Goal: Transaction & Acquisition: Purchase product/service

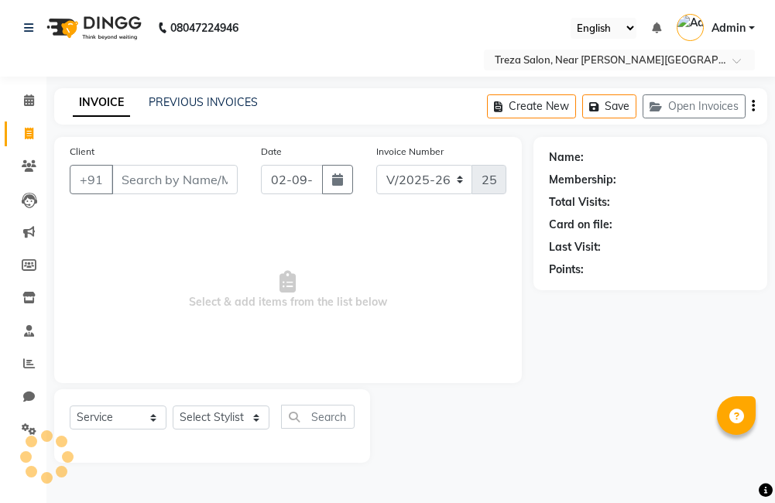
select select "7633"
select select "service"
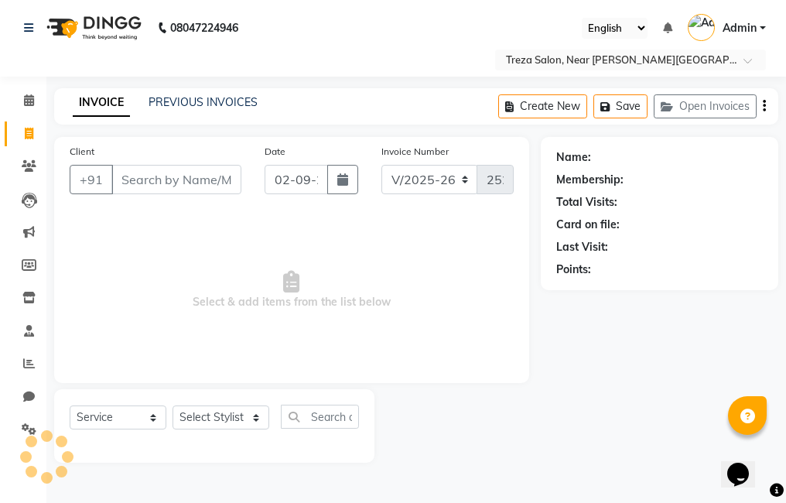
click at [219, 184] on input "Client" at bounding box center [176, 179] width 130 height 29
click at [199, 175] on input "Client" at bounding box center [176, 179] width 130 height 29
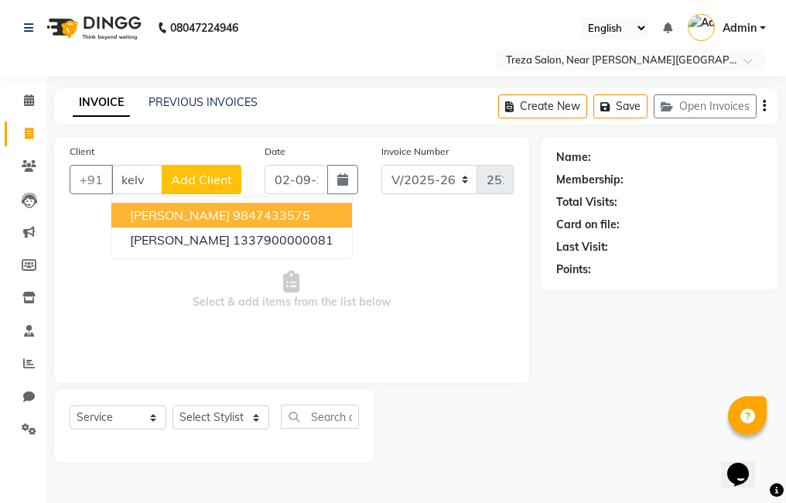
click at [233, 215] on ngb-highlight "9847433575" at bounding box center [271, 214] width 77 height 15
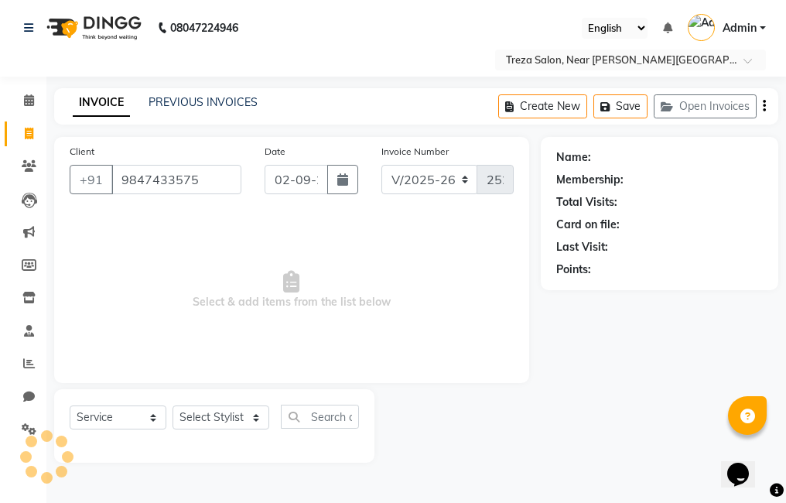
type input "9847433575"
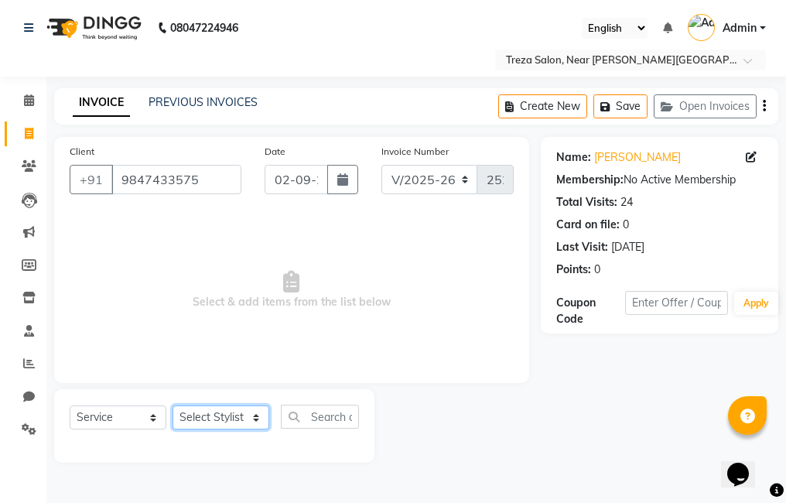
click at [210, 423] on select "Select Stylist [PERSON_NAME] Amulie Anju [PERSON_NAME] [PERSON_NAME] Jeeshma [P…" at bounding box center [221, 417] width 97 height 24
select select "79935"
click at [173, 405] on select "Select Stylist [PERSON_NAME] Amulie Anju [PERSON_NAME] [PERSON_NAME] Jeeshma [P…" at bounding box center [221, 417] width 97 height 24
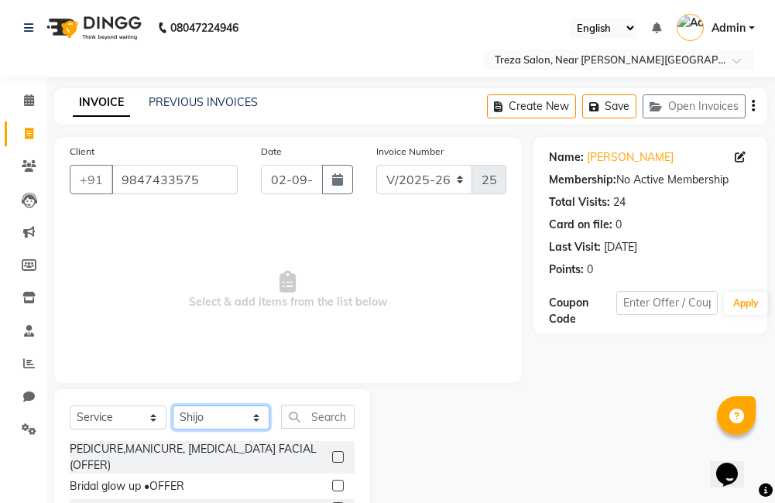
click at [218, 406] on select "Select Stylist [PERSON_NAME] Amulie Anju [PERSON_NAME] [PERSON_NAME] Jeeshma [P…" at bounding box center [221, 417] width 97 height 24
click at [310, 309] on span "Select & add items from the list below" at bounding box center [288, 290] width 436 height 155
click at [26, 98] on icon at bounding box center [29, 100] width 10 height 12
click at [26, 433] on icon at bounding box center [29, 429] width 15 height 12
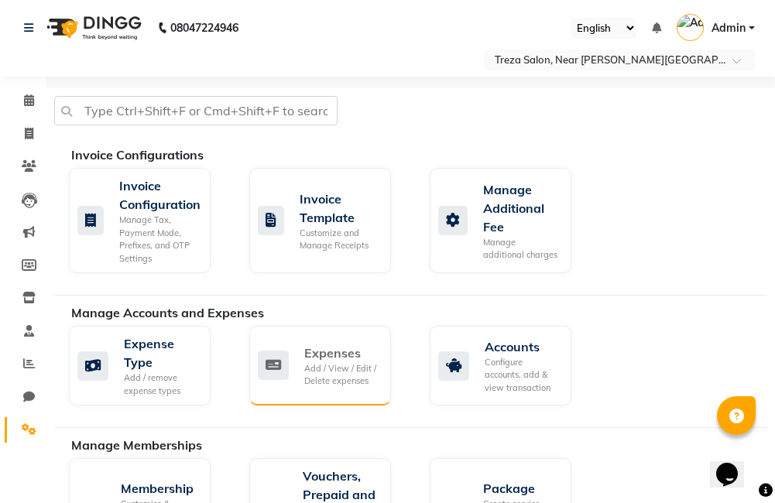
click at [340, 350] on div "Expenses" at bounding box center [341, 353] width 74 height 19
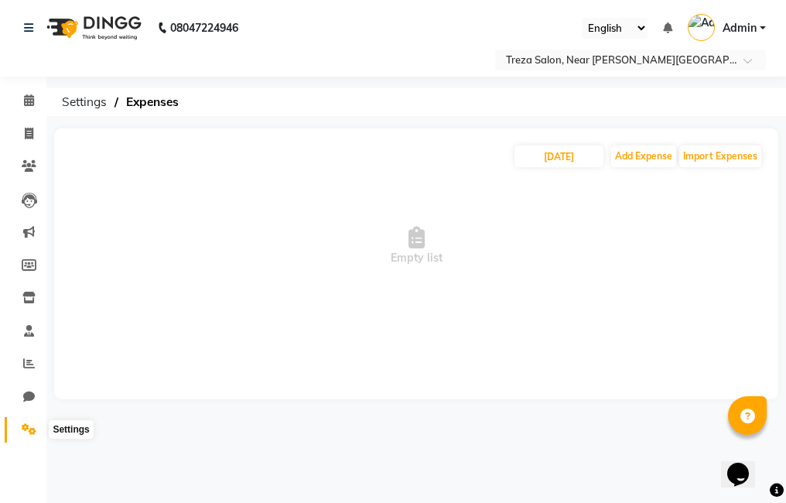
click at [30, 423] on icon at bounding box center [29, 429] width 15 height 12
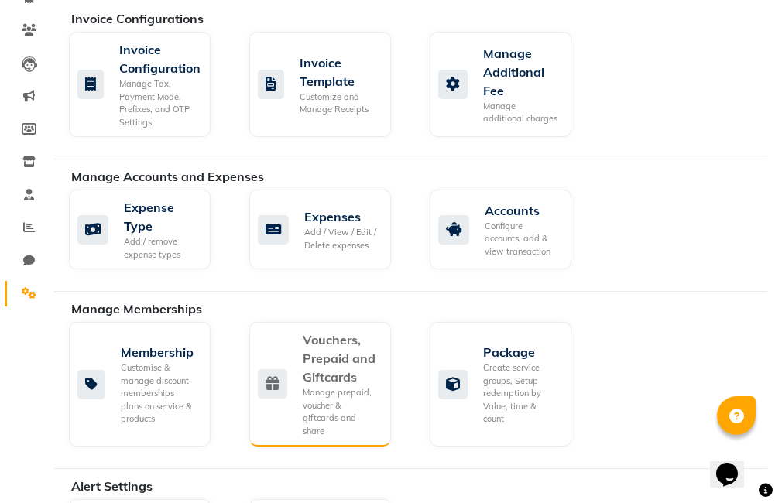
scroll to position [77, 0]
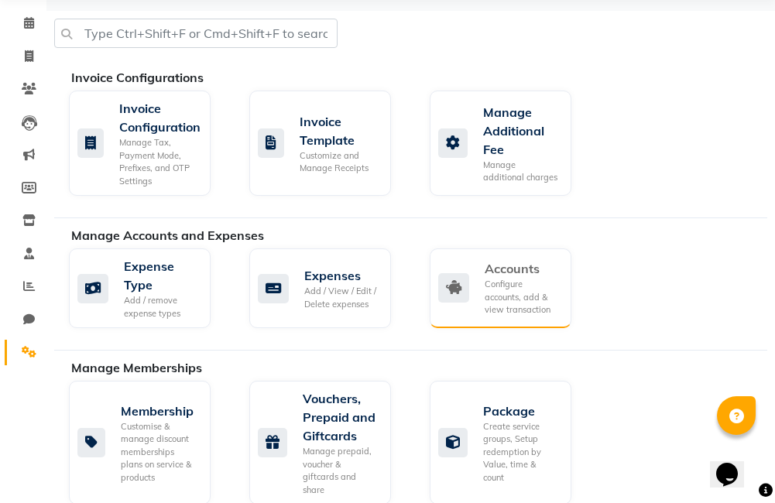
click at [491, 285] on div "Configure accounts, add & view transaction" at bounding box center [521, 297] width 74 height 39
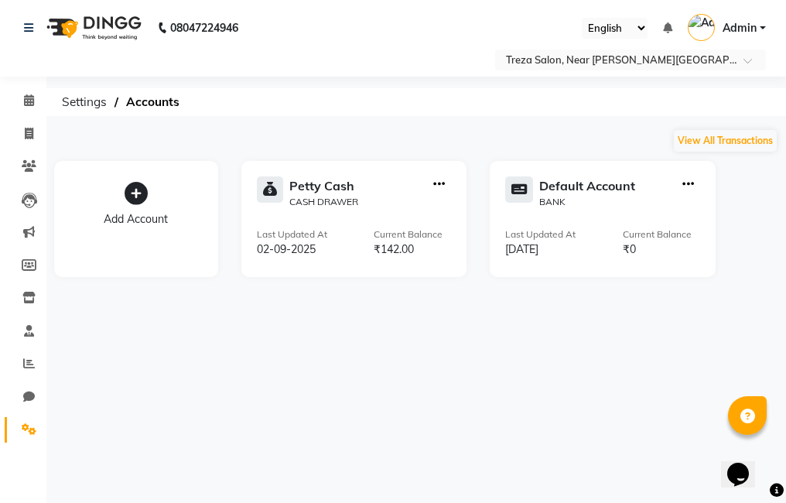
click at [14, 428] on link "Settings" at bounding box center [23, 430] width 37 height 26
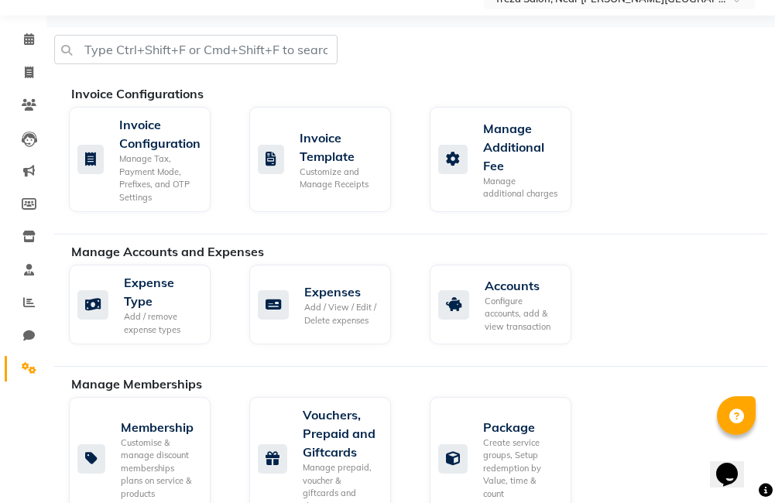
scroll to position [77, 0]
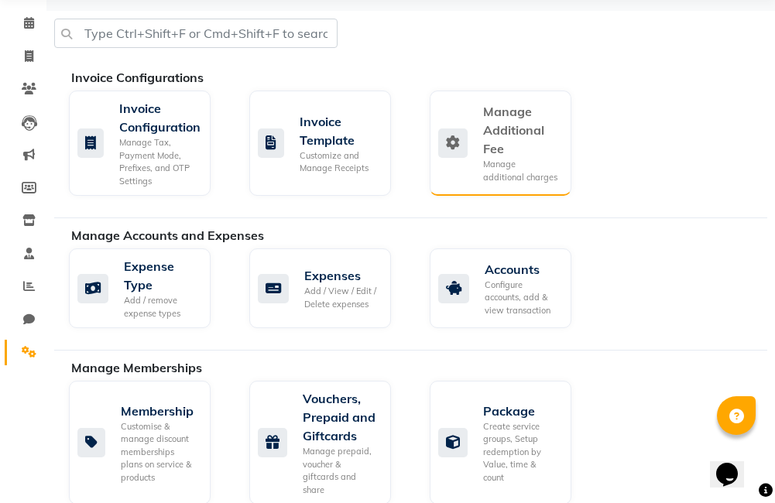
click at [505, 115] on div "Manage Additional Fee" at bounding box center [521, 130] width 76 height 56
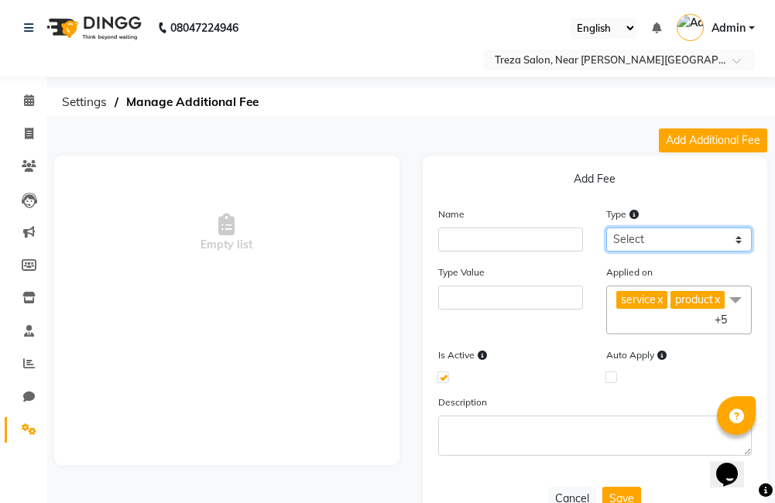
click at [683, 243] on select "Select Flat Percentage" at bounding box center [678, 240] width 145 height 24
click at [568, 368] on div "Is Active" at bounding box center [510, 364] width 169 height 35
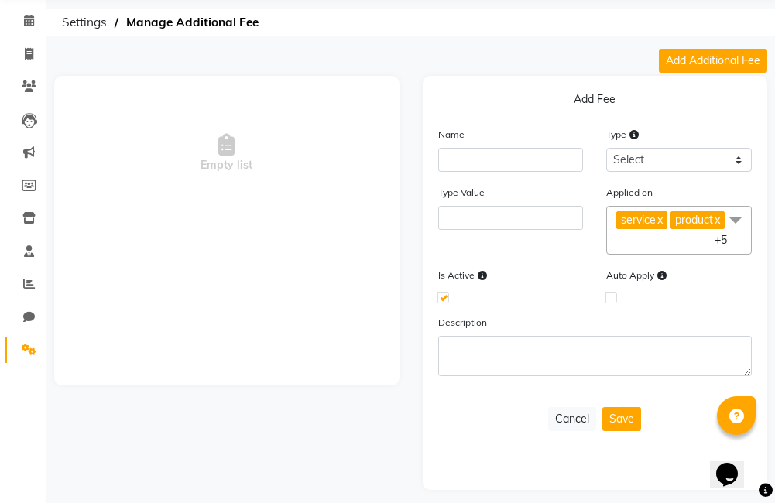
scroll to position [90, 0]
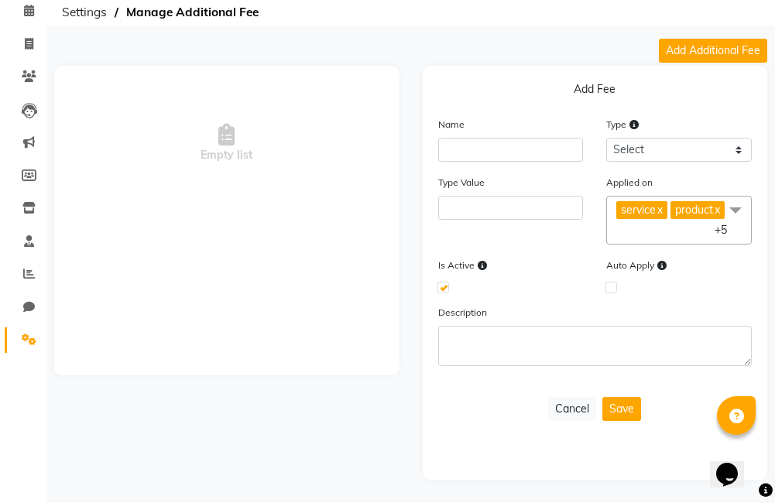
click at [26, 330] on link "Settings" at bounding box center [23, 340] width 37 height 26
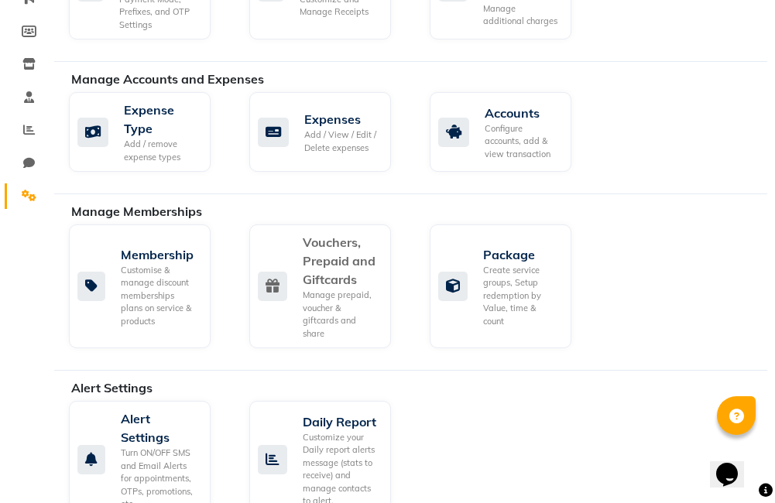
scroll to position [245, 0]
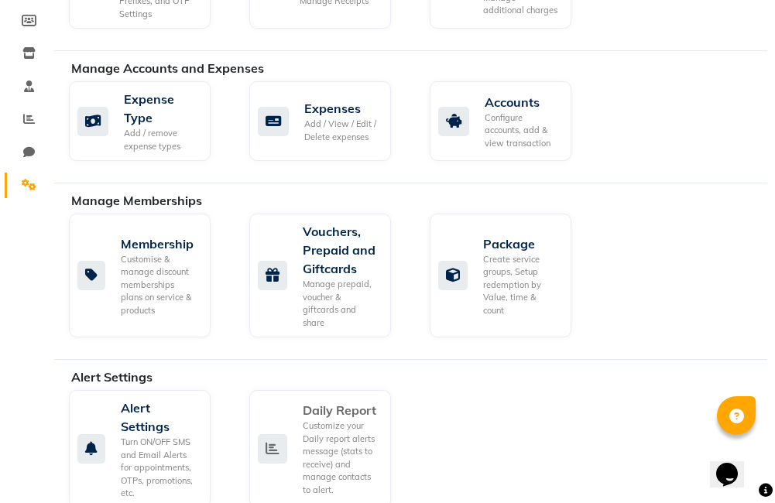
click at [272, 430] on div "Daily Report Customize your Daily report alerts message (stats to receive) and …" at bounding box center [318, 448] width 121 height 95
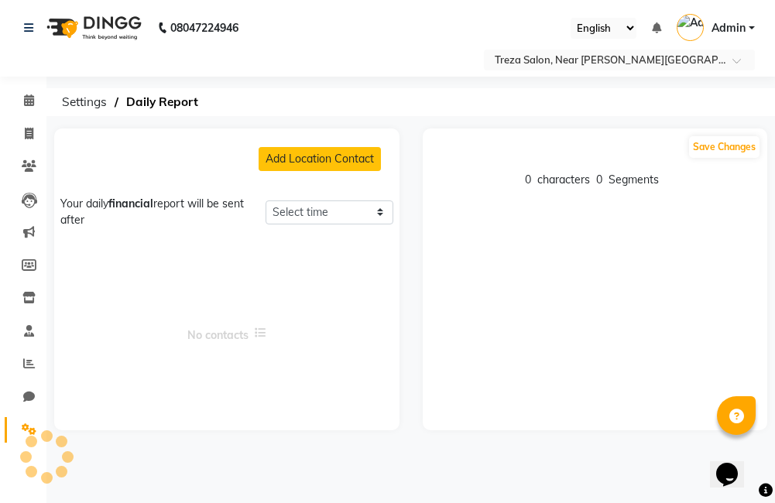
select select "1425"
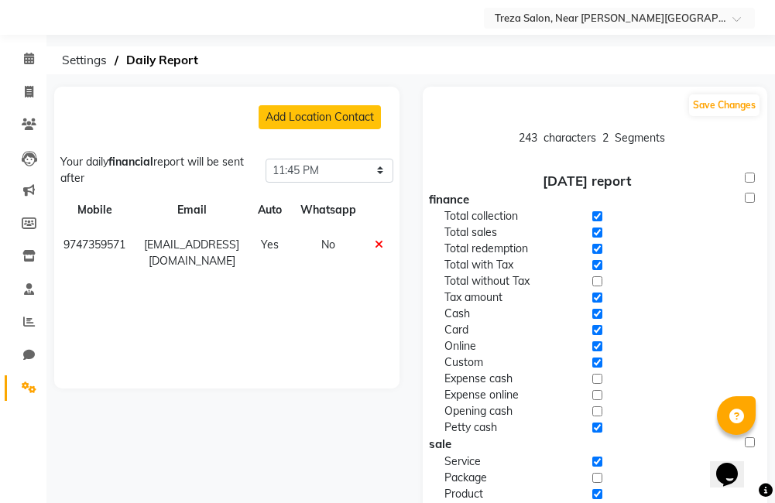
scroll to position [77, 0]
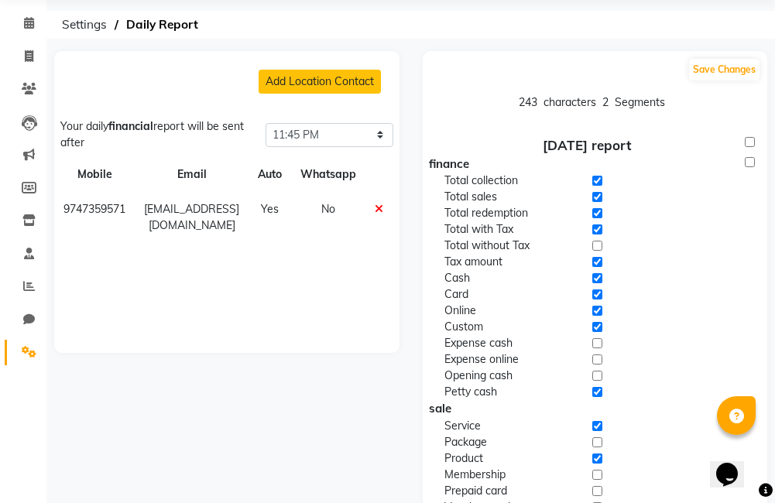
click at [383, 209] on icon at bounding box center [379, 209] width 9 height 11
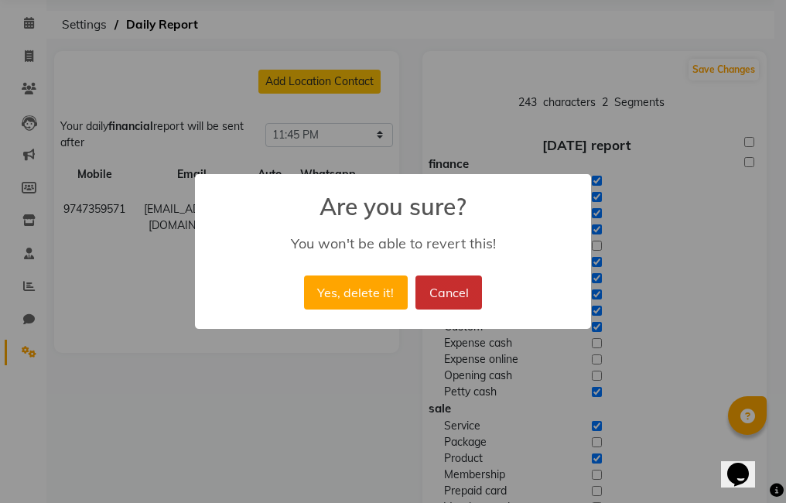
click at [467, 281] on button "Cancel" at bounding box center [449, 292] width 67 height 34
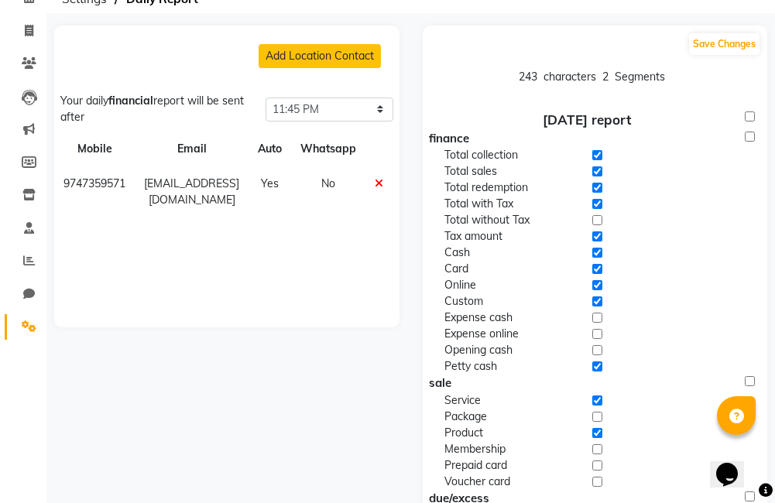
scroll to position [26, 0]
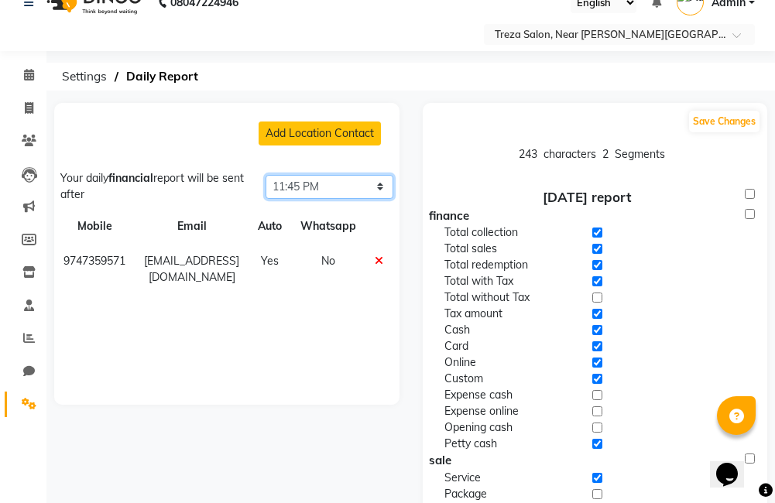
click at [347, 186] on select "Select time 04:00 AM 04:15 AM 04:30 AM 04:45 AM 05:00 AM 05:15 AM 05:30 AM 05:4…" at bounding box center [328, 187] width 127 height 24
click at [172, 346] on div "Add Location Contact Your daily financial report will be sent after Select time…" at bounding box center [226, 254] width 345 height 302
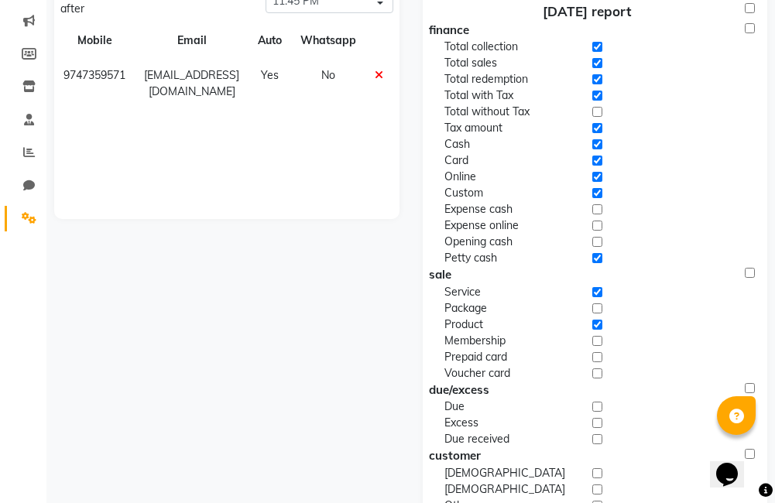
scroll to position [180, 0]
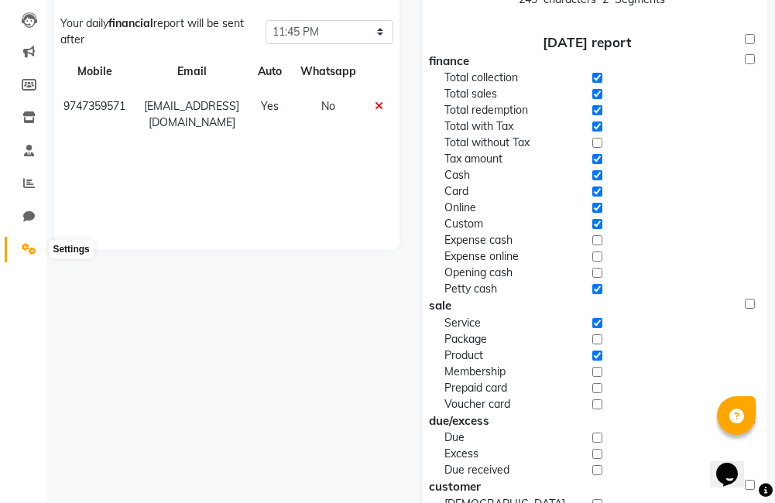
click at [29, 249] on icon at bounding box center [29, 249] width 15 height 12
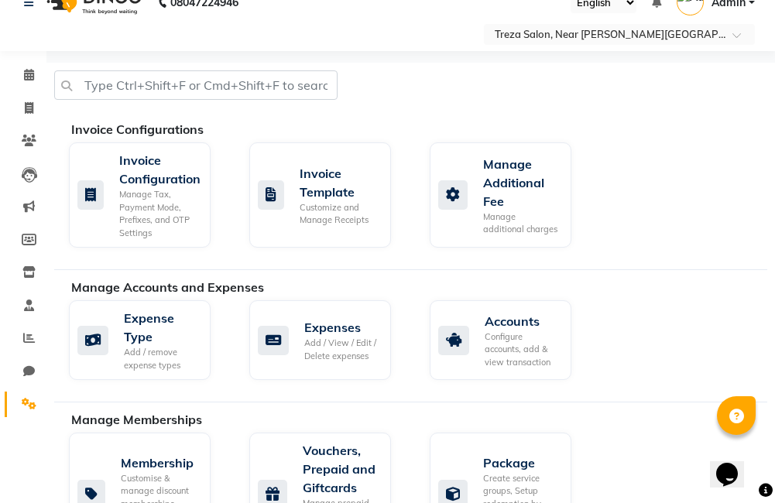
scroll to position [103, 0]
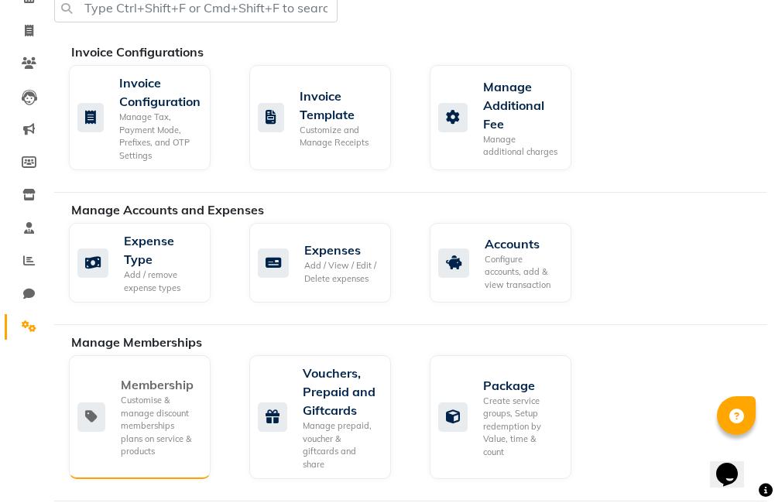
click at [186, 394] on div "Membership" at bounding box center [159, 384] width 77 height 19
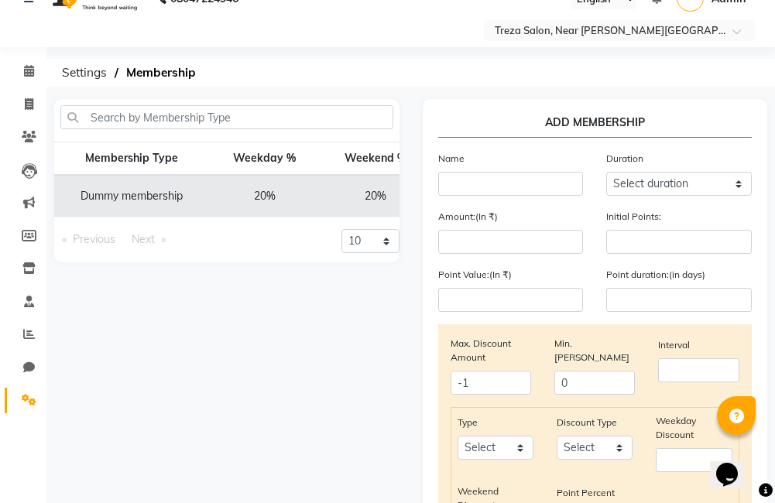
scroll to position [26, 0]
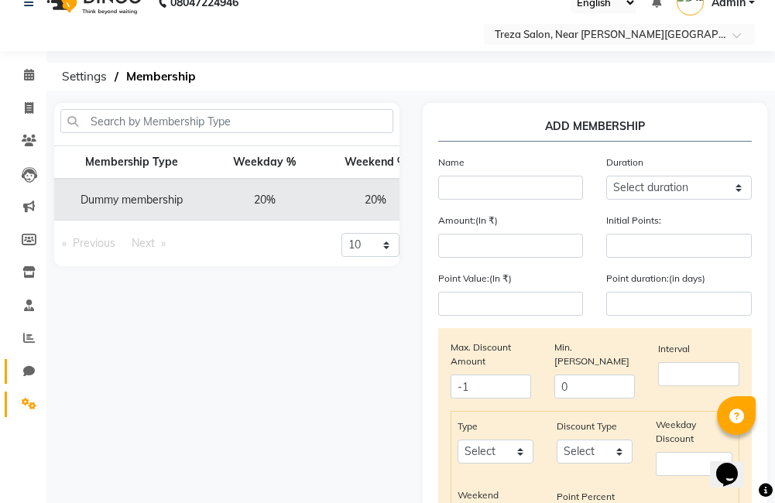
click at [21, 368] on span at bounding box center [28, 372] width 27 height 18
select select "100"
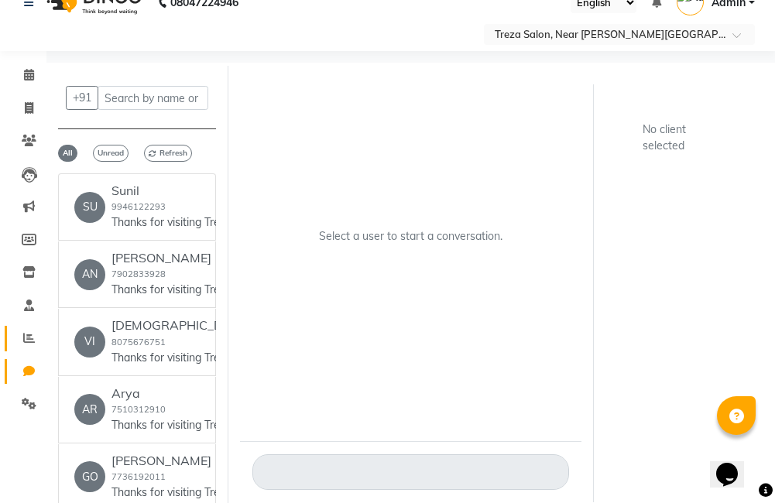
click at [33, 329] on link "Reports" at bounding box center [23, 339] width 37 height 26
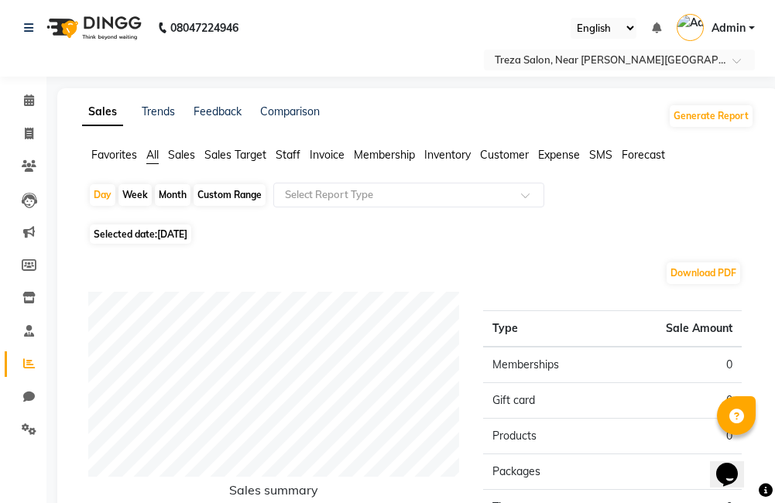
click at [228, 104] on div "Feedback" at bounding box center [217, 116] width 48 height 25
click at [224, 109] on link "Feedback" at bounding box center [217, 111] width 48 height 14
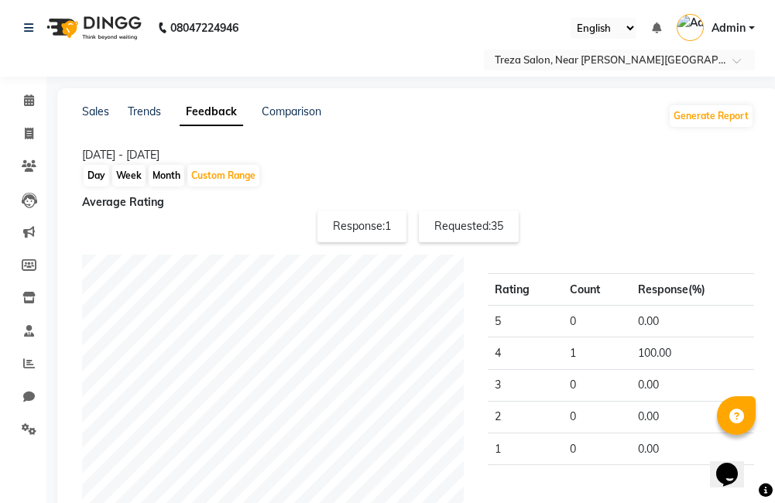
click at [158, 172] on div "Month" at bounding box center [167, 176] width 36 height 22
select select "9"
select select "2025"
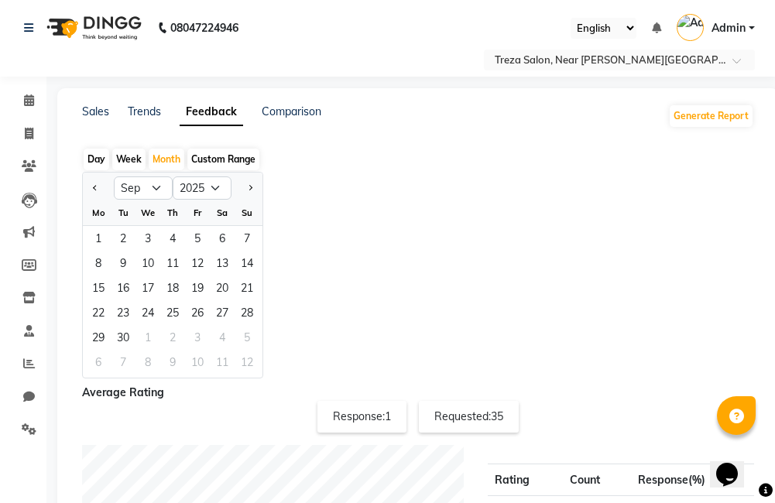
click at [215, 108] on link "Feedback" at bounding box center [211, 112] width 63 height 28
click at [151, 112] on link "Trends" at bounding box center [144, 111] width 33 height 14
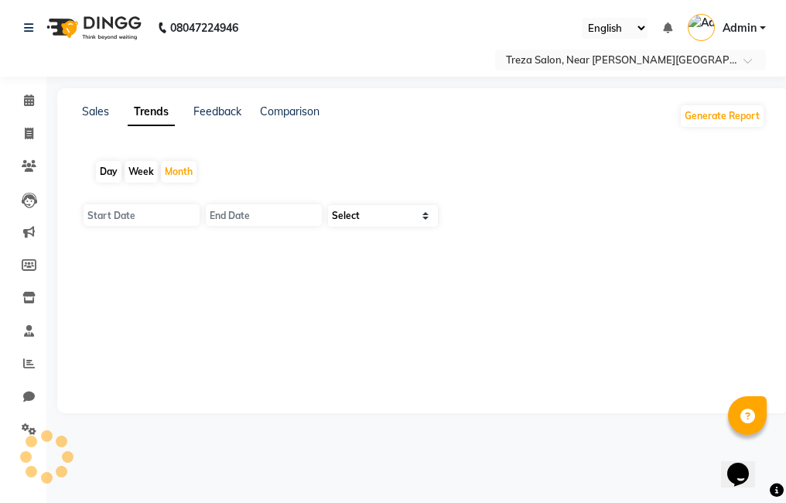
type input "[DATE]"
select select "by_client"
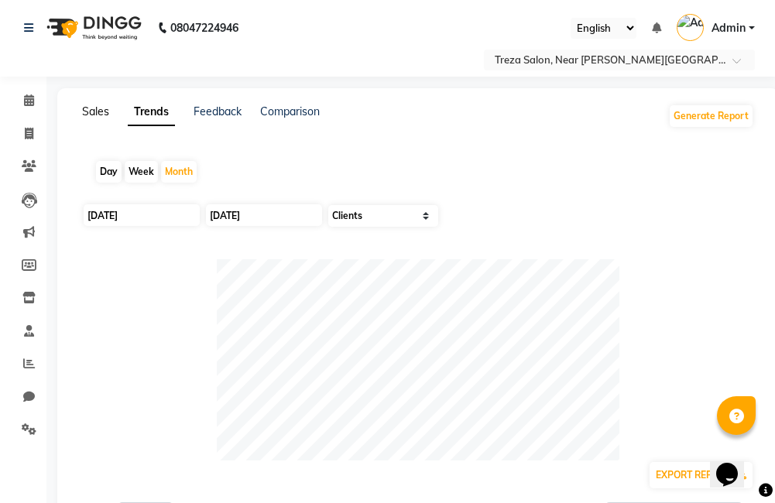
click at [100, 115] on link "Sales" at bounding box center [95, 111] width 27 height 14
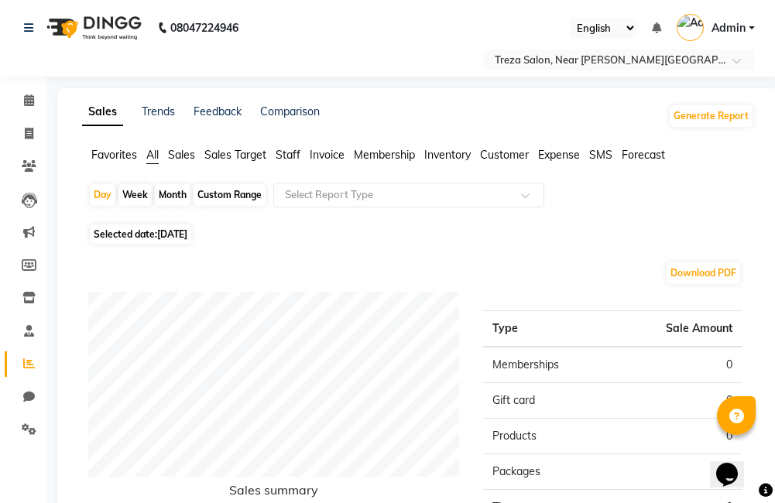
click at [194, 152] on span "Sales" at bounding box center [181, 155] width 27 height 14
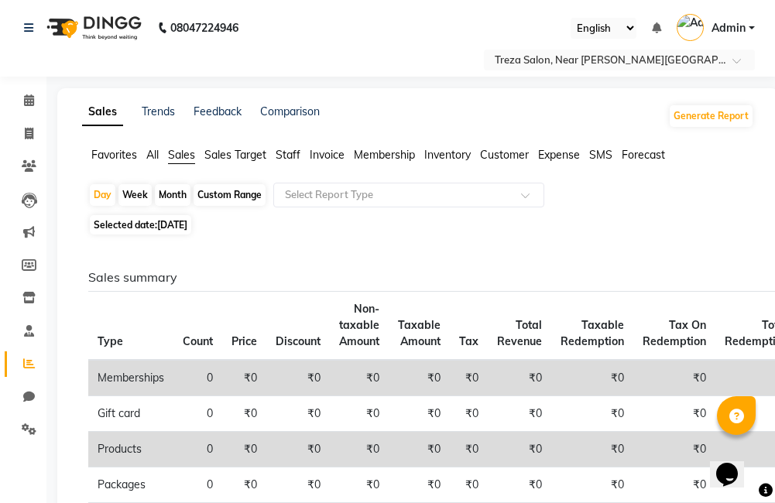
click at [234, 151] on span "Sales Target" at bounding box center [235, 155] width 62 height 14
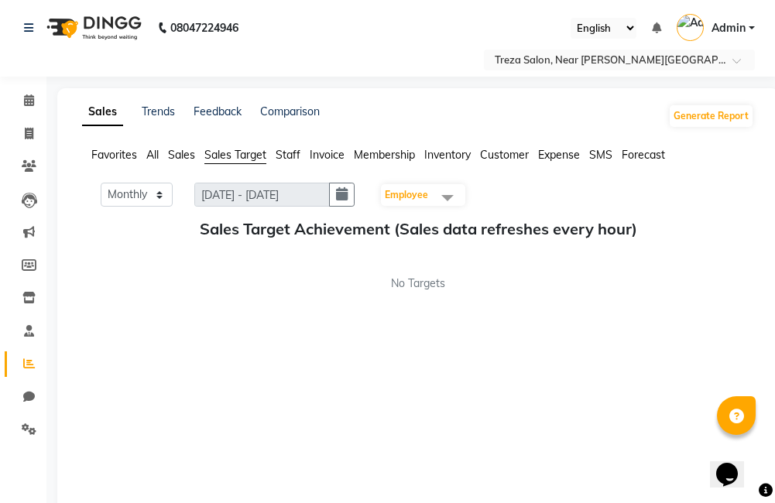
click at [288, 151] on span "Staff" at bounding box center [287, 155] width 25 height 14
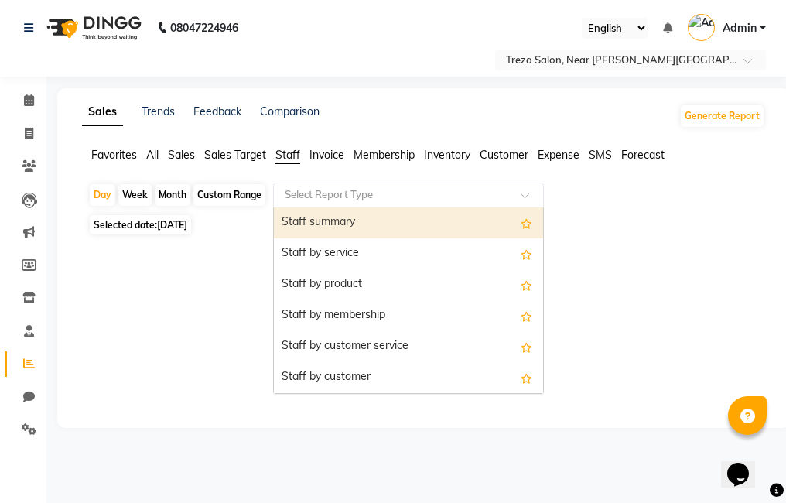
click at [340, 197] on input "text" at bounding box center [393, 194] width 223 height 15
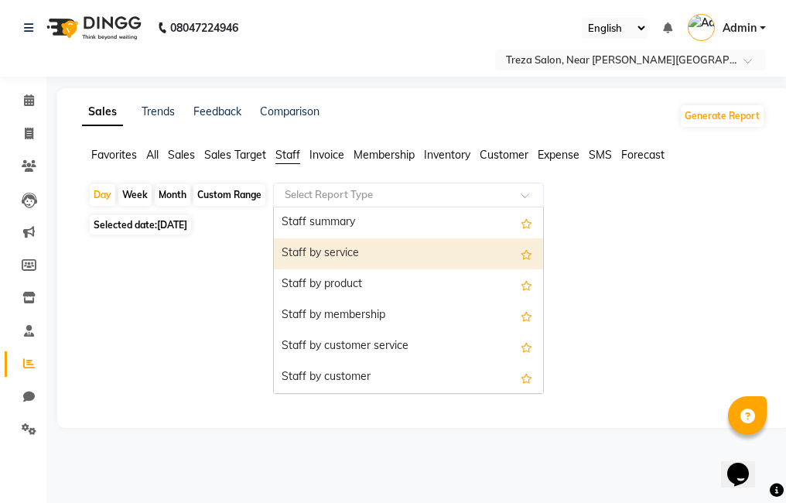
click at [348, 259] on div "Staff by service" at bounding box center [408, 253] width 269 height 31
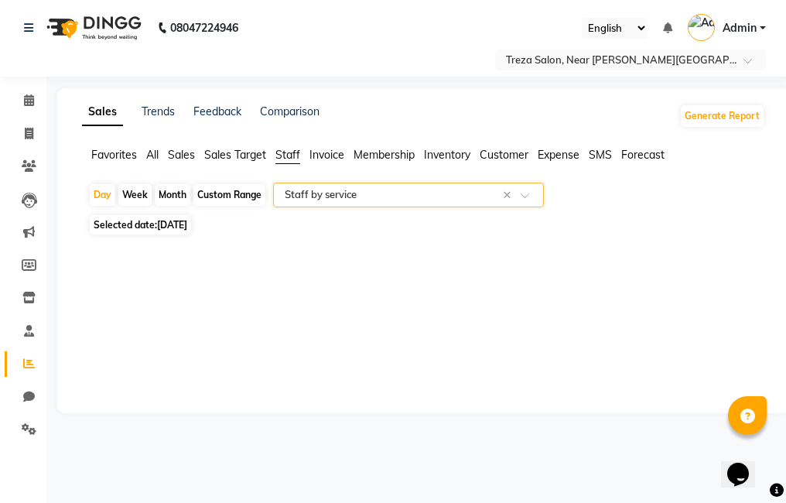
click at [318, 154] on span "Invoice" at bounding box center [327, 155] width 35 height 14
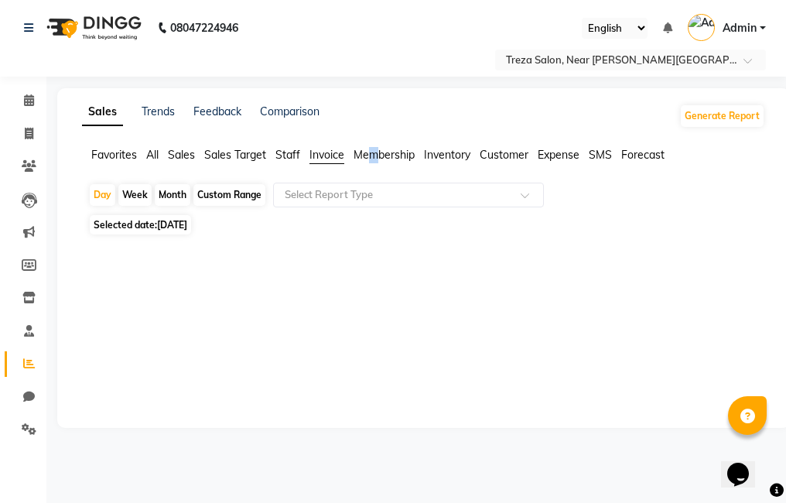
click at [376, 156] on span "Membership" at bounding box center [384, 155] width 61 height 14
click at [470, 156] on span "Inventory" at bounding box center [447, 155] width 46 height 14
click at [520, 153] on span "Customer" at bounding box center [504, 155] width 49 height 14
click at [555, 152] on span "Expense" at bounding box center [559, 155] width 42 height 14
click at [601, 152] on span "SMS" at bounding box center [600, 155] width 23 height 14
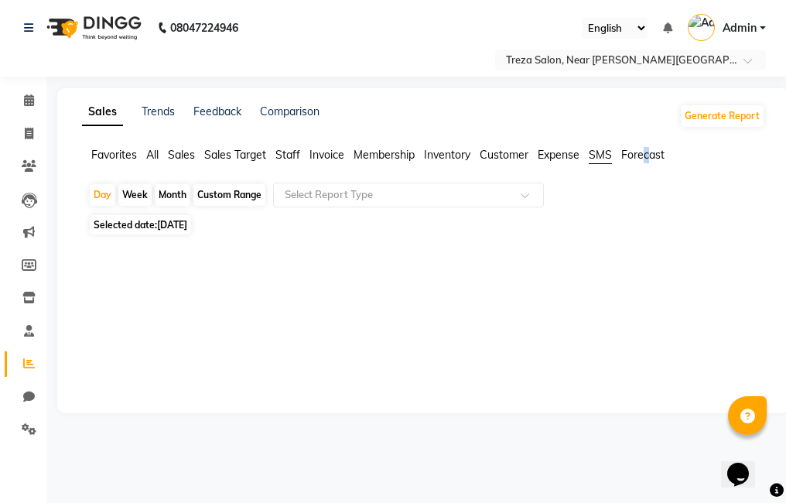
click at [648, 156] on span "Forecast" at bounding box center [642, 155] width 43 height 14
click at [635, 153] on span "Forecast" at bounding box center [642, 155] width 43 height 14
click at [602, 158] on span "SMS" at bounding box center [600, 155] width 23 height 14
click at [703, 114] on button "Generate Report" at bounding box center [722, 116] width 83 height 22
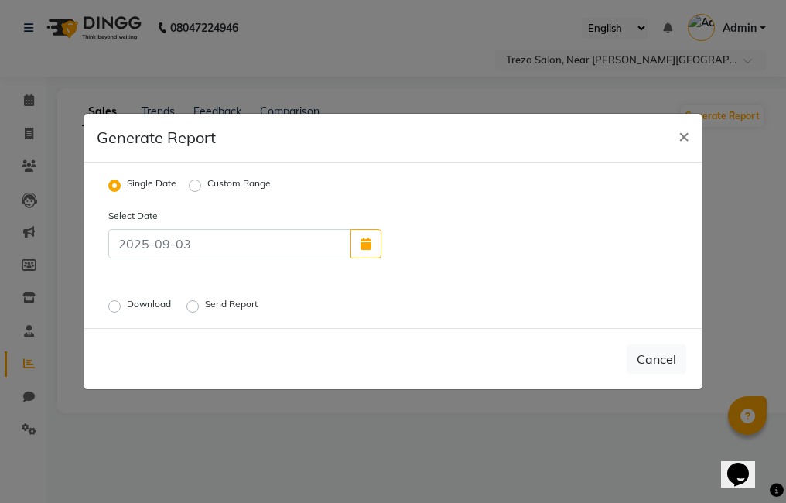
click at [127, 307] on label "Download" at bounding box center [150, 306] width 47 height 19
click at [118, 307] on input "Download" at bounding box center [116, 306] width 11 height 11
radio input "true"
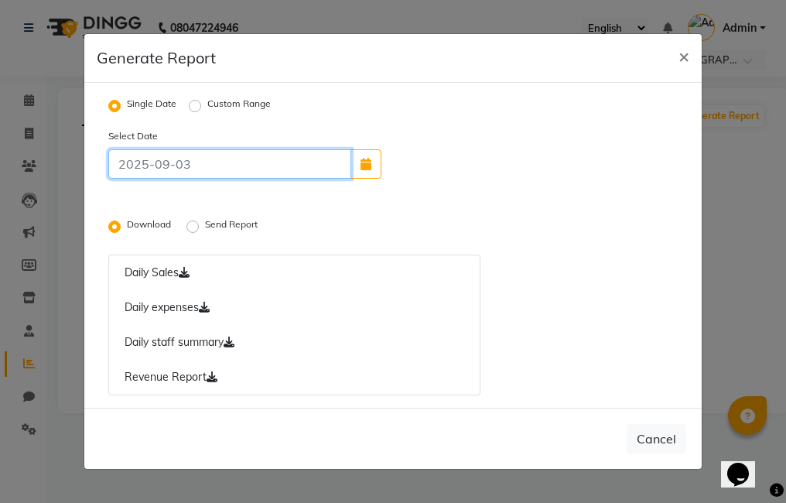
click at [237, 164] on input at bounding box center [229, 163] width 243 height 29
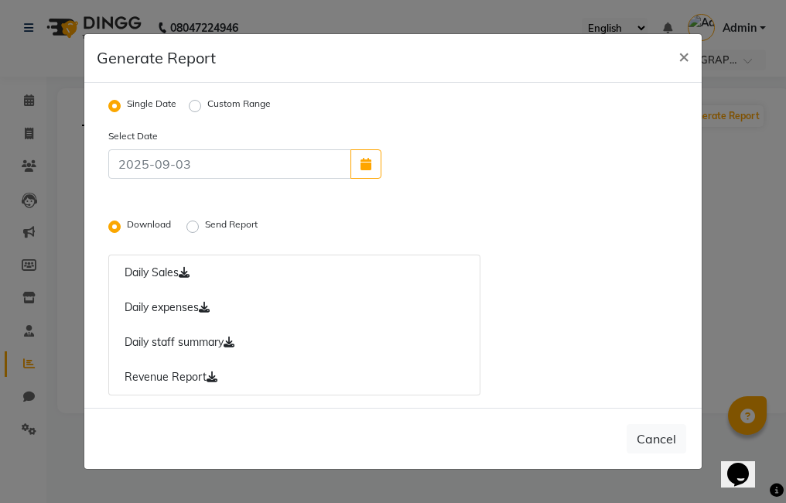
drag, startPoint x: 454, startPoint y: 161, endPoint x: 422, endPoint y: 167, distance: 33.1
click at [454, 161] on div "Select Date" at bounding box center [393, 153] width 593 height 51
click at [207, 103] on label "Custom Range" at bounding box center [238, 106] width 63 height 19
click at [197, 103] on input "Custom Range" at bounding box center [197, 106] width 11 height 11
radio input "true"
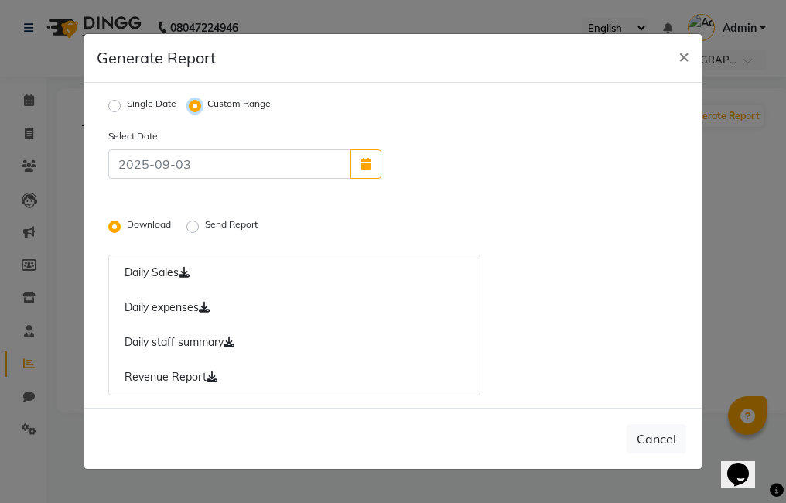
select select "9"
select select "2025"
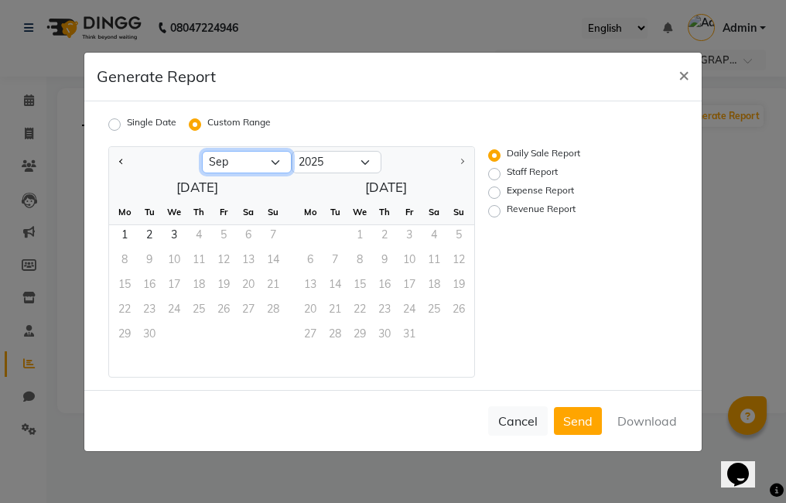
click at [275, 163] on select "Jan Feb Mar Apr May Jun [DATE] Aug Sep" at bounding box center [247, 162] width 90 height 23
select select "8"
click at [202, 151] on select "Jan Feb Mar Apr May Jun [DATE] Aug Sep" at bounding box center [247, 162] width 90 height 23
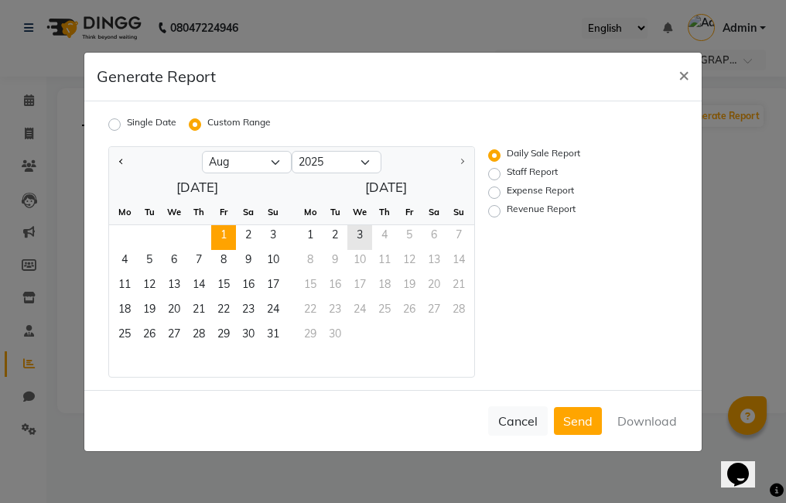
click at [228, 245] on span "1" at bounding box center [223, 237] width 25 height 25
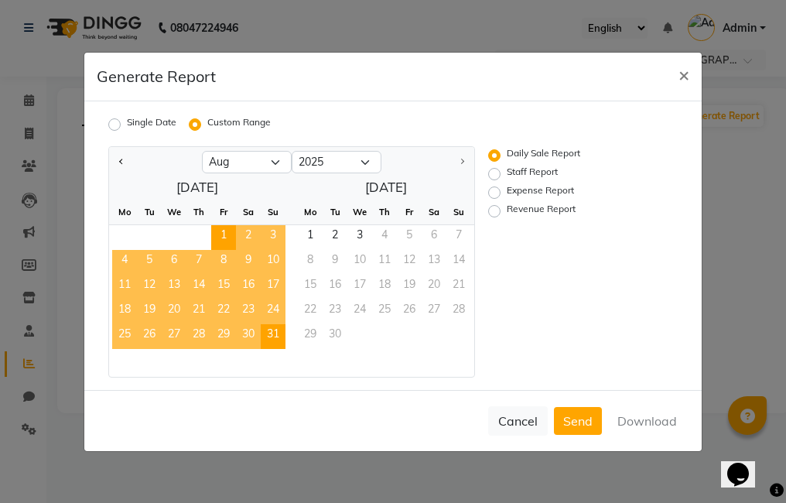
click at [266, 330] on span "31" at bounding box center [273, 336] width 25 height 25
click at [655, 411] on button "Download" at bounding box center [647, 421] width 78 height 28
click at [507, 207] on label "Revenue Report" at bounding box center [541, 211] width 69 height 19
click at [494, 207] on input "Revenue Report" at bounding box center [496, 210] width 11 height 11
radio input "true"
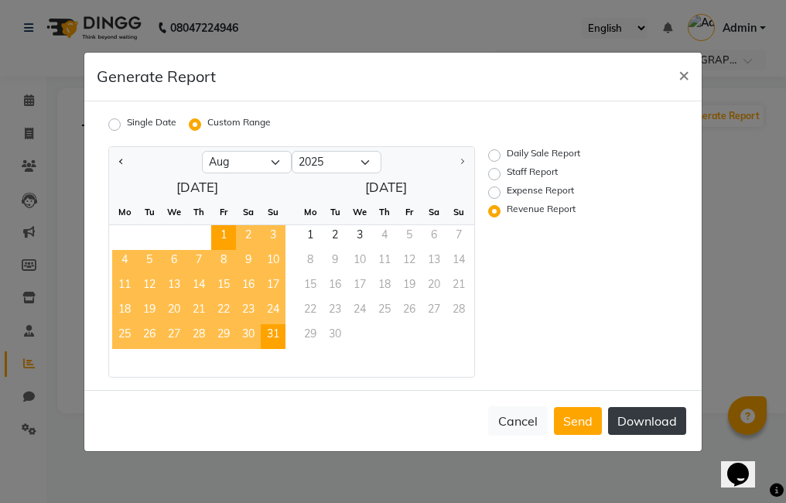
click at [666, 419] on button "Download" at bounding box center [647, 421] width 78 height 28
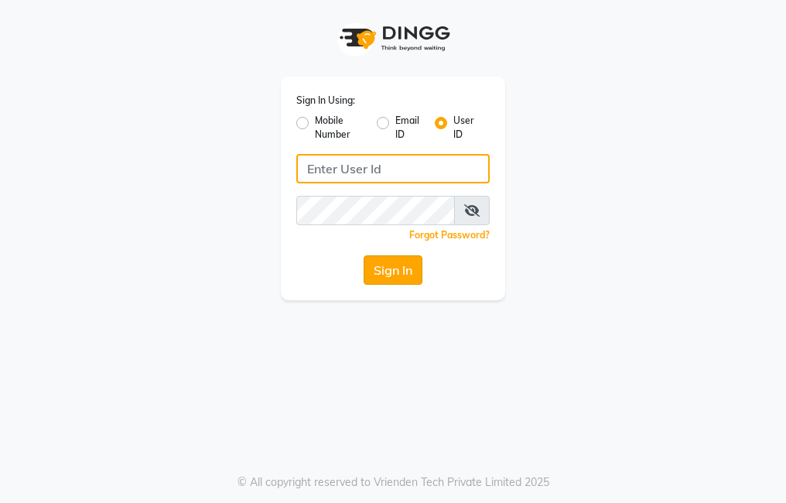
type input "trezasalon123"
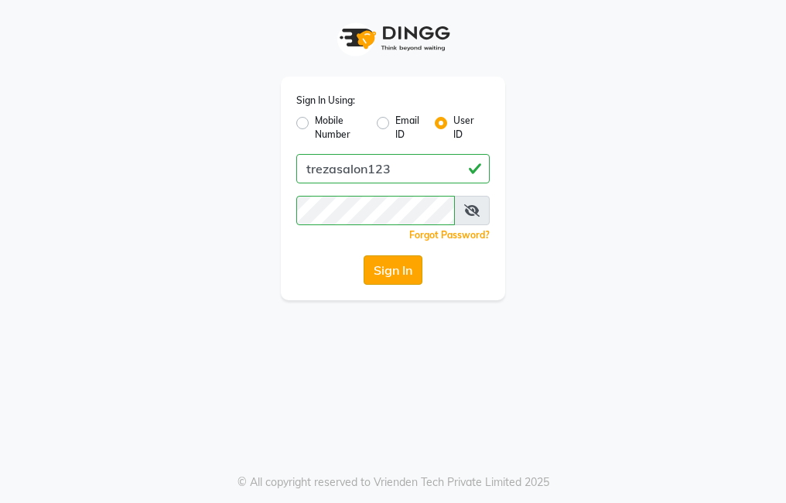
click at [419, 268] on button "Sign In" at bounding box center [393, 269] width 59 height 29
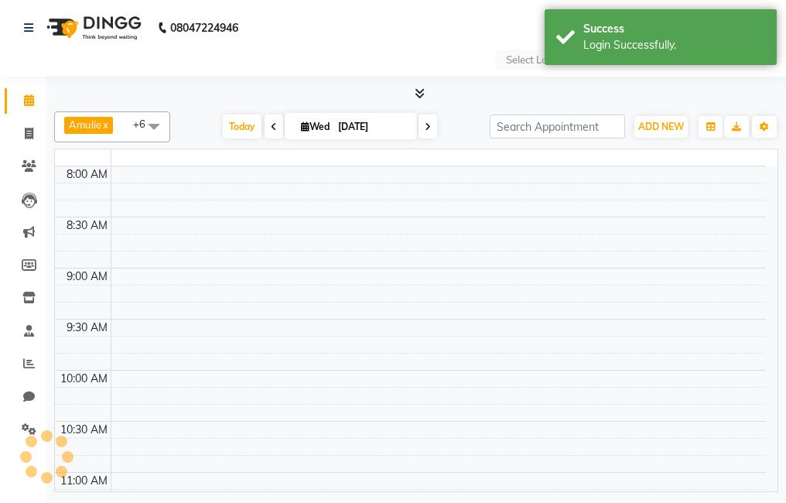
select select "en"
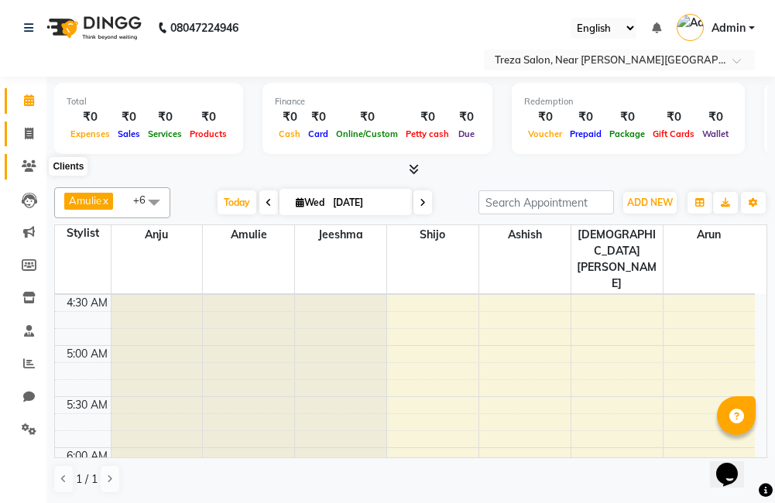
drag, startPoint x: 26, startPoint y: 161, endPoint x: 28, endPoint y: 143, distance: 17.9
click at [26, 161] on icon at bounding box center [29, 166] width 15 height 12
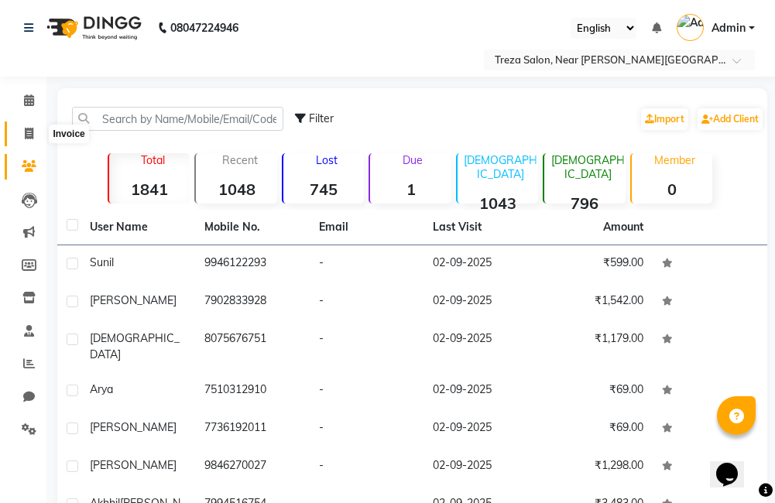
click at [28, 129] on icon at bounding box center [29, 134] width 9 height 12
select select "service"
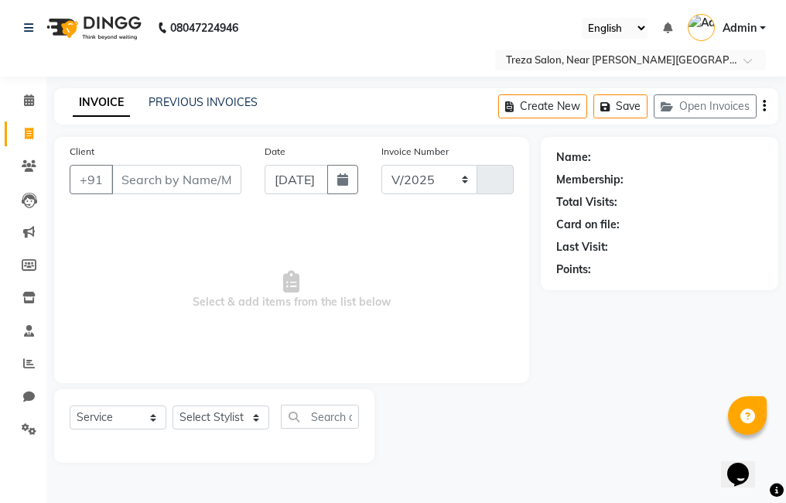
select select "7633"
type input "2527"
click at [164, 104] on link "PREVIOUS INVOICES" at bounding box center [203, 102] width 109 height 14
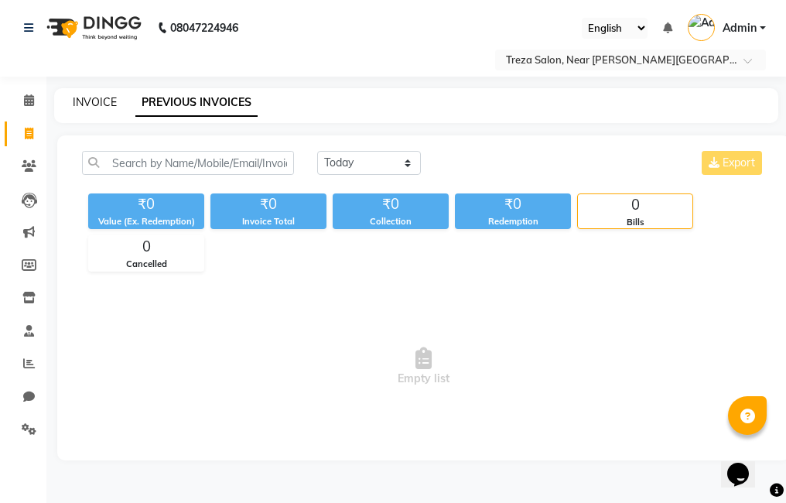
click at [111, 100] on link "INVOICE" at bounding box center [95, 102] width 44 height 14
select select "service"
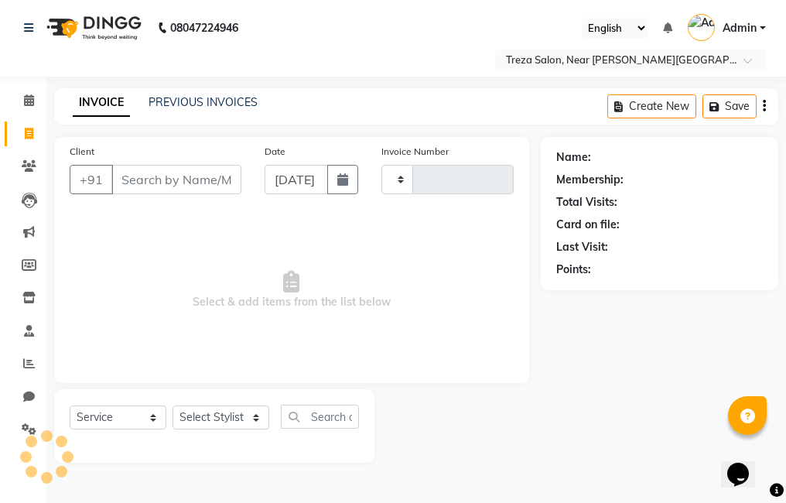
type input "2527"
select select "7633"
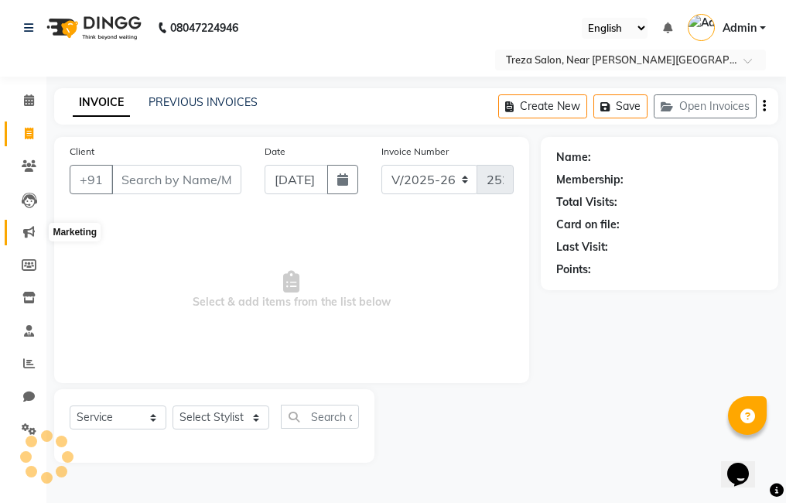
click at [31, 232] on icon at bounding box center [29, 232] width 12 height 12
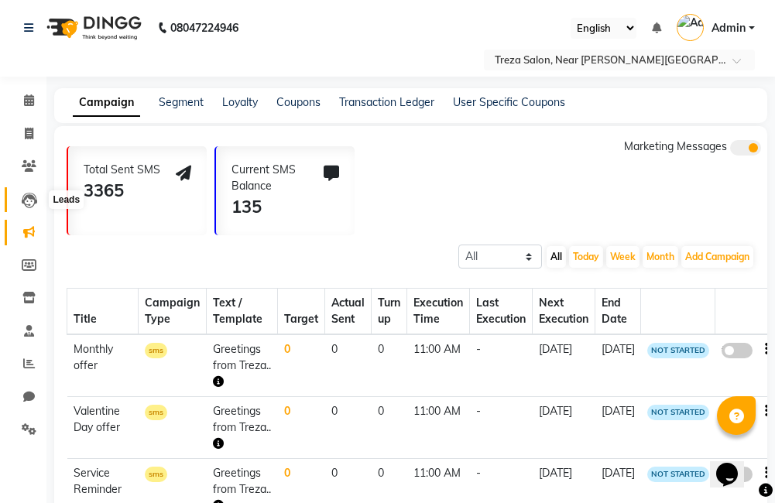
click at [31, 198] on icon at bounding box center [29, 200] width 15 height 15
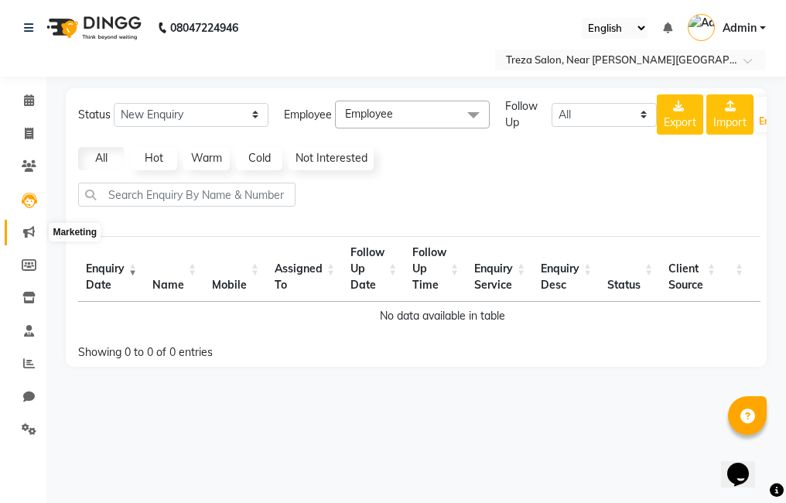
click at [33, 238] on span at bounding box center [28, 233] width 27 height 18
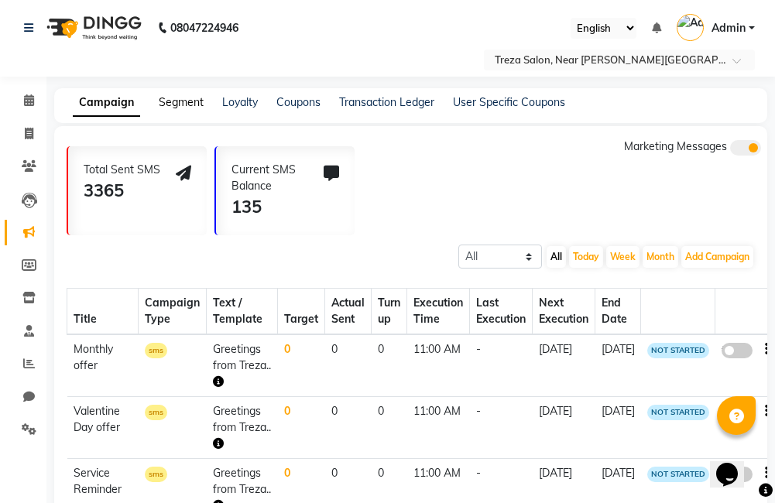
click at [181, 100] on link "Segment" at bounding box center [181, 102] width 45 height 14
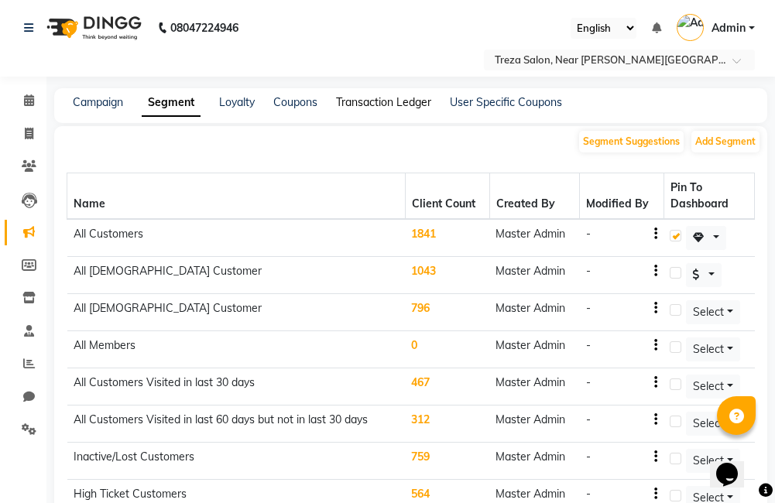
click at [371, 105] on link "Transaction Ledger" at bounding box center [383, 102] width 95 height 14
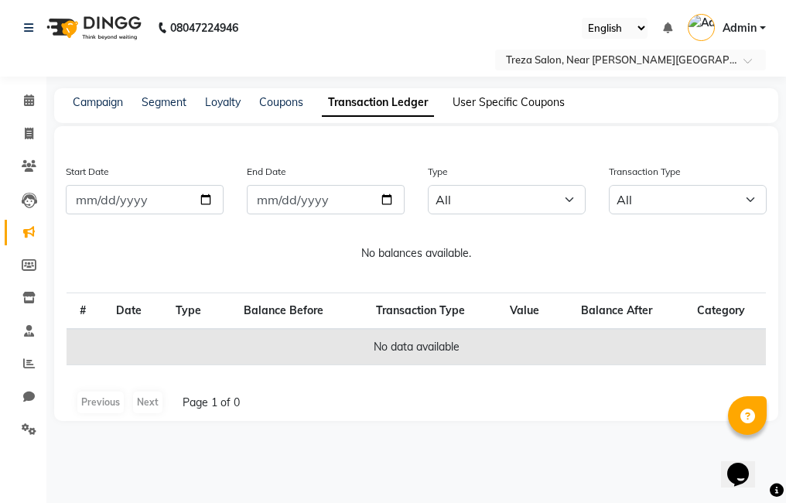
click at [481, 101] on link "User Specific Coupons" at bounding box center [509, 102] width 112 height 14
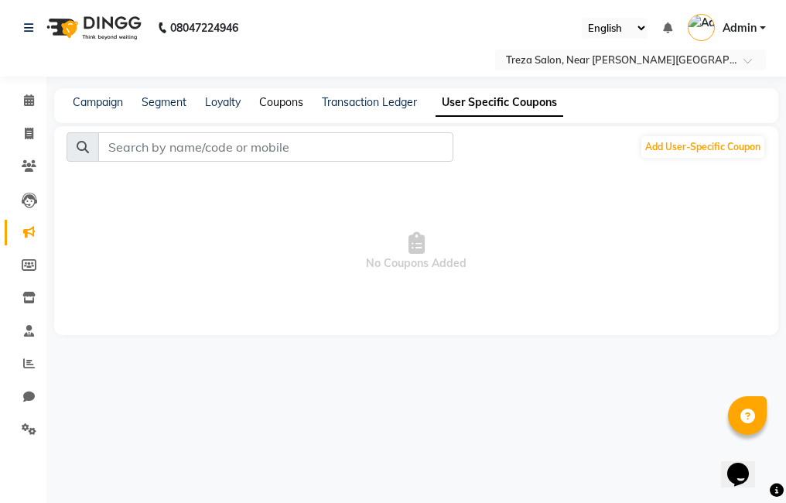
click at [275, 103] on link "Coupons" at bounding box center [281, 102] width 44 height 14
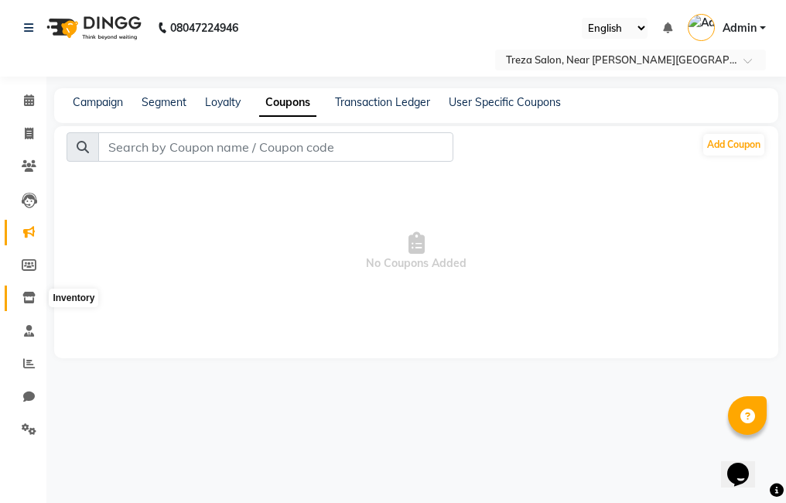
click at [30, 306] on span at bounding box center [28, 298] width 27 height 18
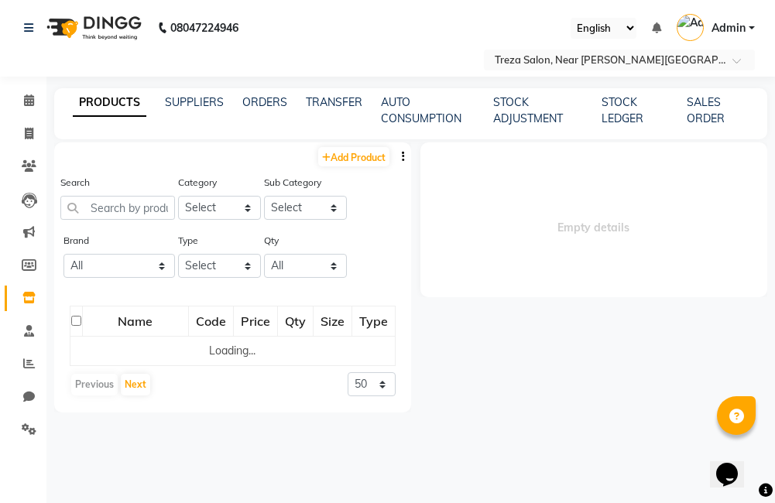
select select
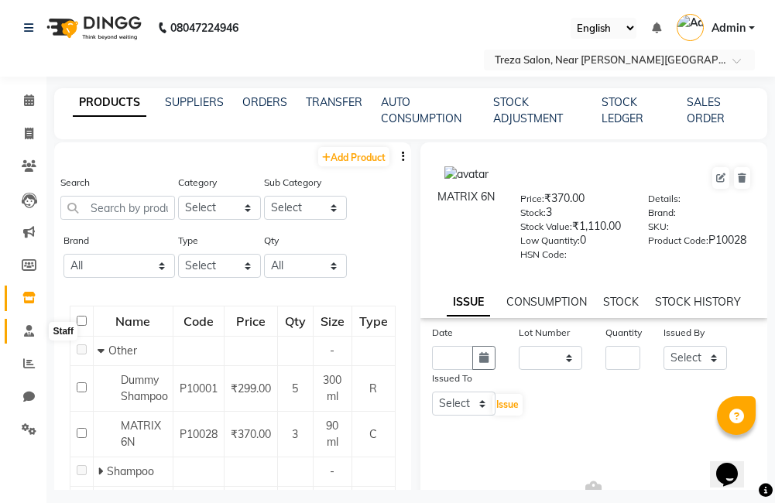
click at [26, 335] on icon at bounding box center [29, 331] width 10 height 12
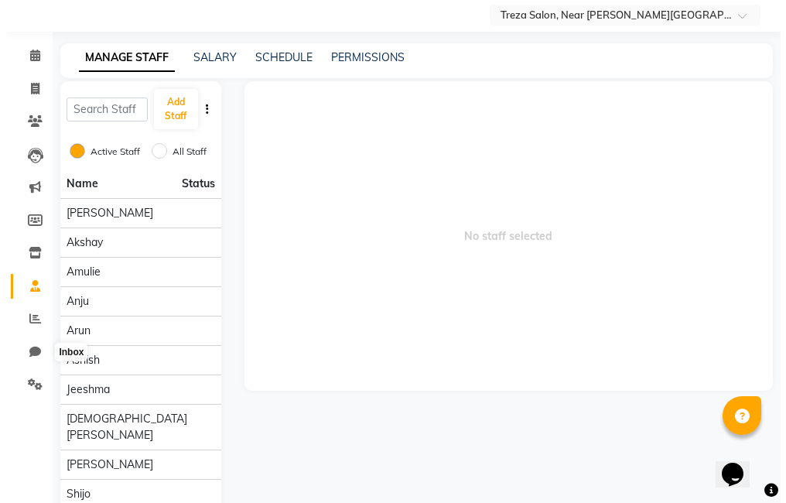
scroll to position [70, 0]
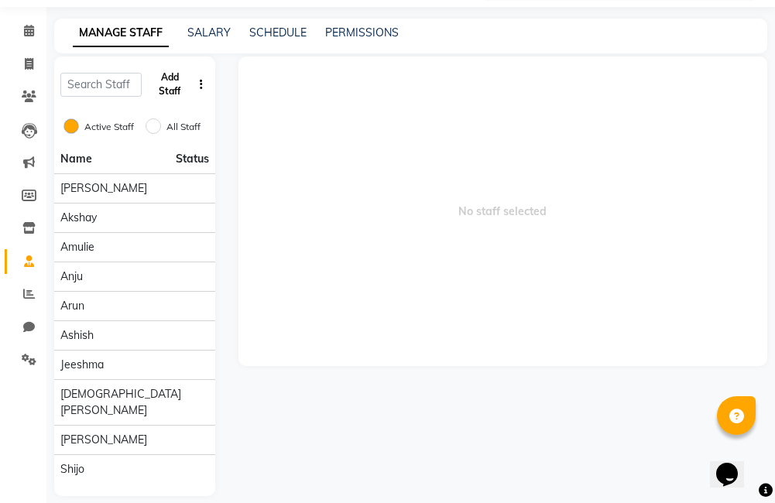
click at [163, 85] on button "Add Staff" at bounding box center [170, 84] width 44 height 40
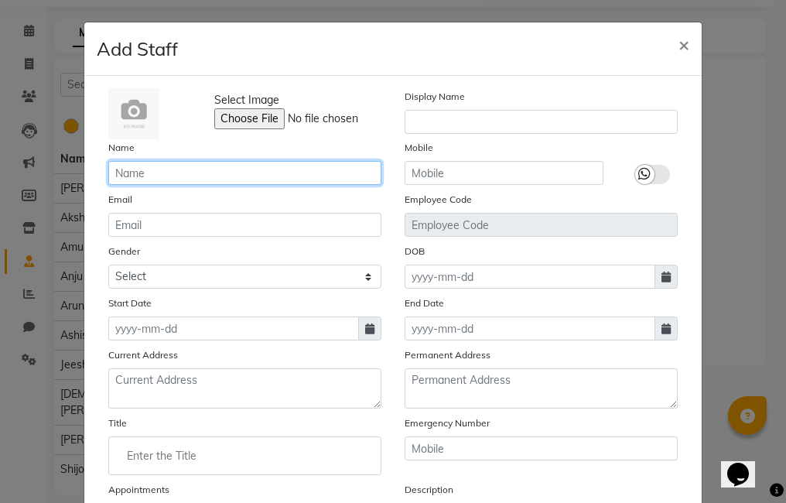
click at [234, 175] on input "text" at bounding box center [244, 173] width 273 height 24
type input "Shyam"
click at [334, 142] on div "Name Shyam" at bounding box center [245, 162] width 296 height 46
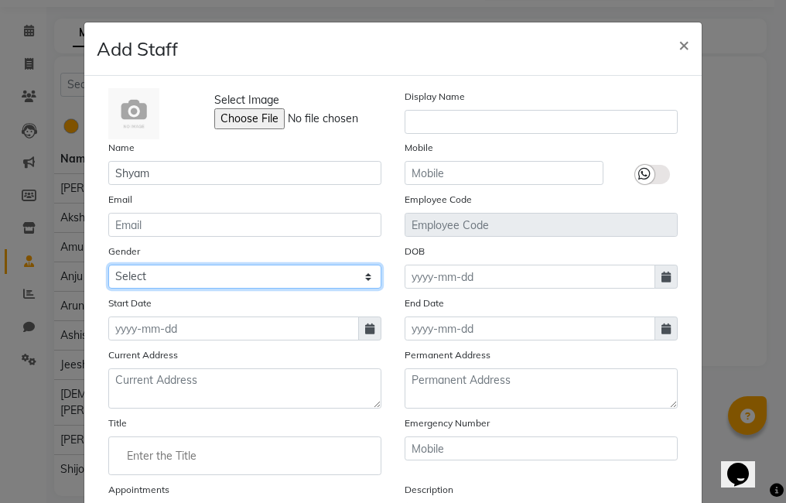
click at [255, 274] on select "Select Male Female Other Prefer Not To Say" at bounding box center [244, 277] width 273 height 24
select select "male"
click at [108, 265] on select "Select Male Female Other Prefer Not To Say" at bounding box center [244, 277] width 273 height 24
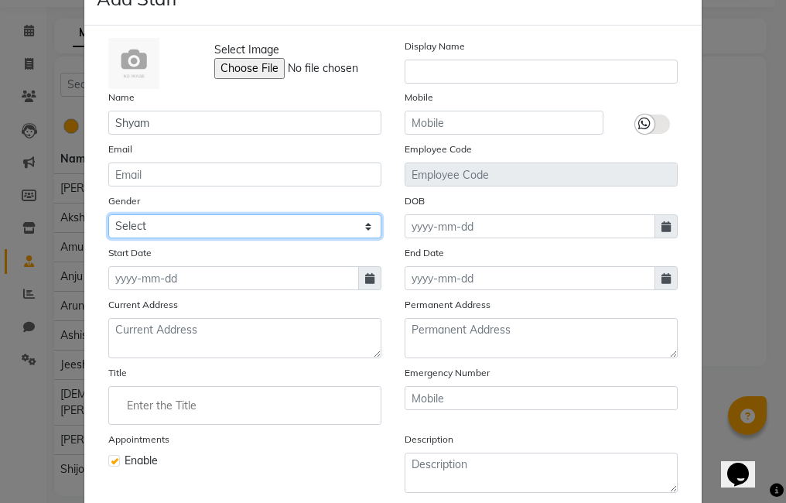
scroll to position [77, 0]
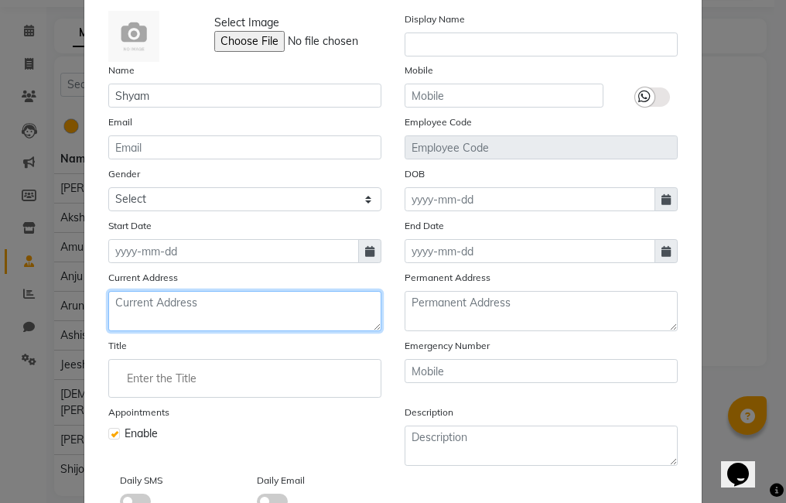
click at [265, 306] on textarea at bounding box center [244, 311] width 273 height 40
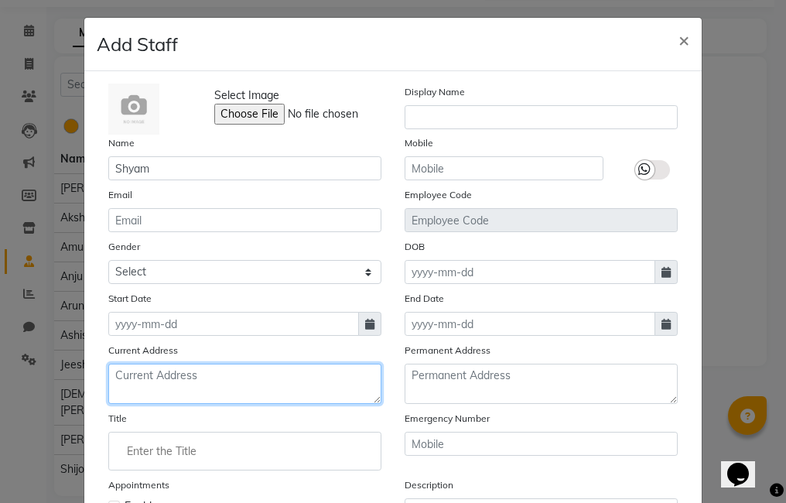
scroll to position [0, 0]
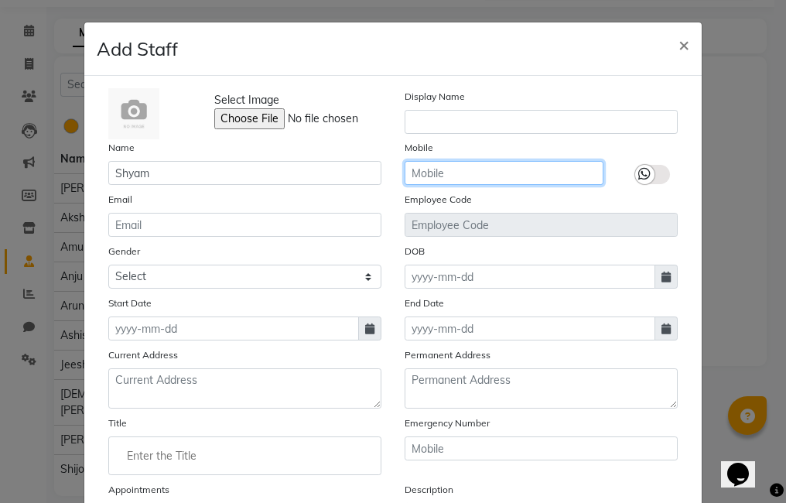
click at [464, 164] on input "text" at bounding box center [504, 173] width 199 height 24
click at [459, 169] on input "text" at bounding box center [504, 173] width 199 height 24
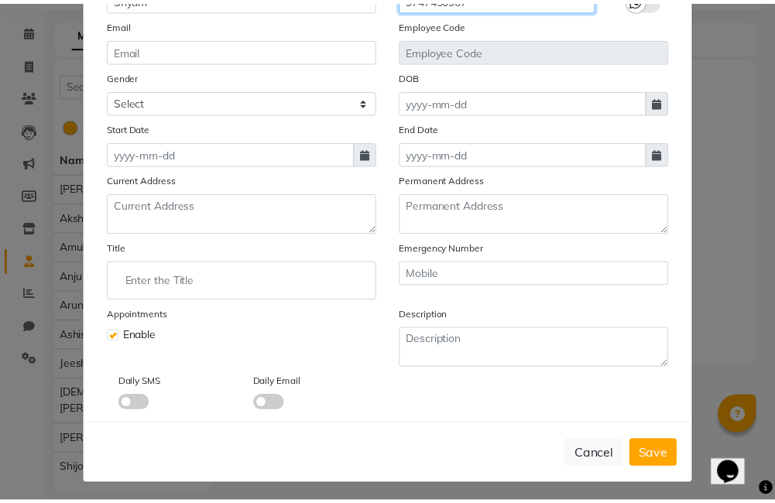
scroll to position [180, 0]
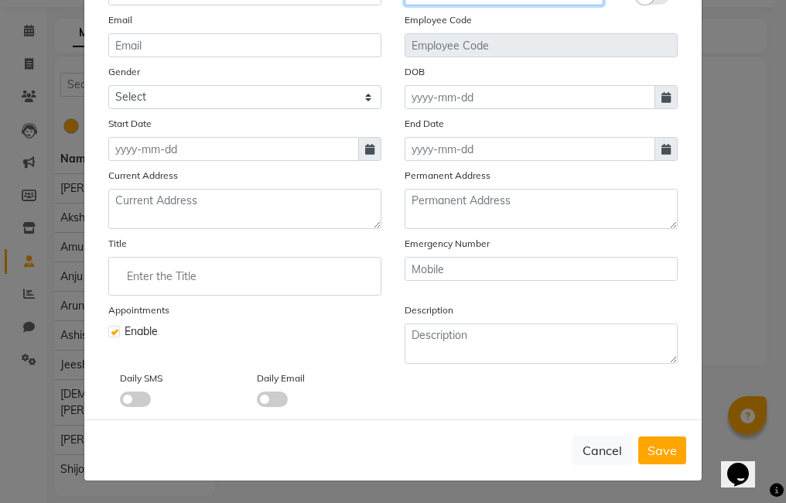
type input "9747450967"
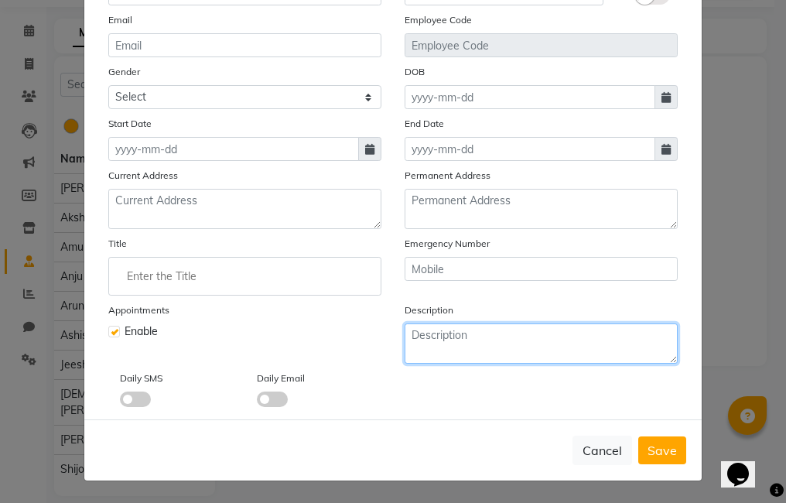
click at [475, 340] on textarea at bounding box center [541, 343] width 273 height 40
type textarea "Unisex Hairstylist"
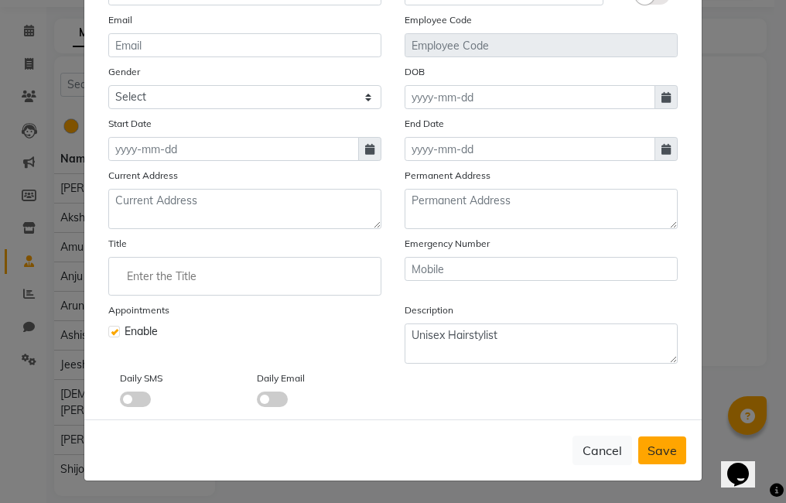
click at [648, 443] on span "Save" at bounding box center [662, 450] width 29 height 15
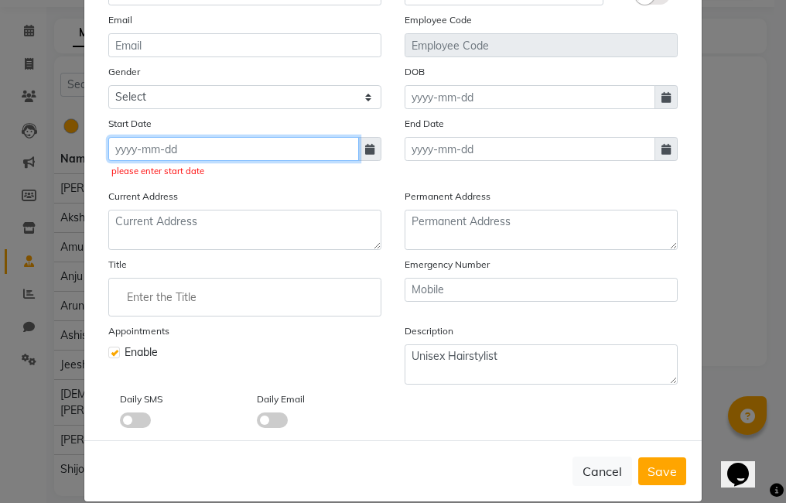
click at [253, 146] on input at bounding box center [233, 149] width 251 height 24
select select "9"
select select "2025"
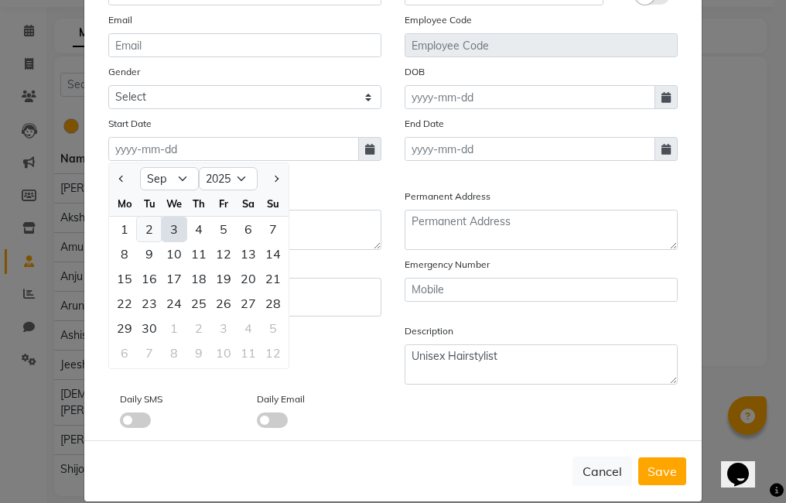
click at [152, 226] on div "2" at bounding box center [149, 229] width 25 height 25
type input "02-09-2025"
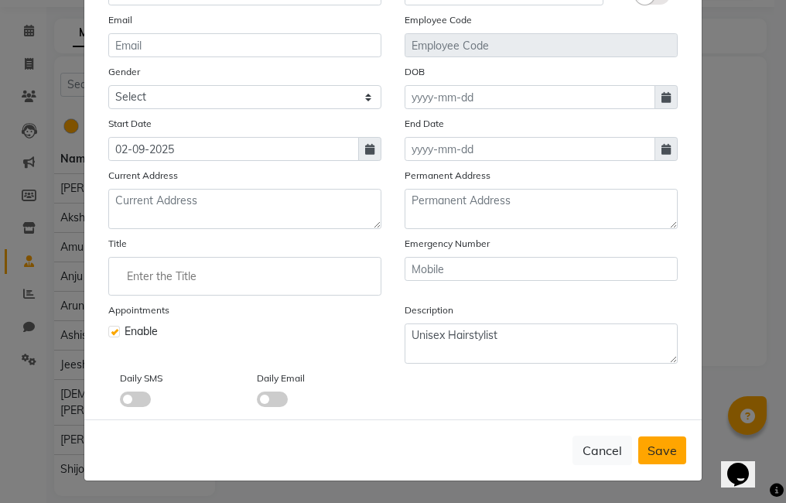
click at [648, 450] on span "Save" at bounding box center [662, 450] width 29 height 15
select select
checkbox input "false"
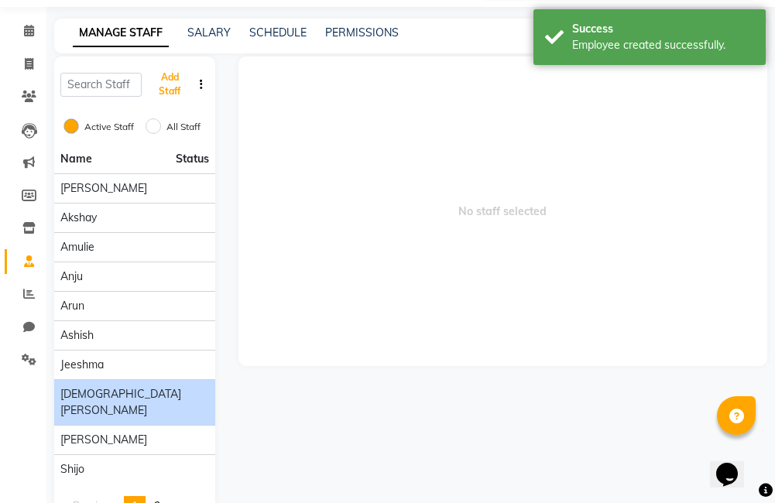
scroll to position [124, 0]
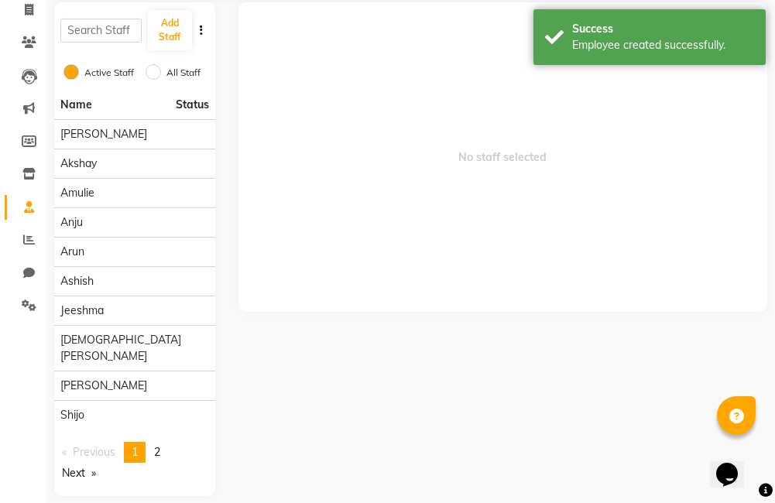
click at [164, 442] on link "page 2" at bounding box center [157, 452] width 22 height 21
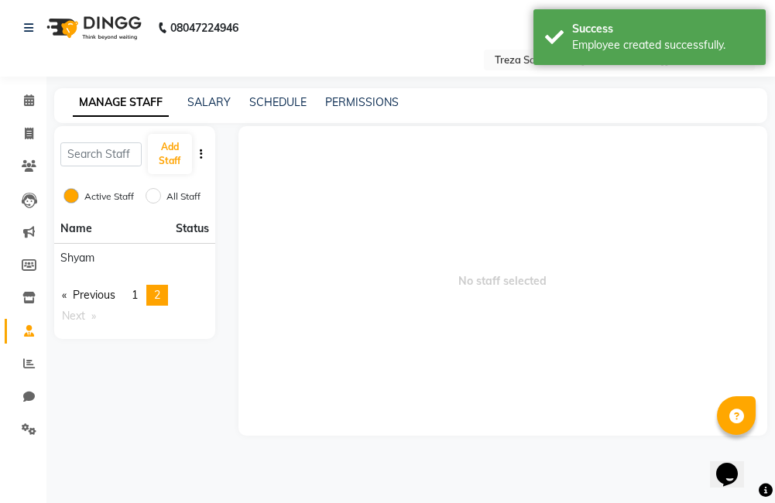
scroll to position [0, 0]
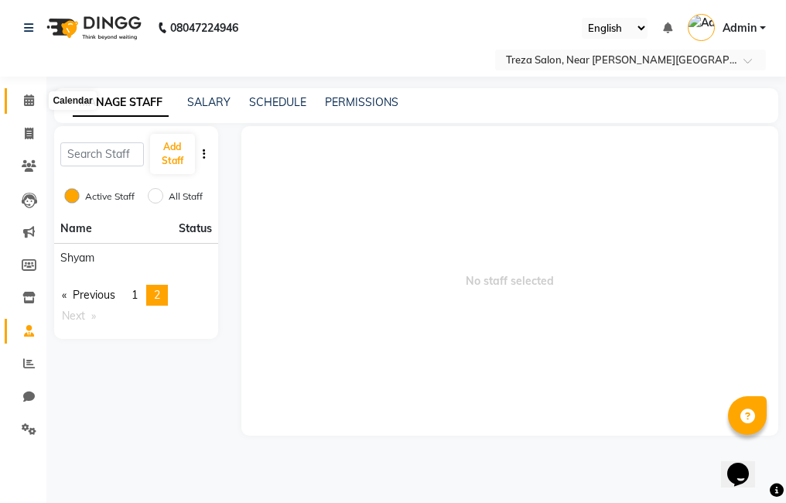
click at [29, 108] on span at bounding box center [28, 101] width 27 height 18
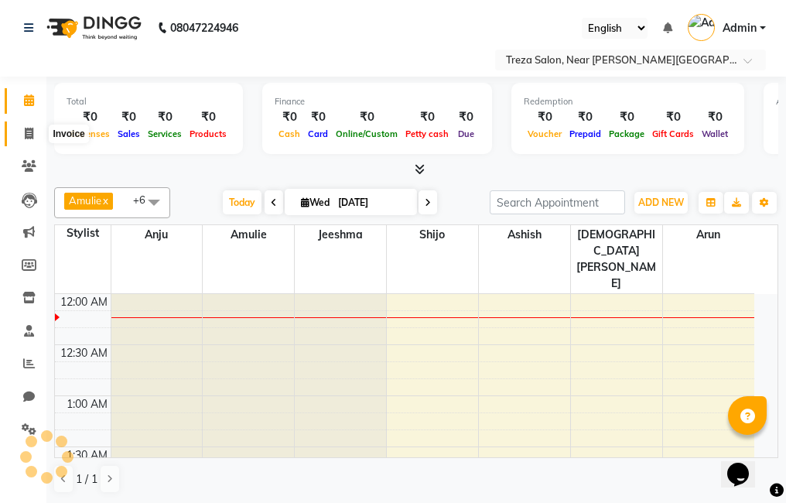
click at [26, 139] on icon at bounding box center [29, 134] width 9 height 12
select select "service"
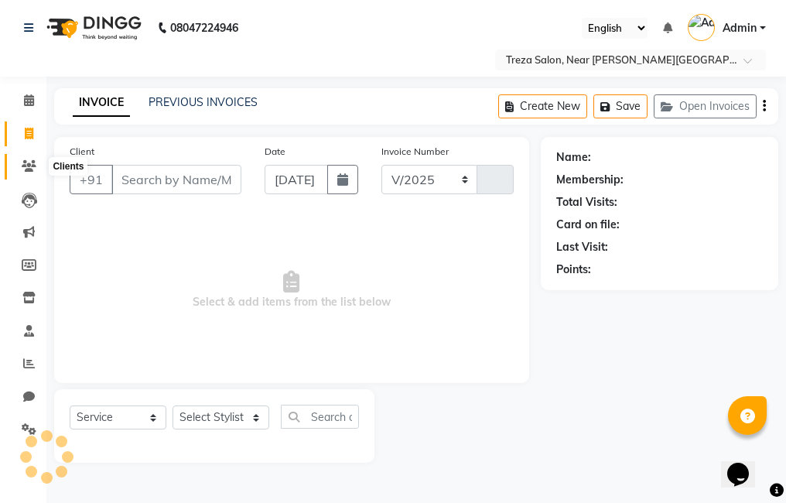
select select "7633"
type input "2527"
click at [24, 173] on span at bounding box center [28, 167] width 27 height 18
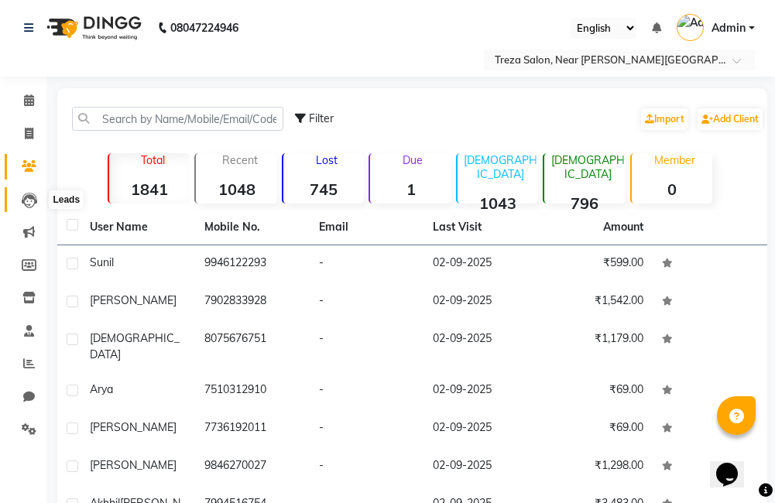
click at [29, 197] on icon at bounding box center [29, 200] width 15 height 15
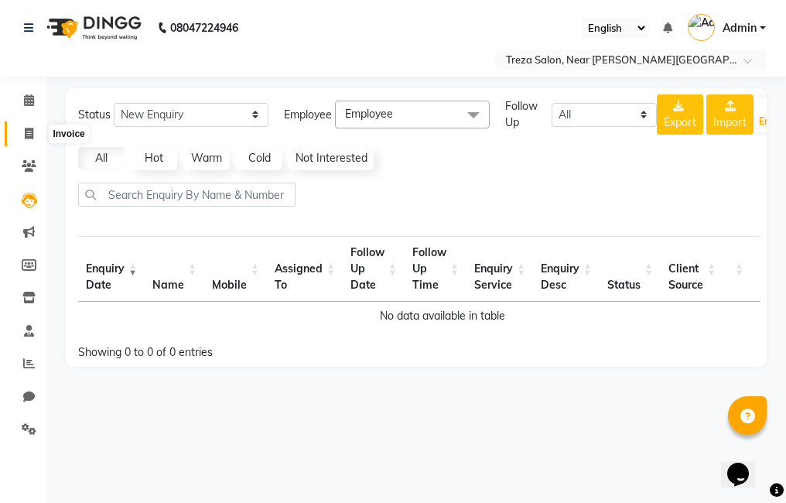
click at [26, 126] on span at bounding box center [28, 134] width 27 height 18
select select "service"
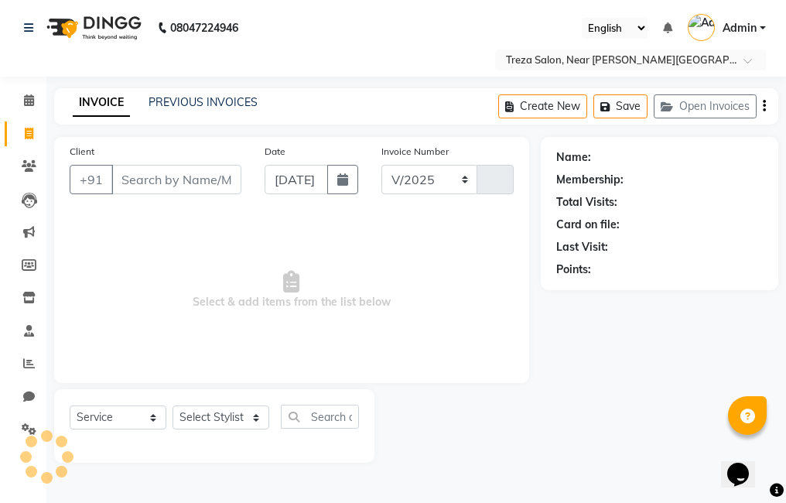
select select "7633"
type input "2527"
click at [210, 109] on div "PREVIOUS INVOICES" at bounding box center [203, 102] width 109 height 16
click at [208, 97] on link "PREVIOUS INVOICES" at bounding box center [203, 102] width 109 height 14
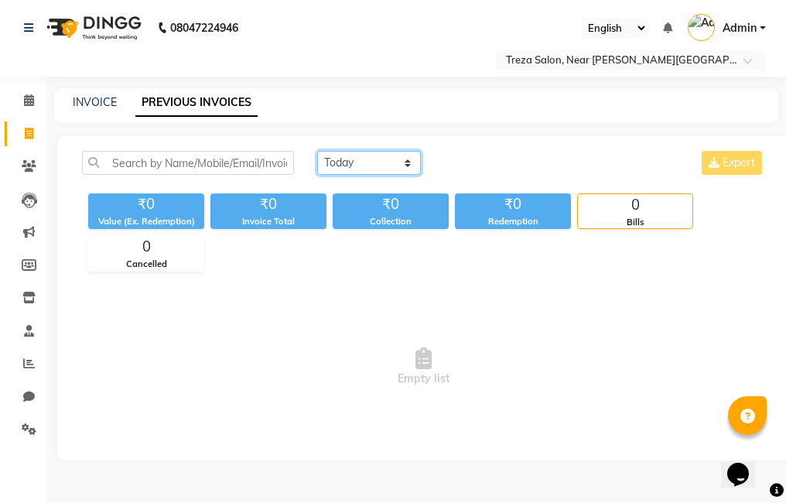
drag, startPoint x: 344, startPoint y: 168, endPoint x: 345, endPoint y: 176, distance: 8.7
click at [344, 168] on select "Today Yesterday Custom Range" at bounding box center [369, 163] width 104 height 24
select select "yesterday"
click at [317, 151] on select "Today Yesterday Custom Range" at bounding box center [369, 163] width 104 height 24
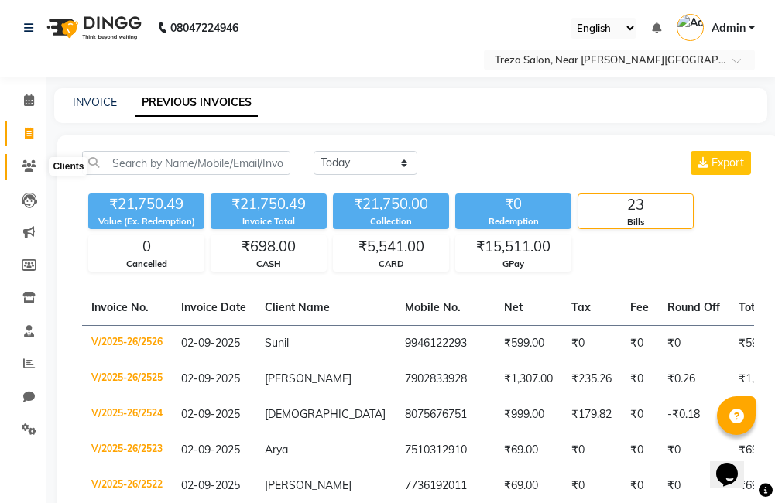
click at [34, 159] on span at bounding box center [28, 167] width 27 height 18
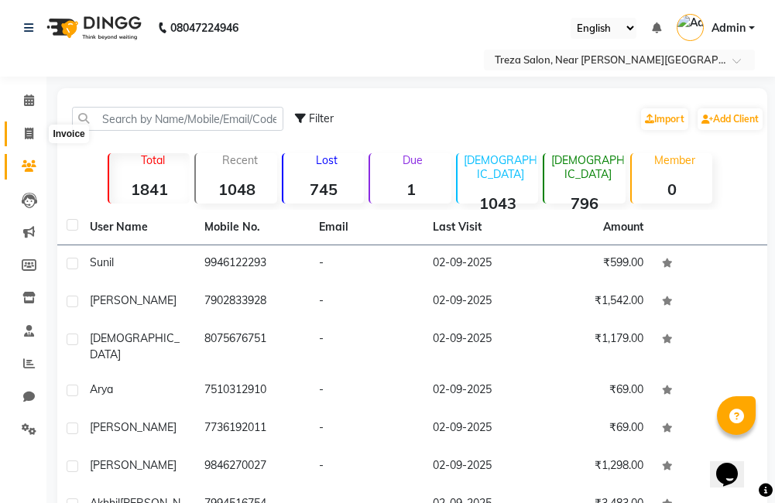
click at [36, 138] on span at bounding box center [28, 134] width 27 height 18
select select "service"
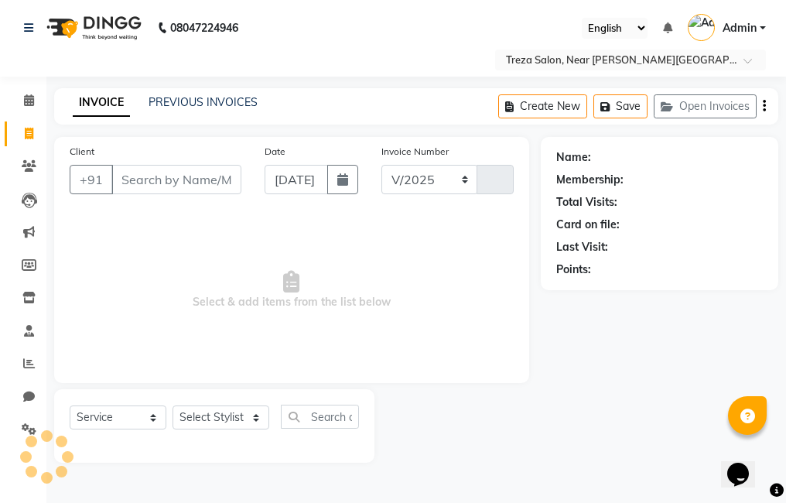
select select "7633"
type input "2527"
click at [26, 173] on span at bounding box center [28, 167] width 27 height 18
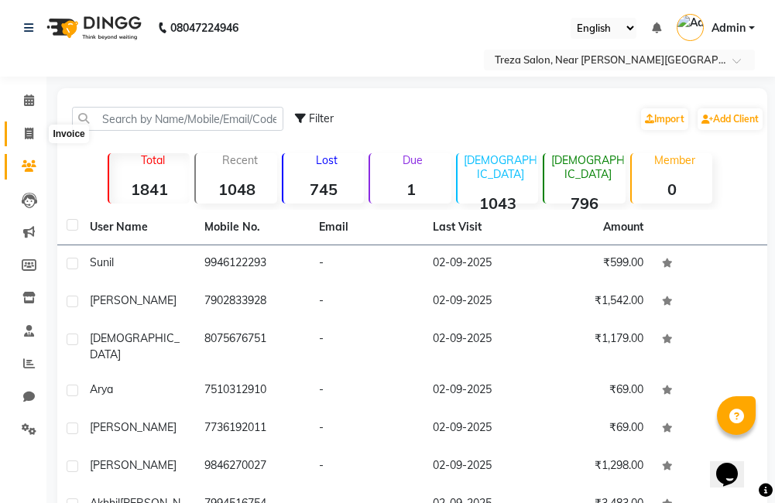
click at [30, 125] on span at bounding box center [28, 134] width 27 height 18
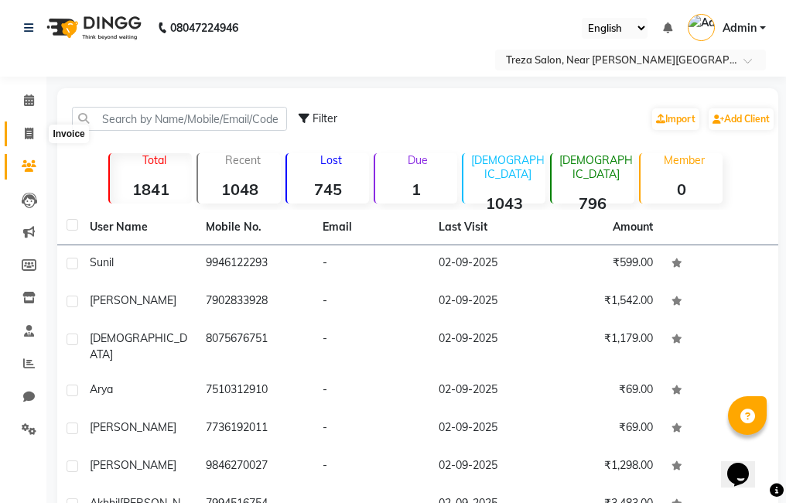
select select "7633"
select select "service"
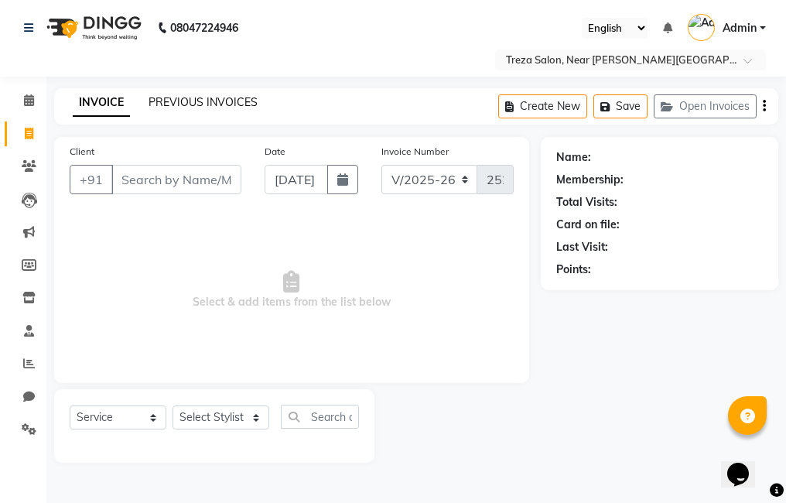
click at [221, 104] on link "PREVIOUS INVOICES" at bounding box center [203, 102] width 109 height 14
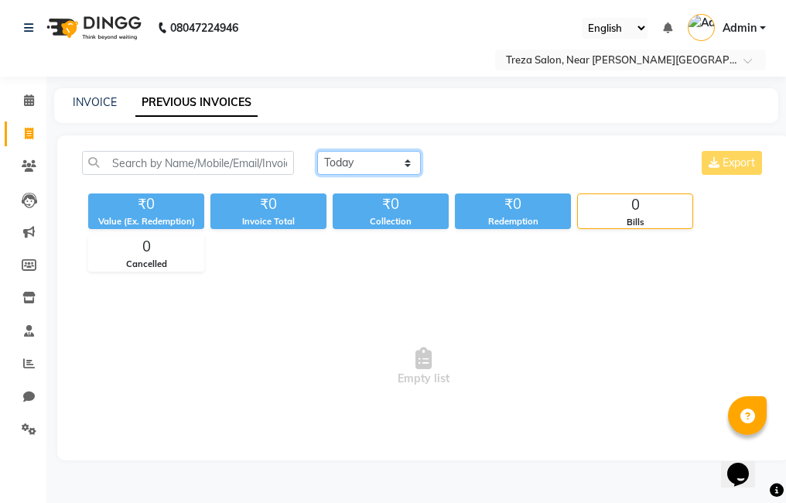
click at [342, 162] on select "Today Yesterday Custom Range" at bounding box center [369, 163] width 104 height 24
select select "yesterday"
click at [317, 151] on select "Today Yesterday Custom Range" at bounding box center [369, 163] width 104 height 24
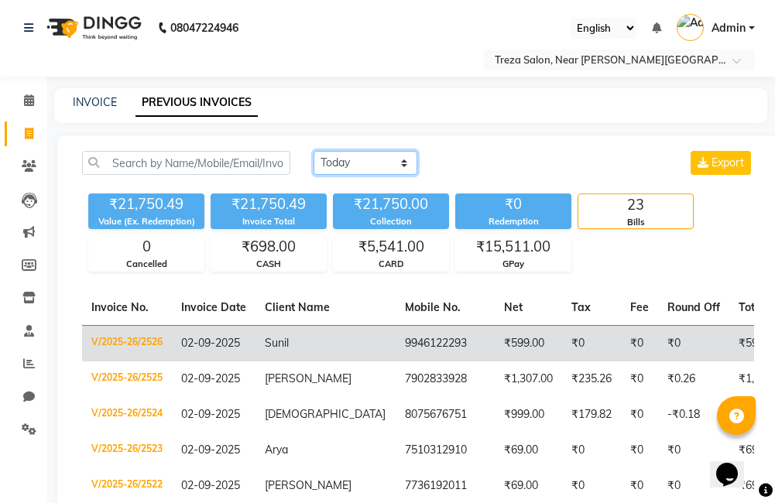
scroll to position [77, 0]
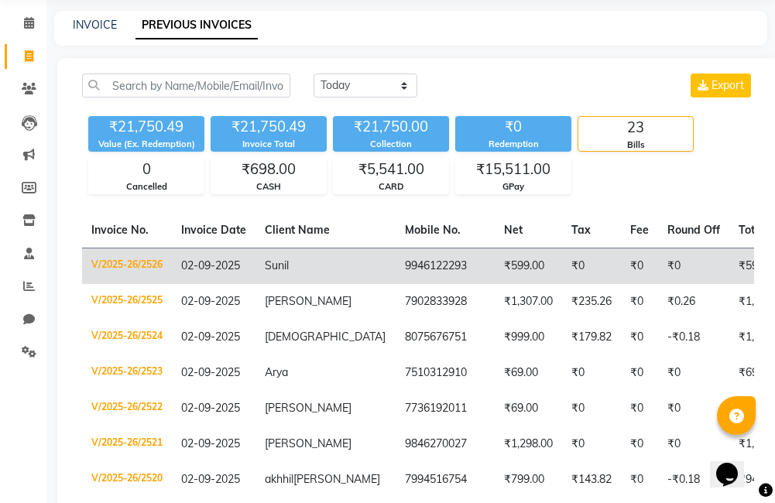
click at [729, 265] on td "₹599.00" at bounding box center [762, 266] width 67 height 36
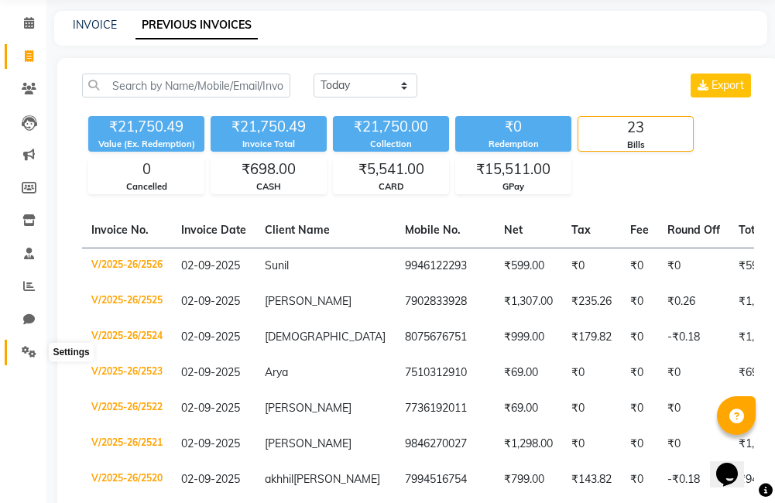
drag, startPoint x: 24, startPoint y: 347, endPoint x: 45, endPoint y: 338, distance: 22.6
click at [24, 347] on icon at bounding box center [29, 352] width 15 height 12
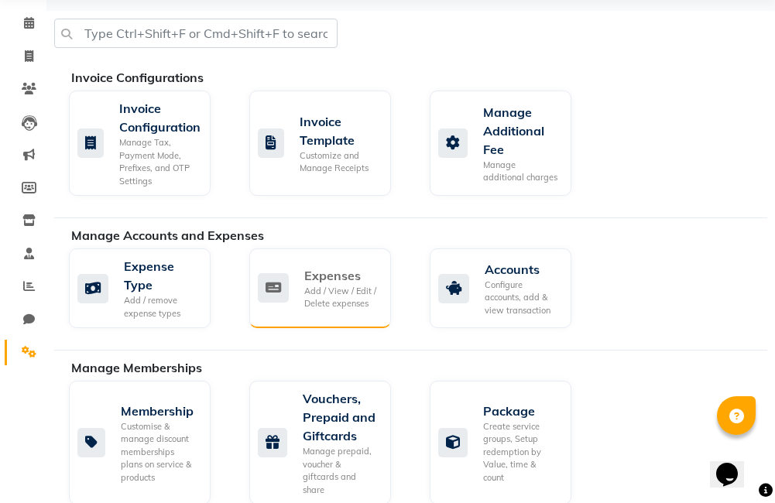
click at [270, 285] on icon at bounding box center [273, 287] width 31 height 29
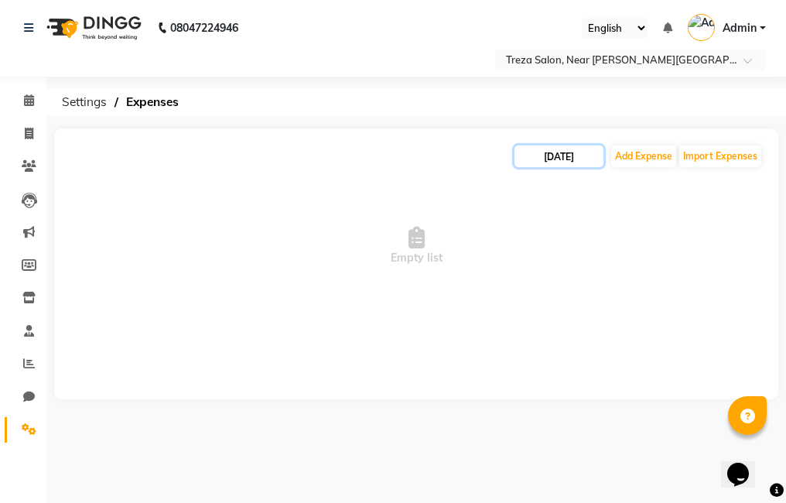
click at [579, 151] on input "[DATE]" at bounding box center [559, 156] width 89 height 22
select select "9"
select select "2025"
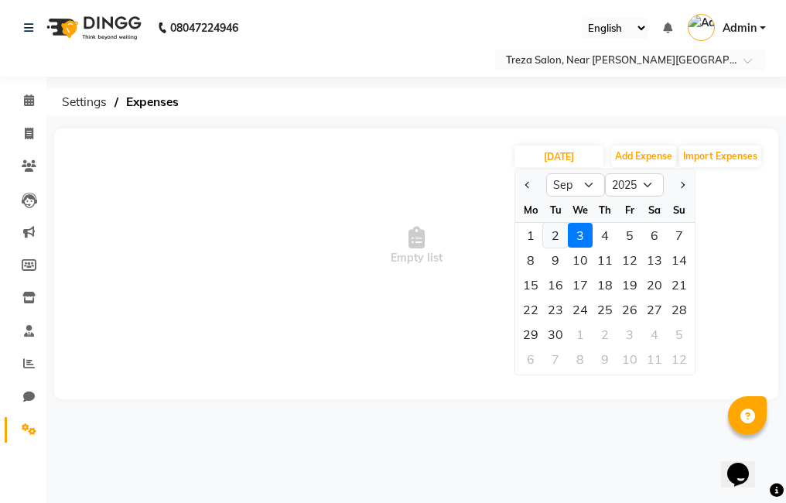
click at [554, 232] on div "2" at bounding box center [555, 235] width 25 height 25
type input "02-09-2025"
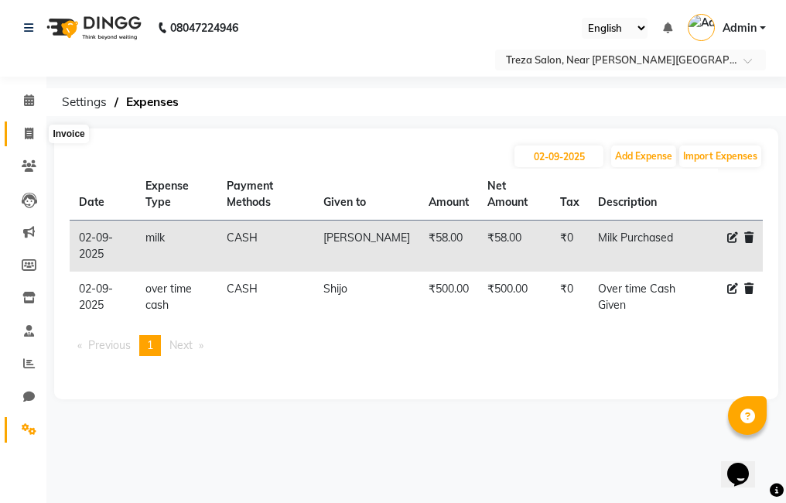
click at [39, 136] on span at bounding box center [28, 134] width 27 height 18
select select "service"
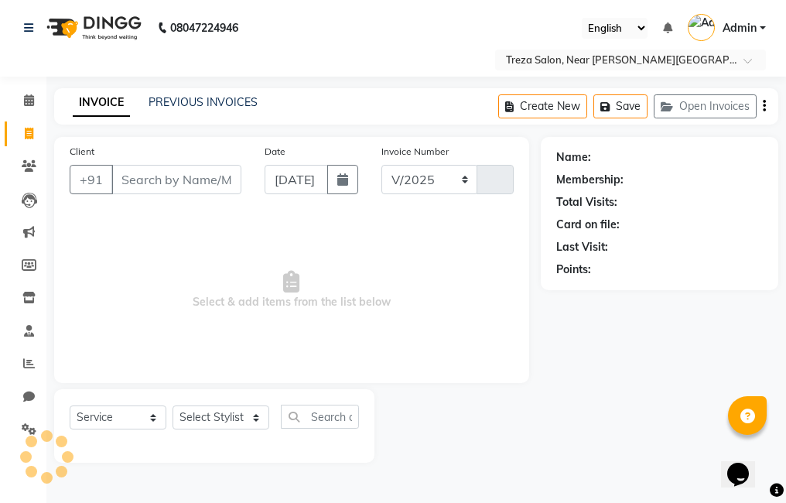
select select "7633"
type input "2530"
click at [152, 107] on link "PREVIOUS INVOICES" at bounding box center [203, 102] width 109 height 14
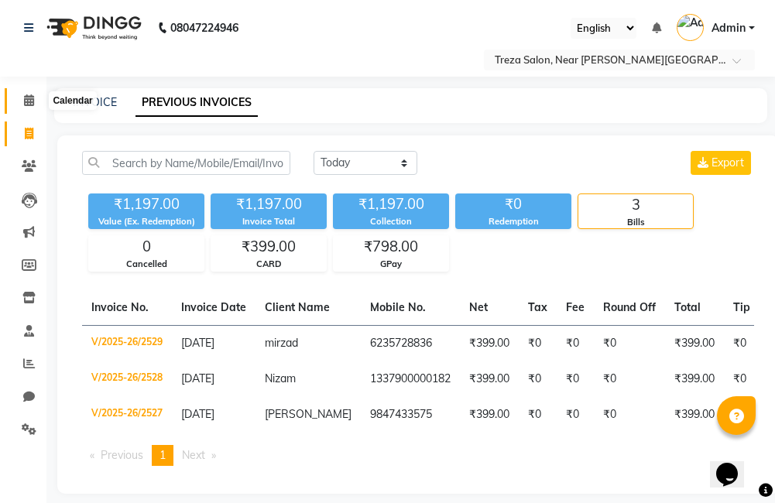
click at [32, 106] on span at bounding box center [28, 101] width 27 height 18
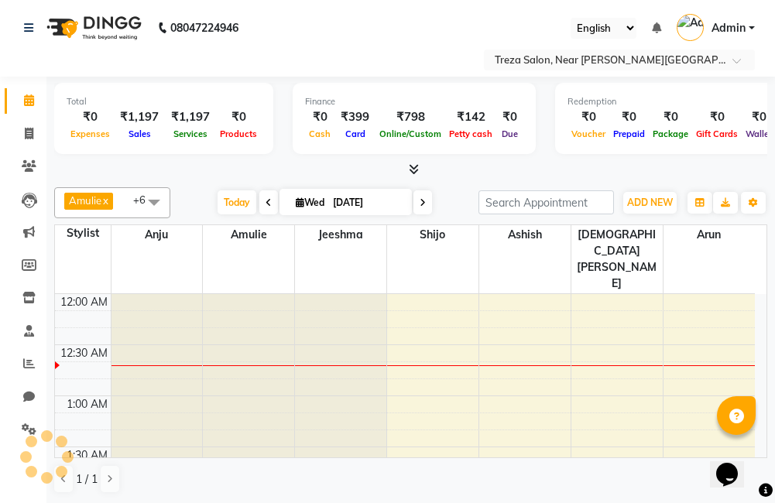
scroll to position [614, 0]
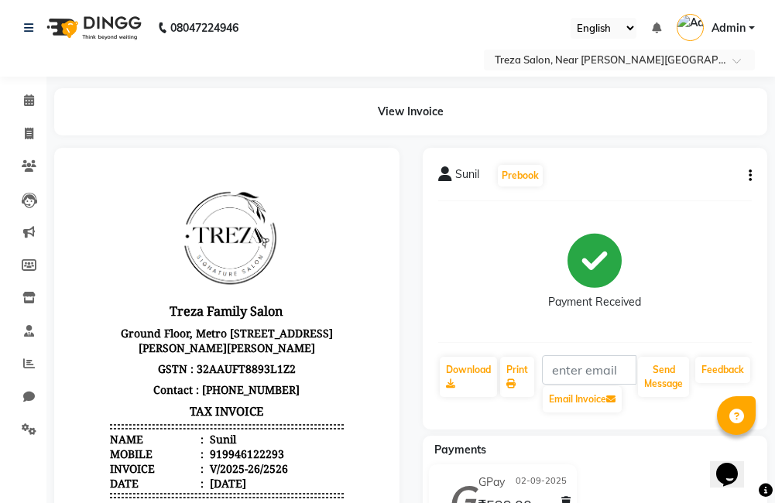
click at [750, 176] on icon "button" at bounding box center [749, 176] width 3 height 1
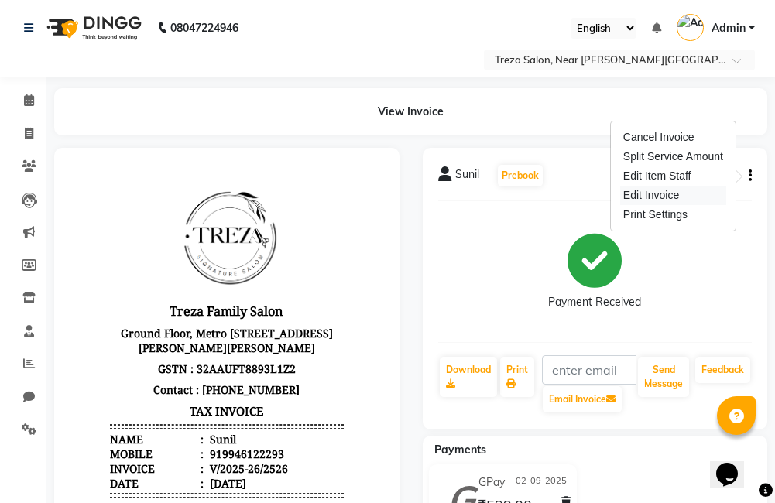
click at [652, 197] on div "Edit Invoice" at bounding box center [673, 195] width 106 height 19
select select "service"
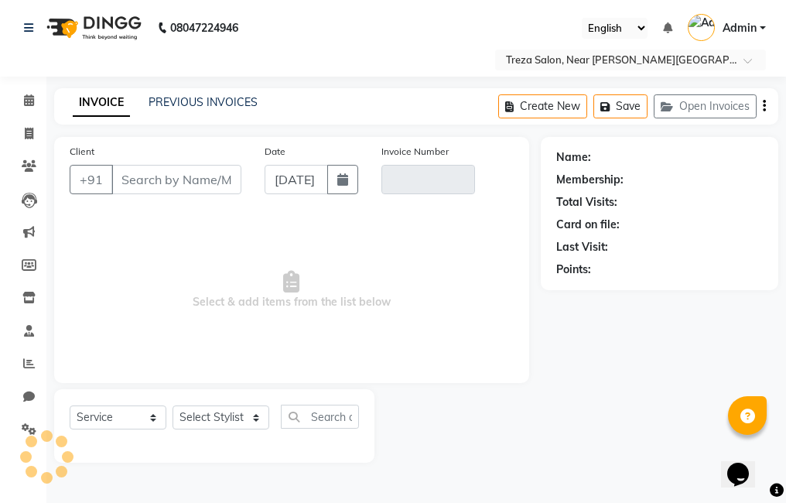
type input "9946122293"
type input "V/2025-26/2526"
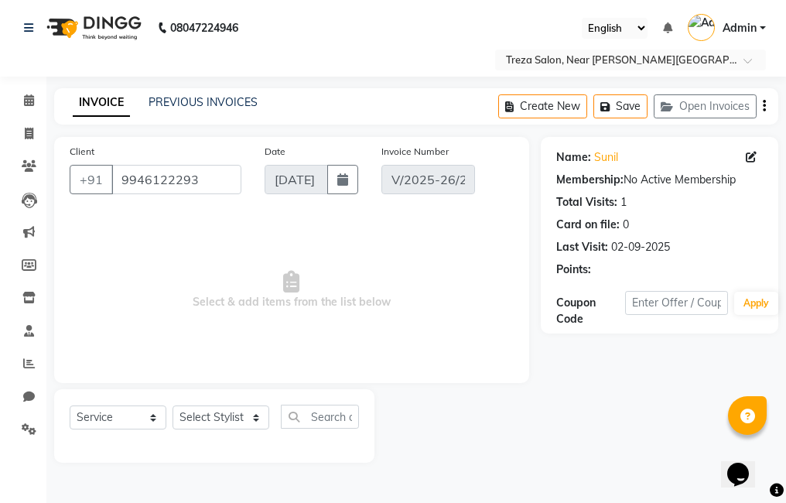
type input "02-09-2025"
select select "select"
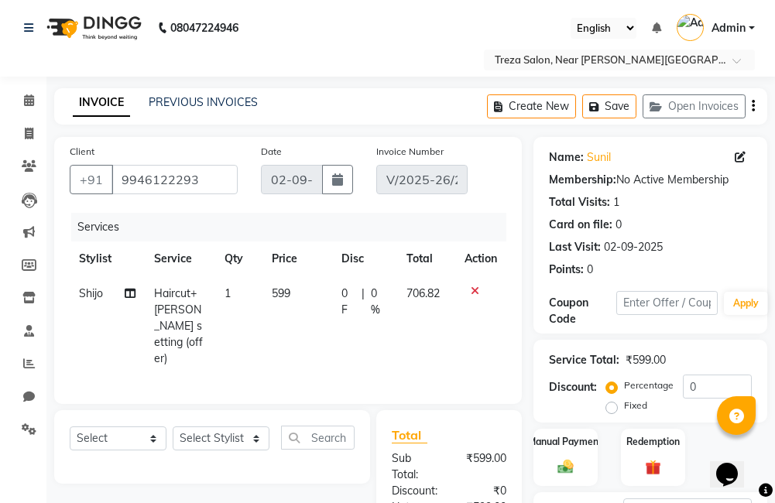
click at [94, 293] on span "Shijo" at bounding box center [91, 293] width 24 height 14
select select "79935"
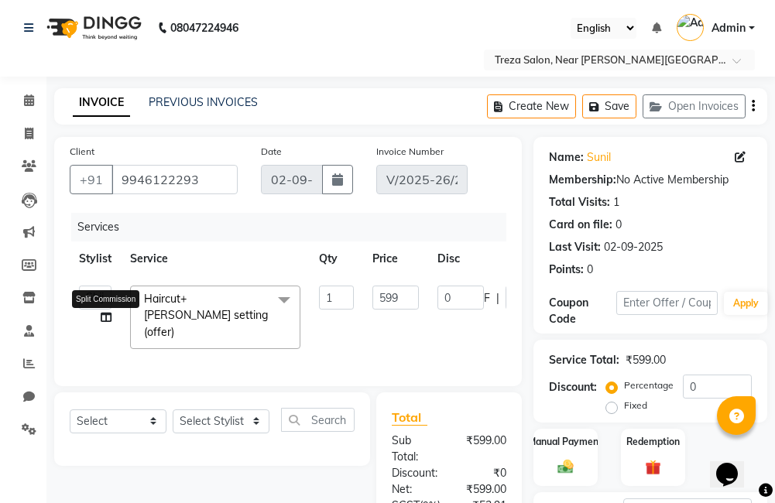
click at [103, 321] on icon at bounding box center [106, 317] width 11 height 11
select select "79935"
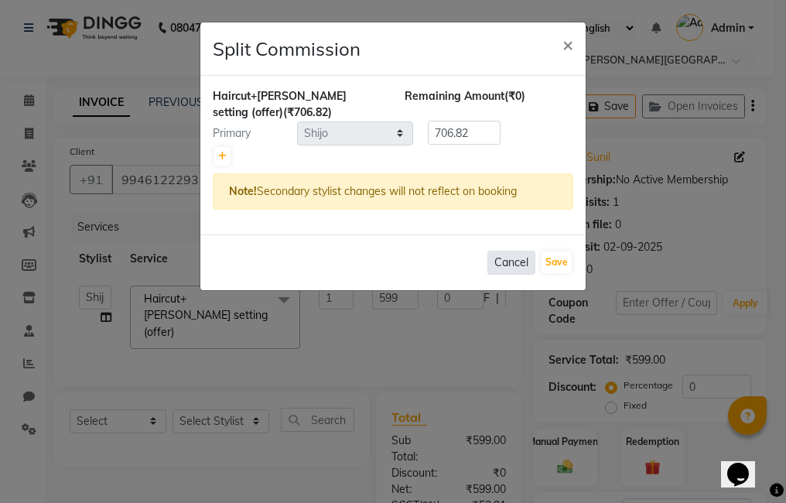
click at [494, 256] on button "Cancel" at bounding box center [512, 263] width 48 height 24
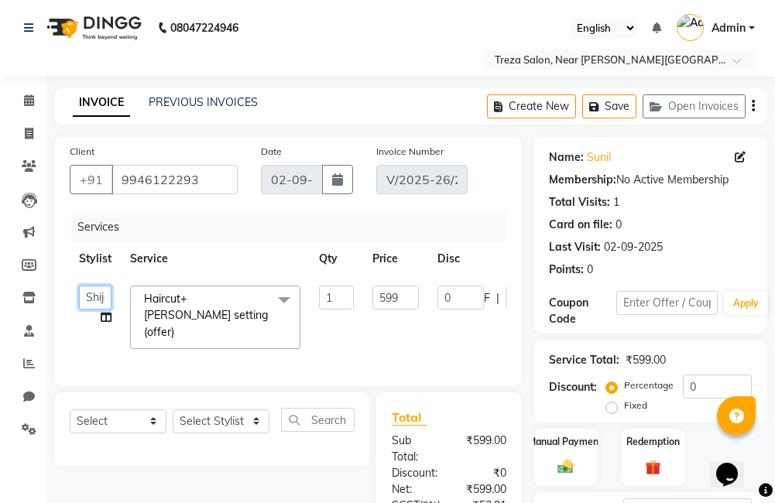
click at [97, 295] on select "Akhil krishna Akshay Amulie Anju Arun Ashish Jeeshma Krishna Priya Roshelle Shi…" at bounding box center [95, 298] width 33 height 24
select select "90712"
click at [602, 113] on button "Save" at bounding box center [609, 106] width 54 height 24
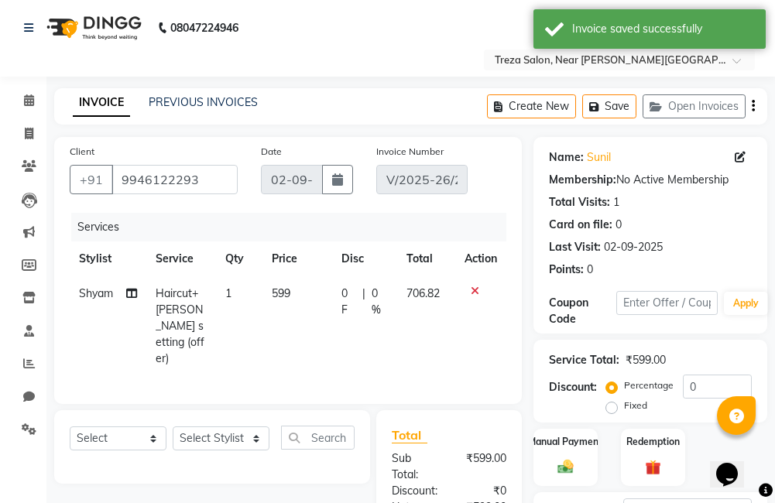
scroll to position [302, 0]
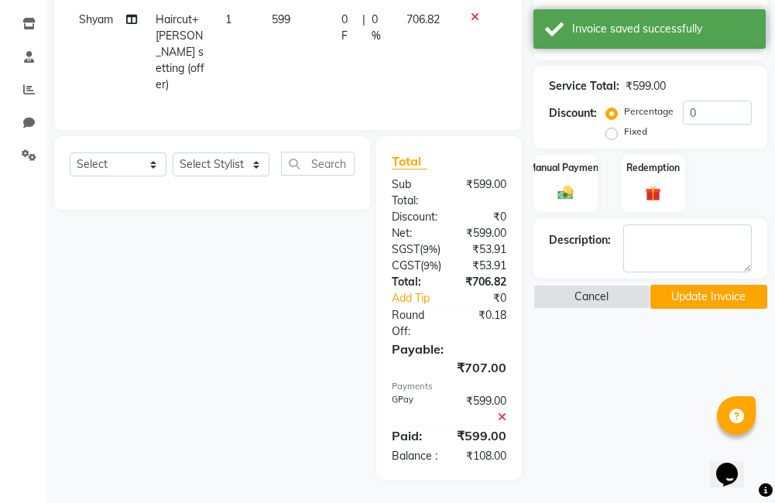
click at [729, 285] on button "Update Invoice" at bounding box center [708, 297] width 117 height 24
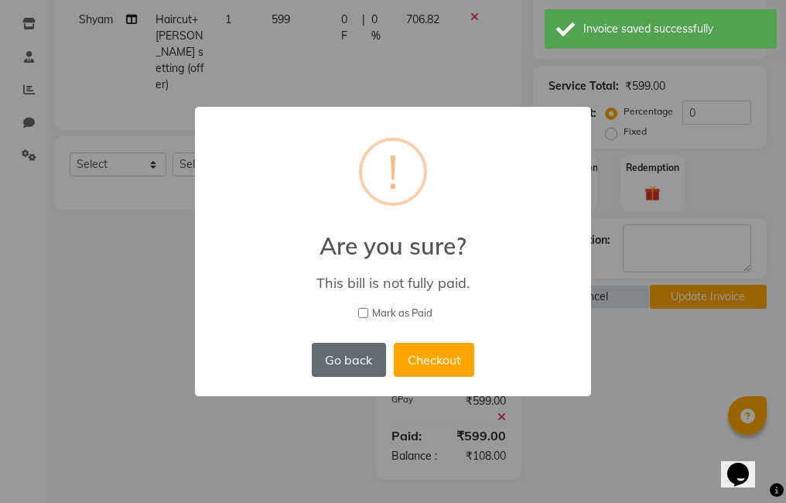
click at [377, 360] on button "Go back" at bounding box center [349, 360] width 74 height 34
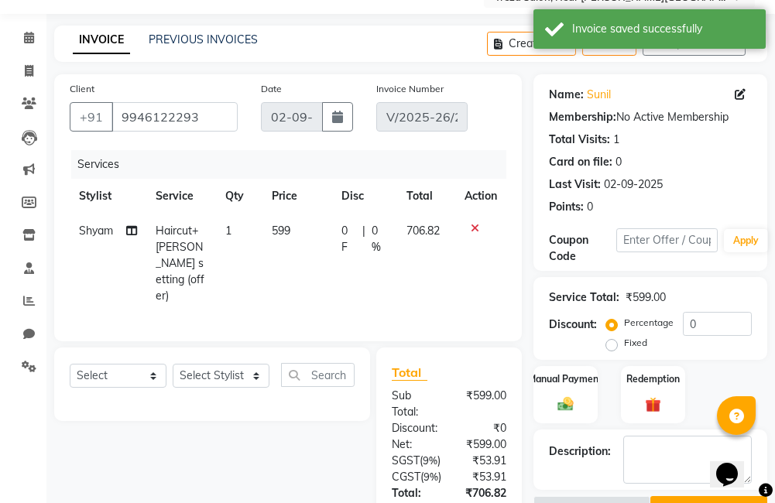
scroll to position [0, 0]
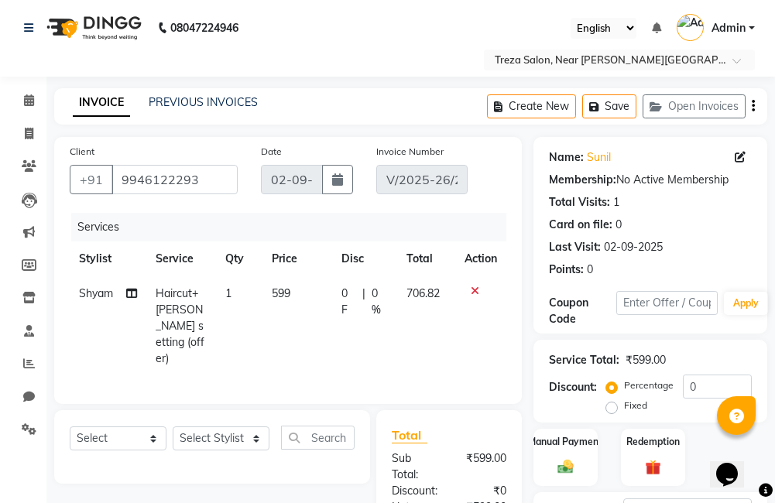
click at [754, 101] on div "Create New Save Open Invoices" at bounding box center [627, 106] width 280 height 36
click at [754, 107] on icon "button" at bounding box center [752, 106] width 3 height 1
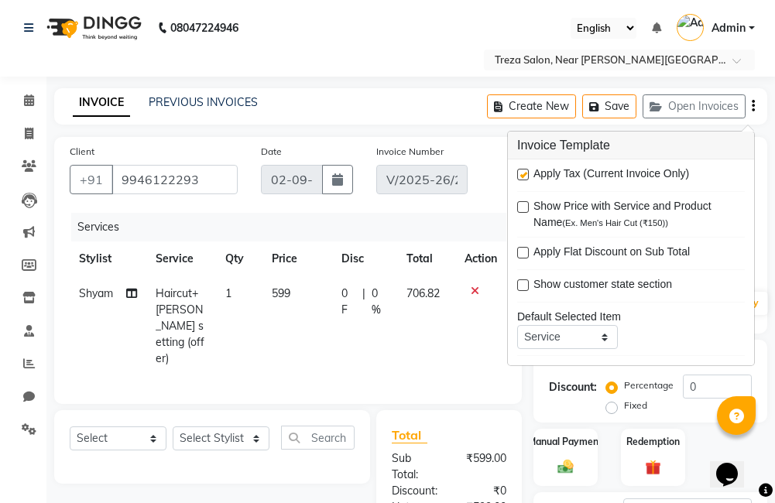
click at [527, 176] on label at bounding box center [523, 175] width 12 height 12
click at [527, 176] on input "checkbox" at bounding box center [522, 175] width 10 height 10
checkbox input "false"
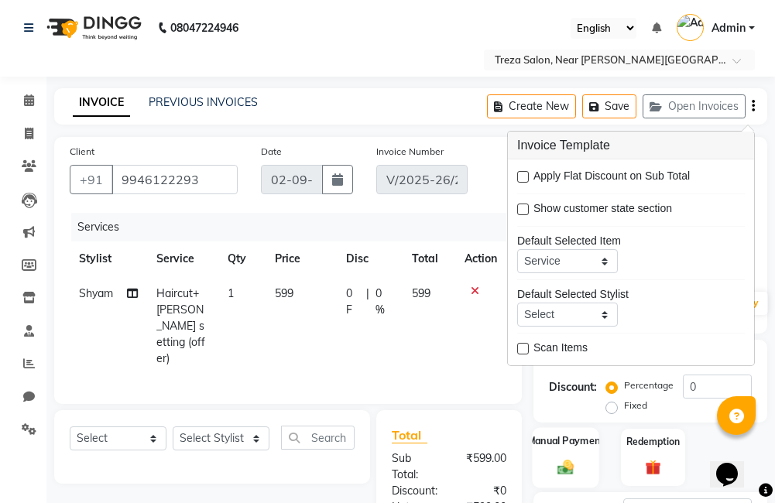
scroll to position [204, 0]
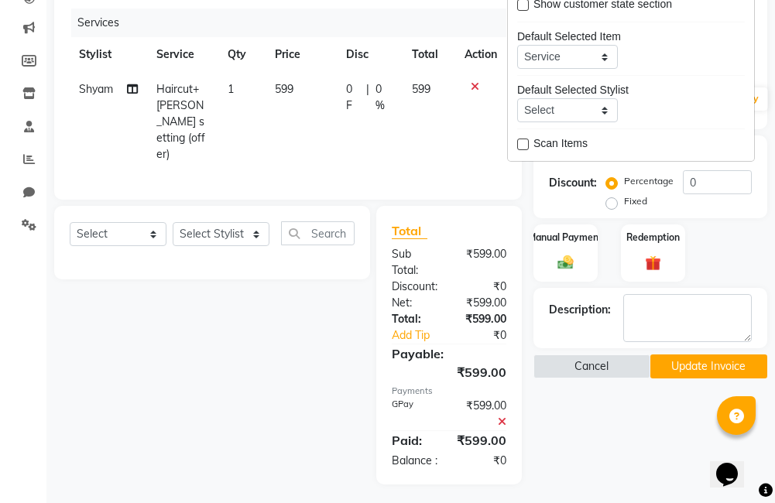
drag, startPoint x: 583, startPoint y: 457, endPoint x: 624, endPoint y: 427, distance: 50.9
click at [591, 457] on div "Name: Sunil Membership: No Active Membership Total Visits: 1 Card on file: 0 La…" at bounding box center [655, 209] width 245 height 552
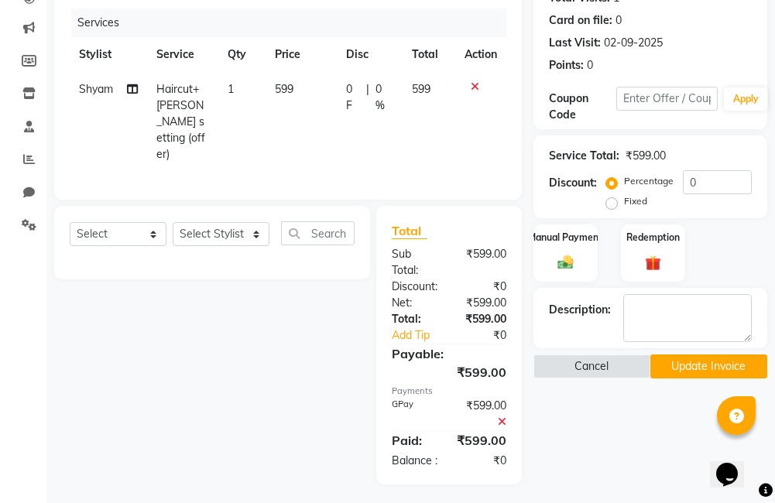
click at [731, 361] on button "Update Invoice" at bounding box center [708, 366] width 117 height 24
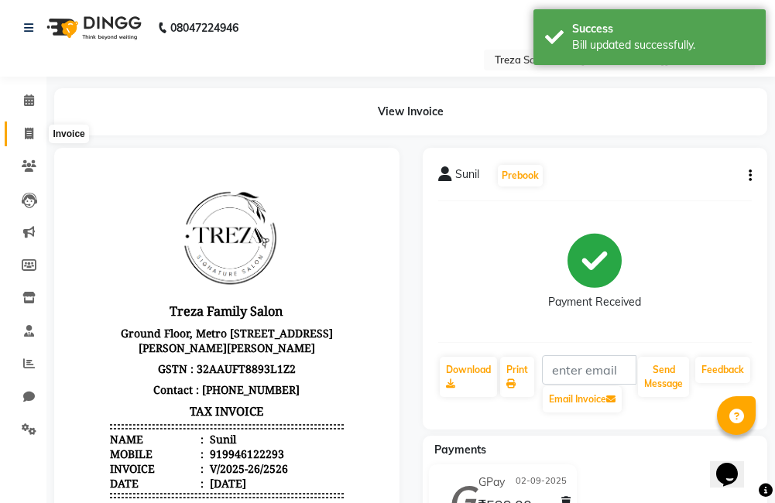
click at [33, 129] on icon at bounding box center [29, 134] width 9 height 12
select select "service"
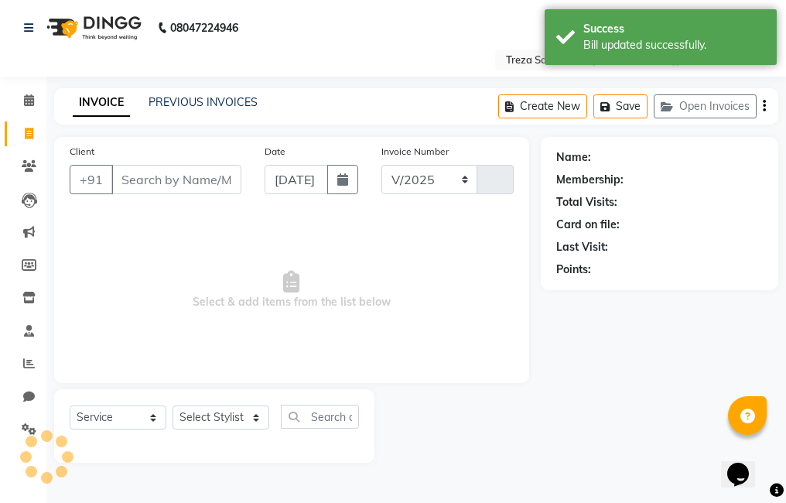
select select "7633"
type input "2527"
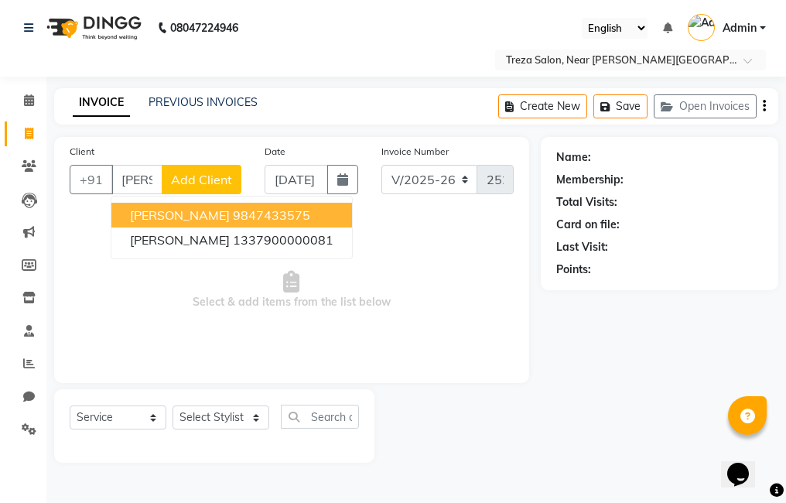
click at [233, 208] on ngb-highlight "9847433575" at bounding box center [271, 214] width 77 height 15
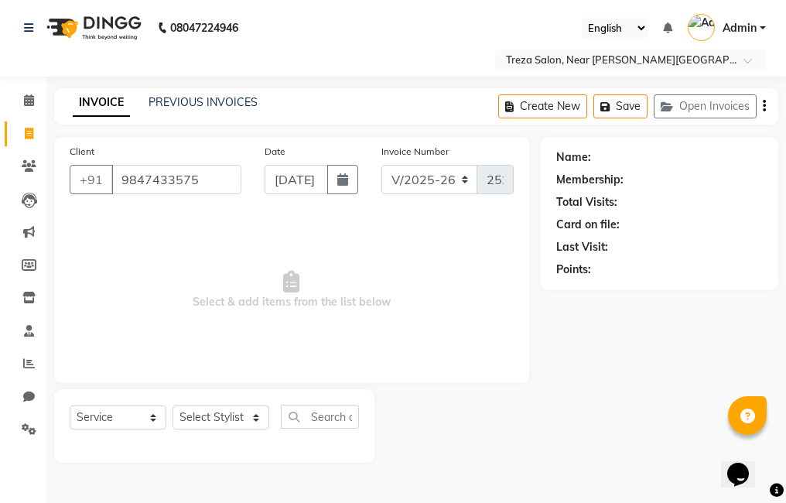
type input "9847433575"
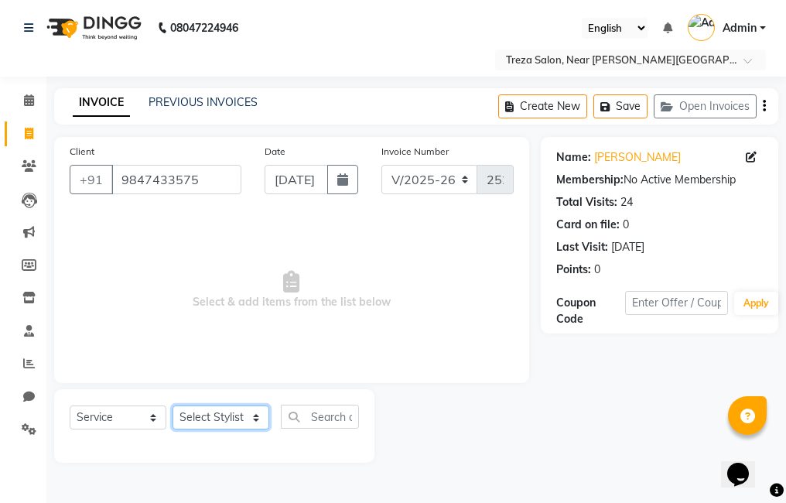
click at [195, 416] on select "Select Stylist Akhil krishna Akshay Amulie Anju Arun Ashish Jeeshma Krishna Pri…" at bounding box center [221, 417] width 97 height 24
select select "90712"
click at [173, 405] on select "Select Stylist Akhil krishna Akshay Amulie Anju Arun Ashish Jeeshma Krishna Pri…" at bounding box center [221, 417] width 97 height 24
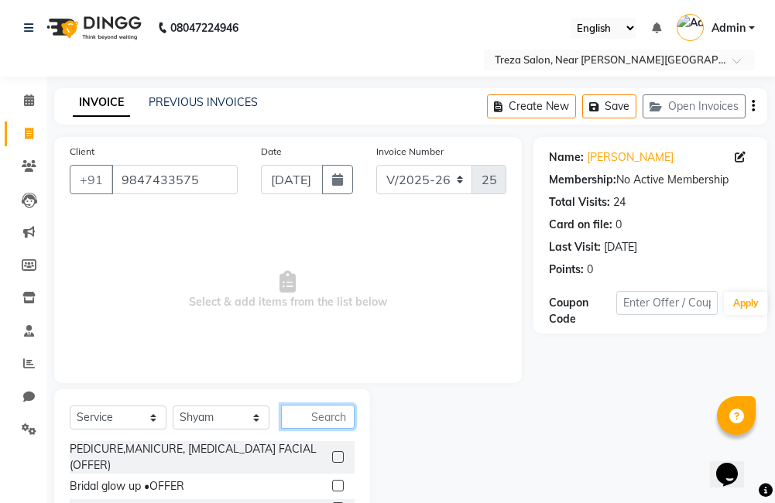
click at [333, 419] on input "text" at bounding box center [318, 417] width 74 height 24
type input "k"
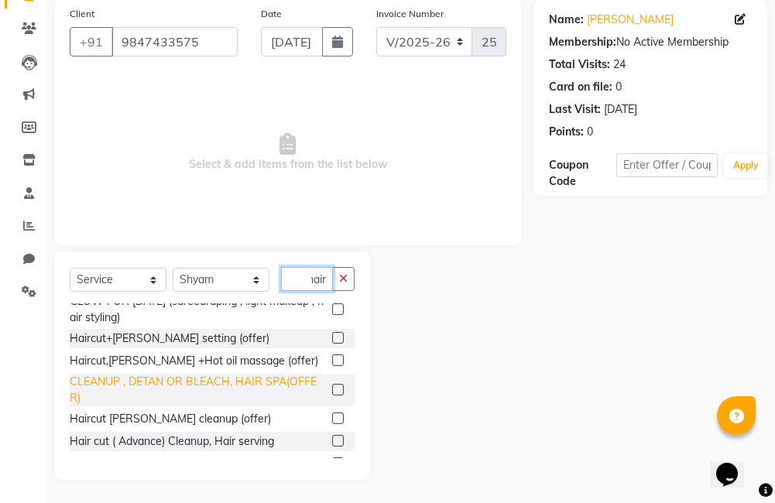
scroll to position [155, 0]
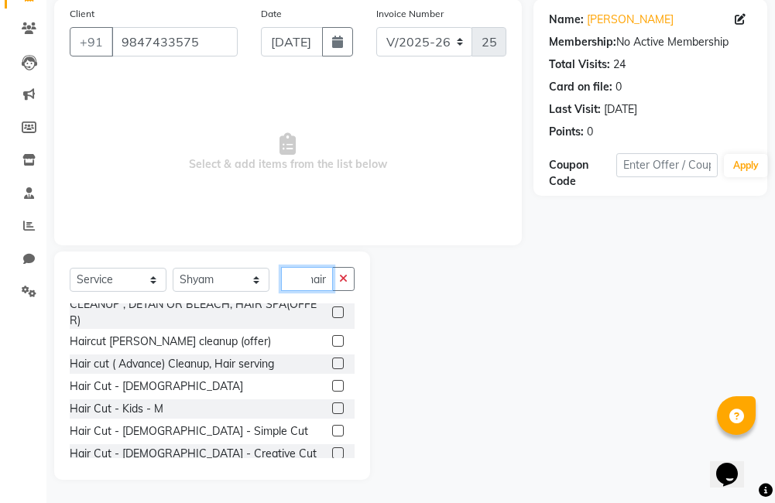
type input "hair"
click at [332, 387] on label at bounding box center [338, 386] width 12 height 12
click at [332, 387] on input "checkbox" at bounding box center [337, 387] width 10 height 10
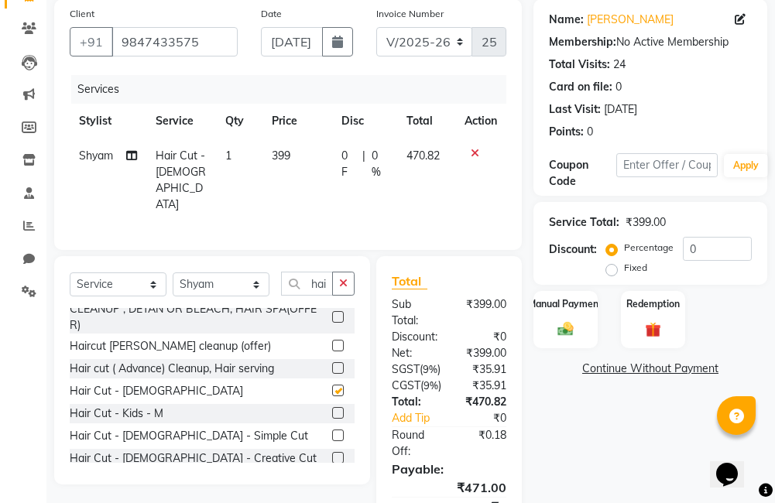
checkbox input "false"
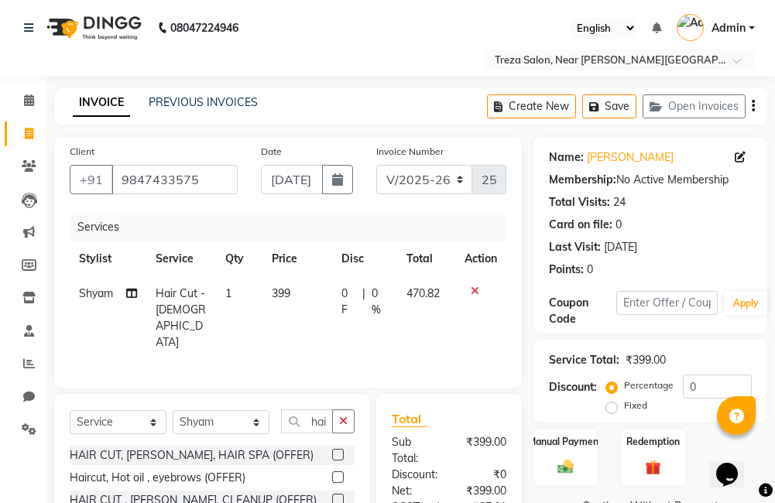
click at [751, 108] on button "button" at bounding box center [752, 106] width 3 height 36
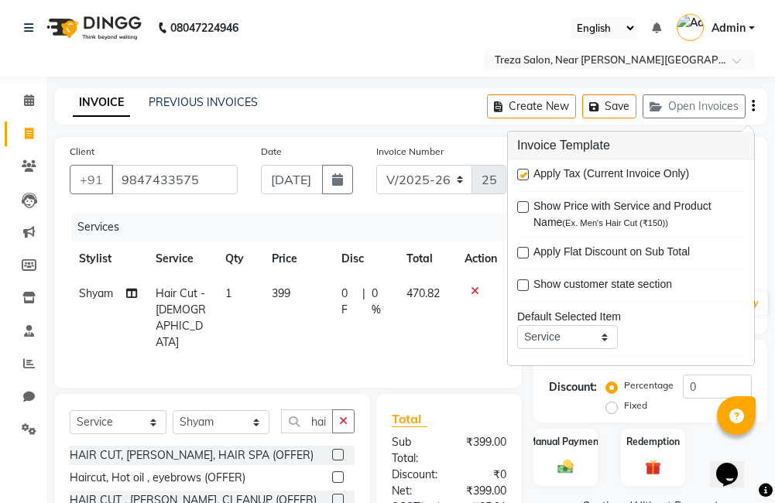
click at [525, 176] on label at bounding box center [523, 175] width 12 height 12
click at [525, 176] on input "checkbox" at bounding box center [522, 175] width 10 height 10
checkbox input "false"
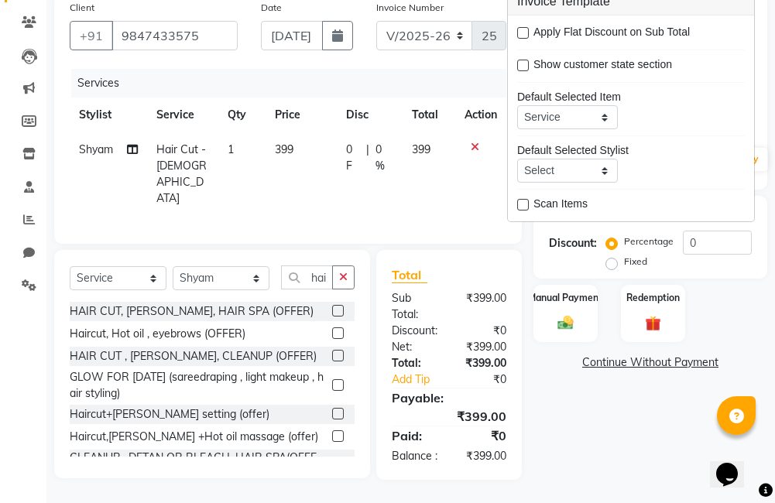
scroll to position [156, 0]
click at [580, 436] on div "Name: Kelvin Membership: No Active Membership Total Visits: 24 Card on file: 0 …" at bounding box center [655, 236] width 245 height 487
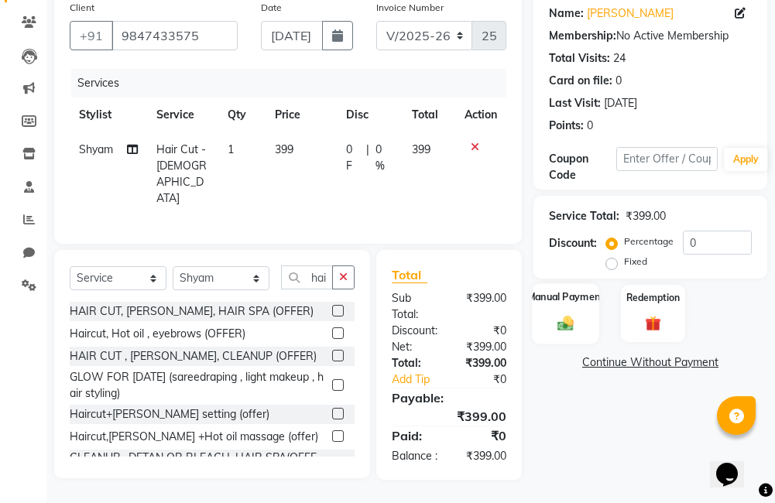
click at [566, 314] on img at bounding box center [566, 323] width 26 height 19
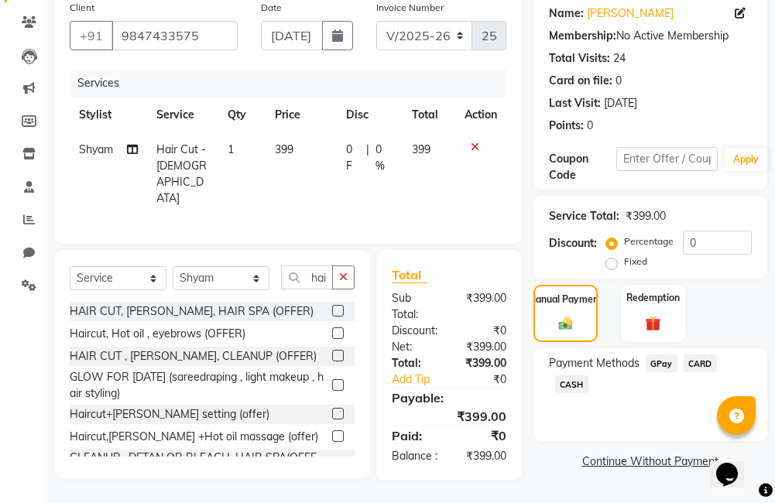
click at [652, 354] on span "GPay" at bounding box center [661, 363] width 32 height 18
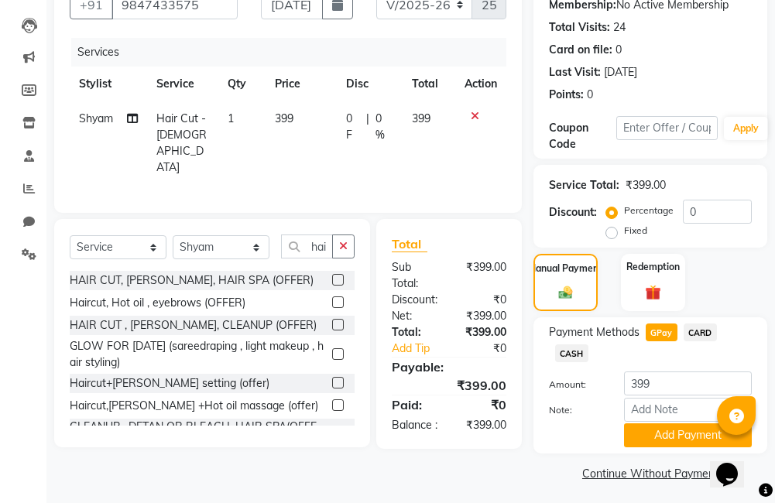
scroll to position [180, 0]
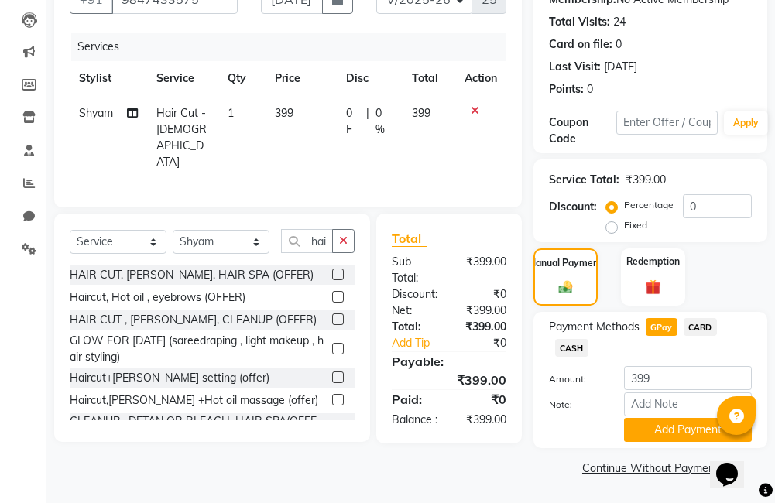
click at [700, 331] on span "CARD" at bounding box center [699, 327] width 33 height 18
click at [650, 426] on button "Add Payment" at bounding box center [688, 430] width 128 height 24
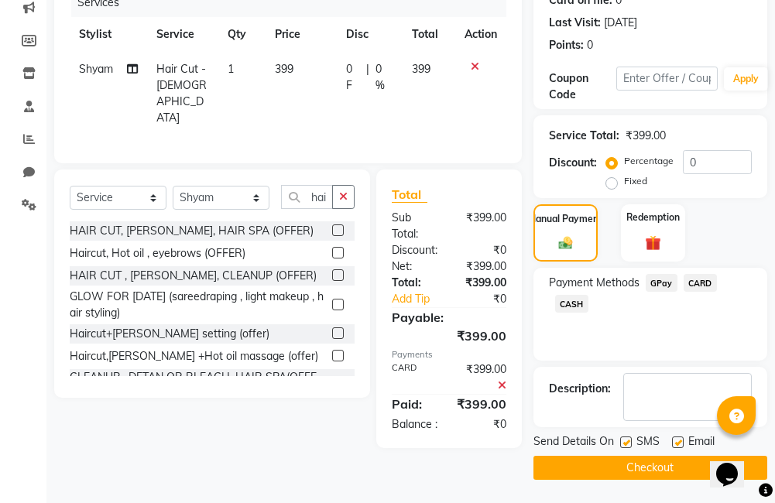
click at [500, 380] on icon at bounding box center [502, 385] width 9 height 11
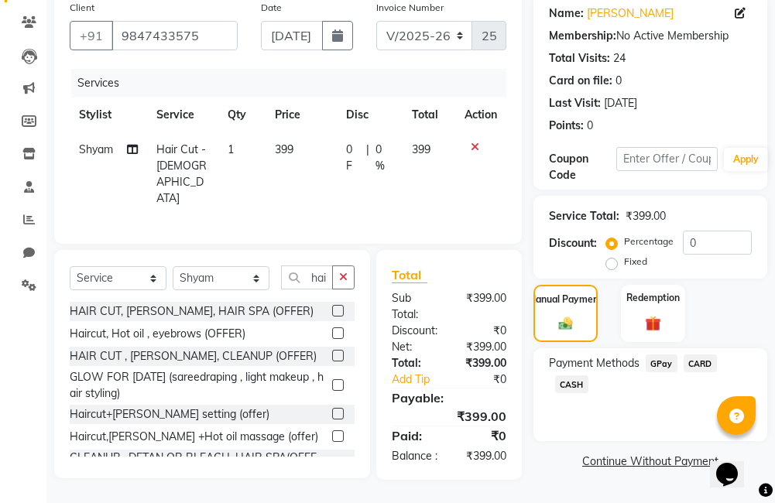
scroll to position [156, 0]
click at [703, 358] on span "CARD" at bounding box center [699, 363] width 33 height 18
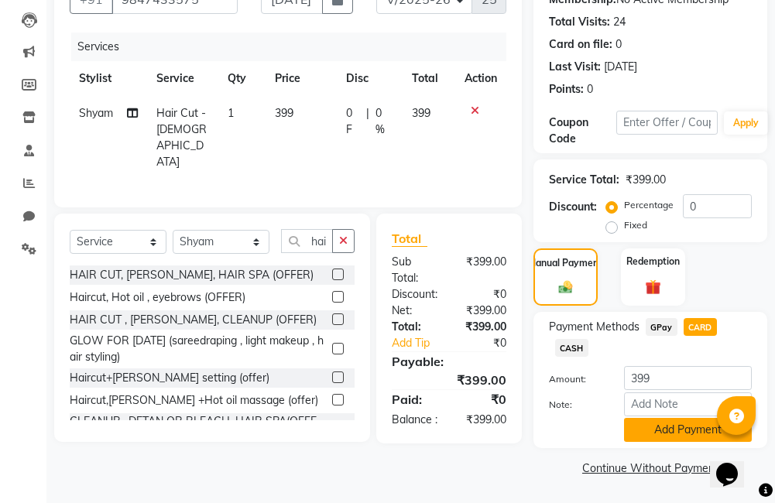
click at [644, 422] on button "Add Payment" at bounding box center [688, 430] width 128 height 24
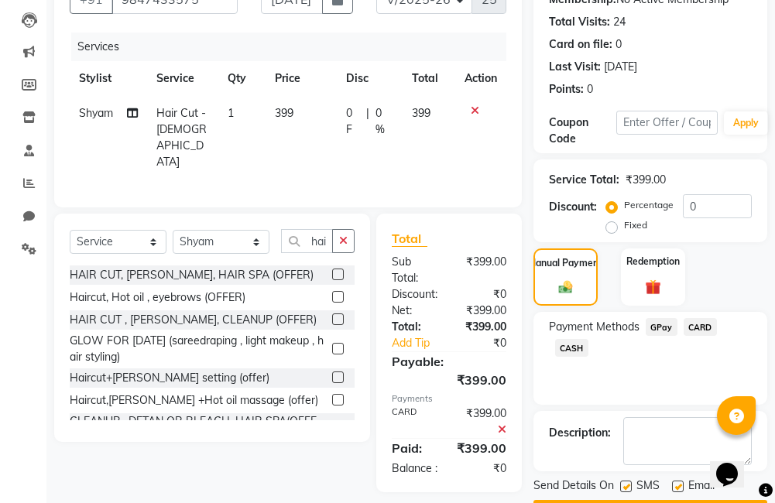
scroll to position [224, 0]
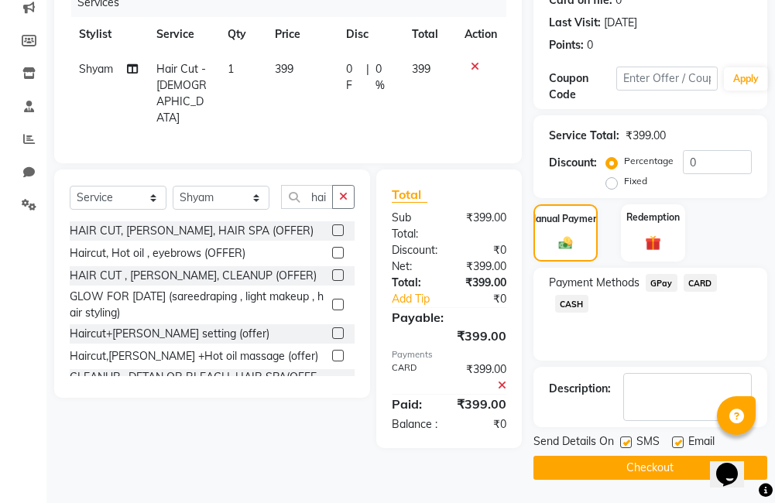
click at [625, 462] on button "Checkout" at bounding box center [650, 468] width 234 height 24
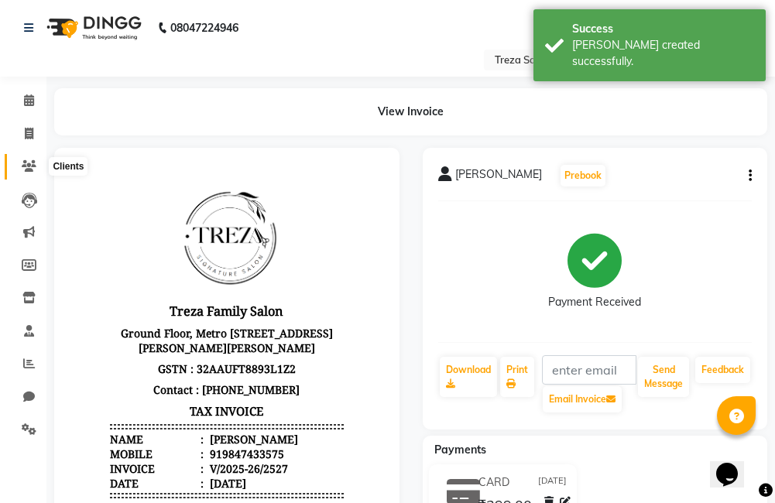
click at [30, 163] on icon at bounding box center [29, 166] width 15 height 12
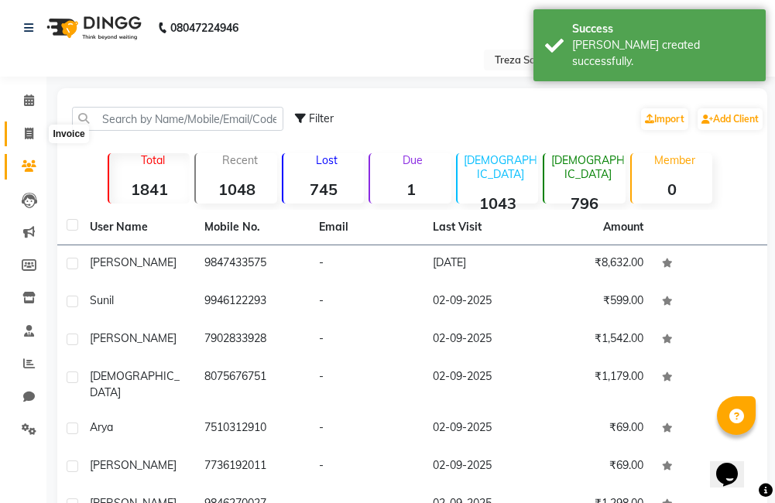
click at [38, 138] on span at bounding box center [28, 134] width 27 height 18
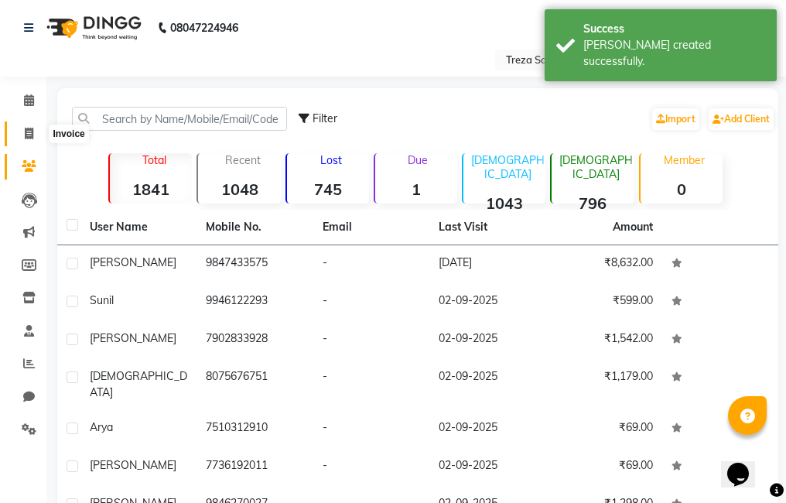
select select "7633"
select select "service"
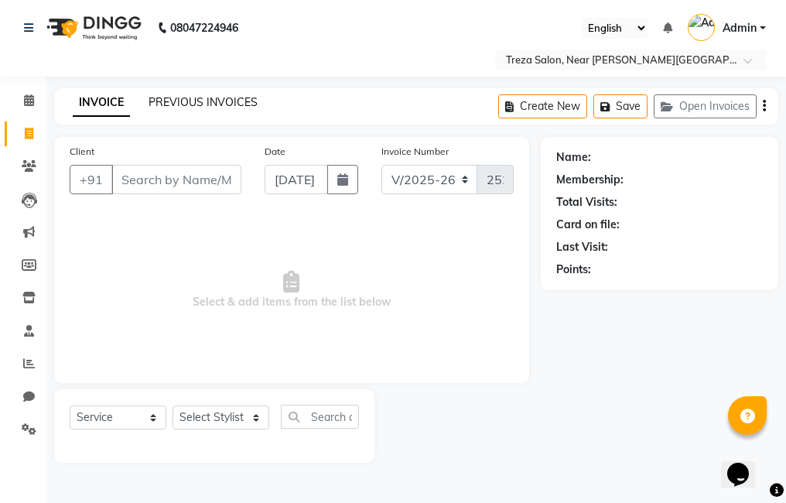
click at [222, 108] on link "PREVIOUS INVOICES" at bounding box center [203, 102] width 109 height 14
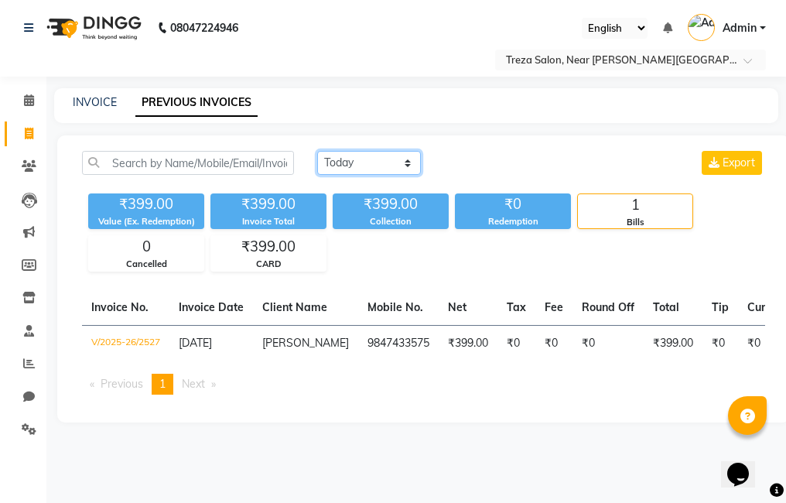
click at [335, 165] on select "Today Yesterday Custom Range" at bounding box center [369, 163] width 104 height 24
select select "yesterday"
click at [317, 151] on select "Today Yesterday Custom Range" at bounding box center [369, 163] width 104 height 24
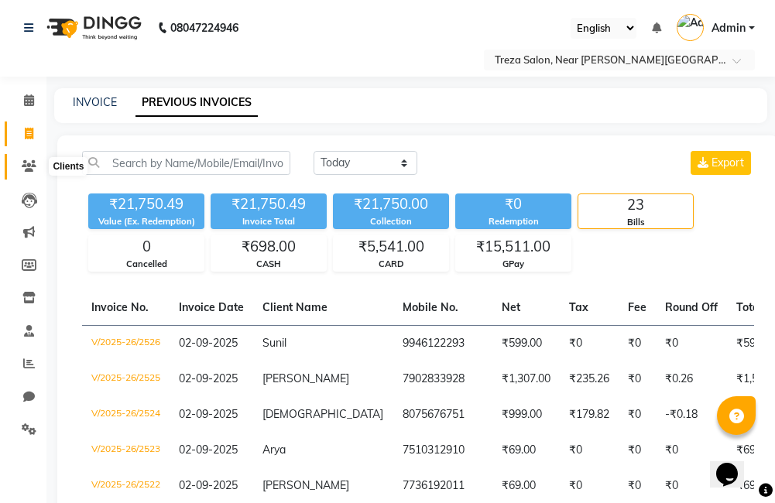
click at [35, 165] on icon at bounding box center [29, 166] width 15 height 12
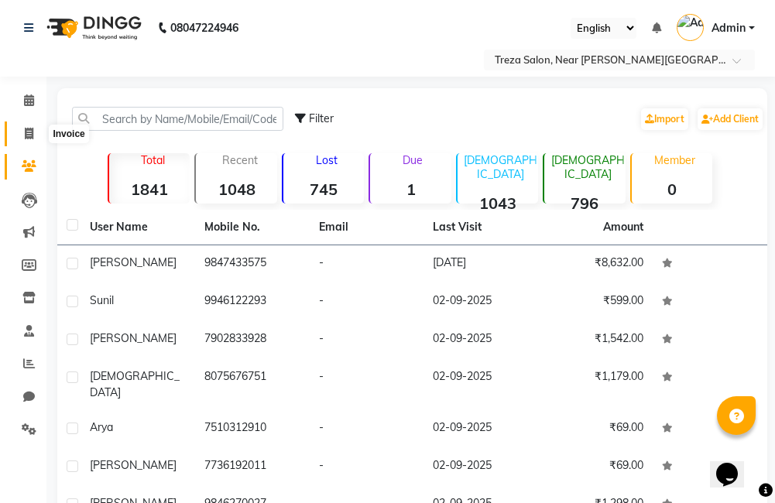
click at [29, 135] on icon at bounding box center [29, 134] width 9 height 12
select select "service"
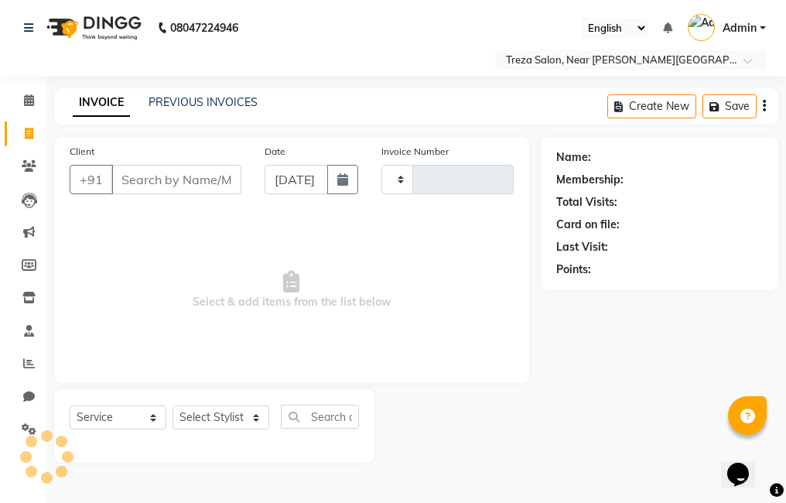
type input "2528"
select select "7633"
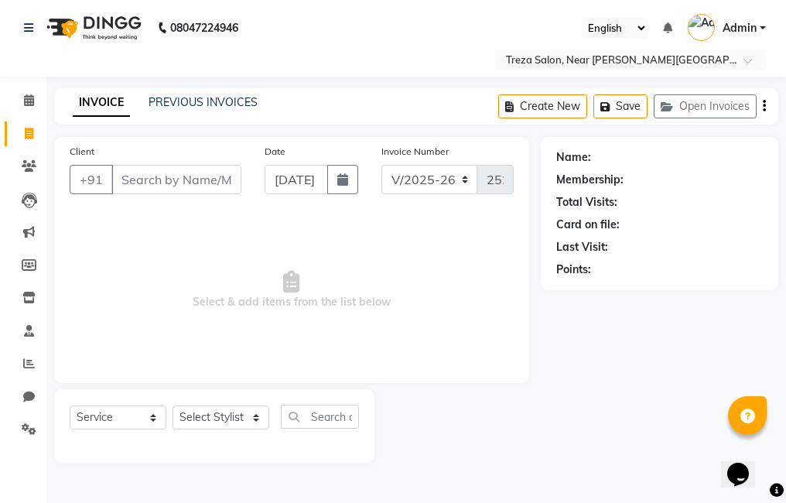
click at [142, 179] on input "Client" at bounding box center [176, 179] width 130 height 29
click at [142, 181] on input "Client" at bounding box center [176, 179] width 130 height 29
type input "Nizam"
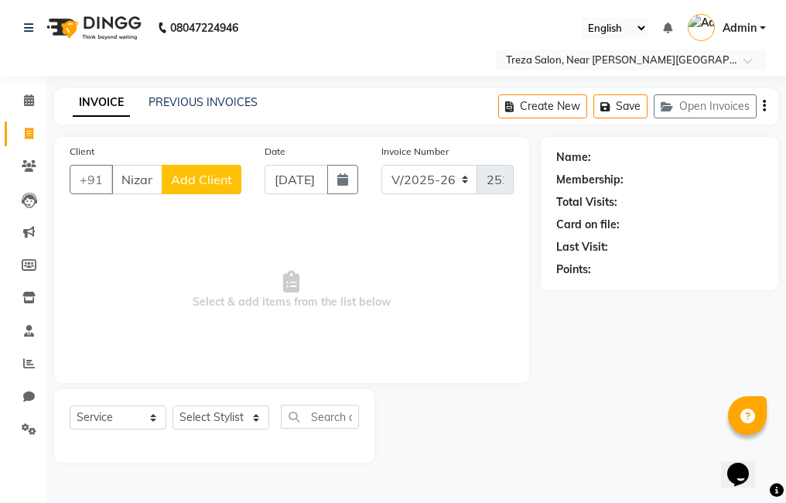
click at [212, 184] on span "Add Client" at bounding box center [201, 179] width 61 height 15
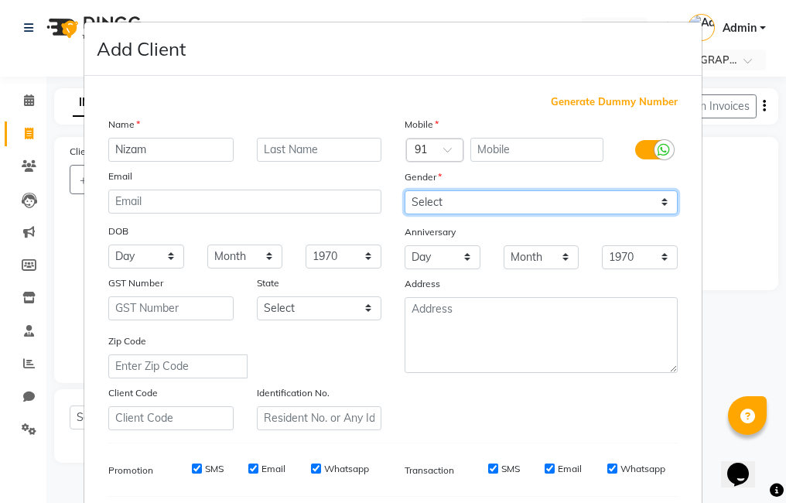
click at [541, 202] on select "Select Male Female Other Prefer Not To Say" at bounding box center [541, 202] width 273 height 24
select select "male"
click at [405, 190] on select "Select Male Female Other Prefer Not To Say" at bounding box center [541, 202] width 273 height 24
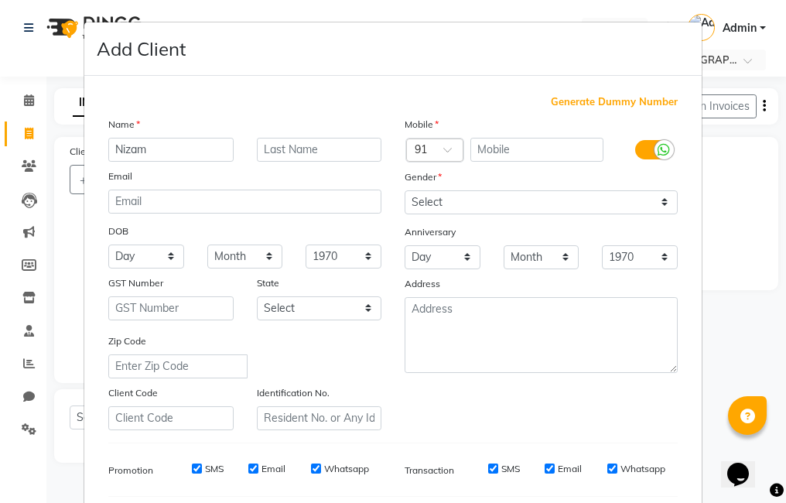
click at [594, 101] on span "Generate Dummy Number" at bounding box center [614, 101] width 127 height 15
type input "1337900000182"
checkbox input "false"
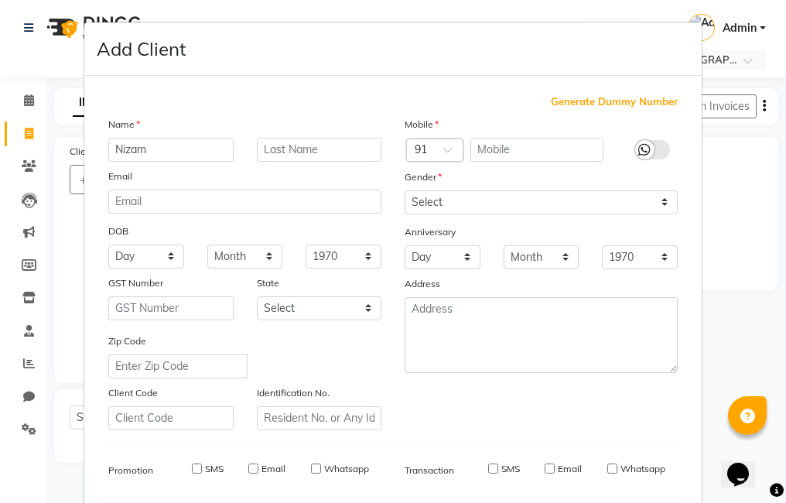
checkbox input "false"
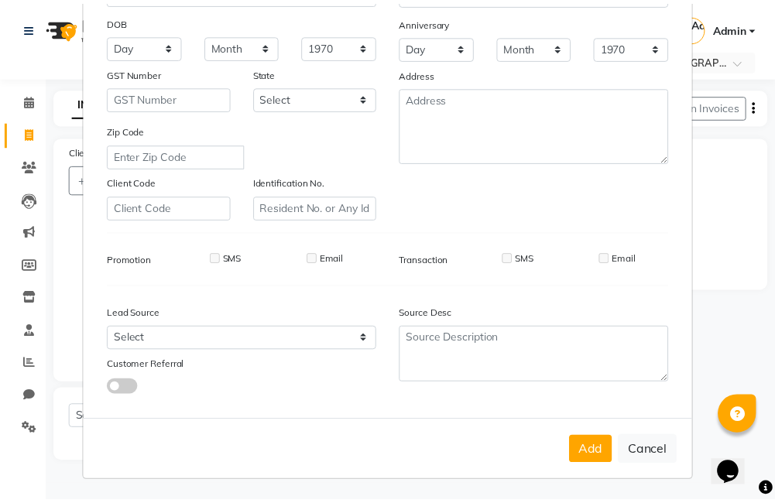
scroll to position [211, 0]
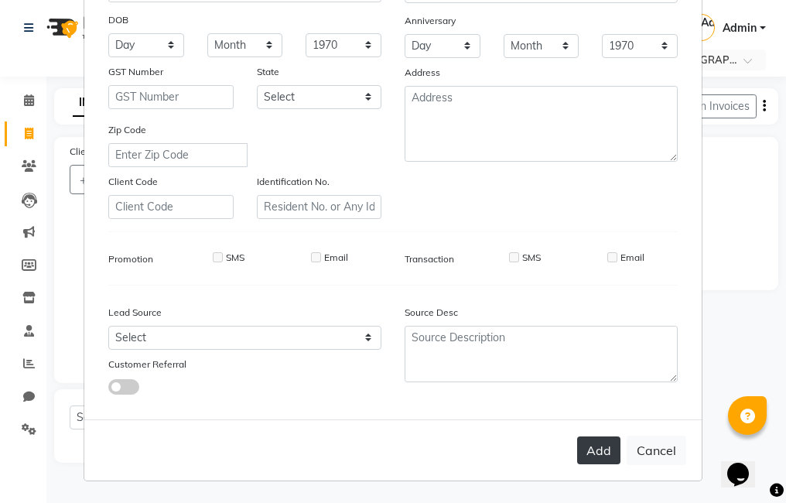
click at [587, 458] on button "Add" at bounding box center [598, 450] width 43 height 28
type input "1337900000182"
select select
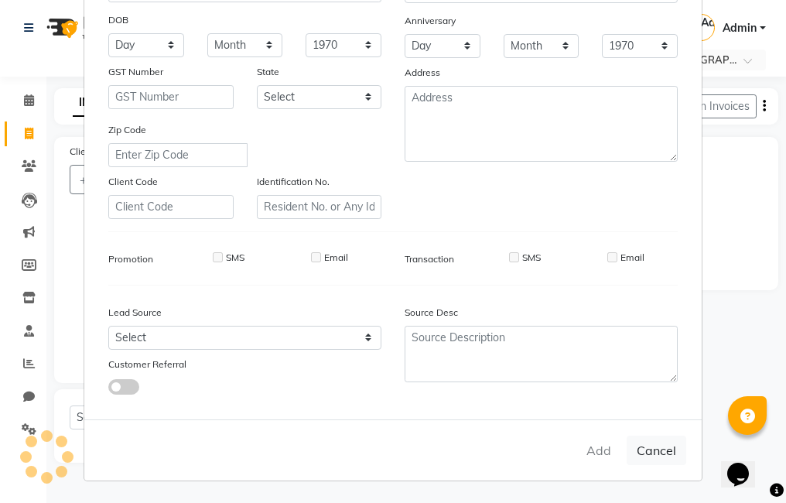
select select
checkbox input "false"
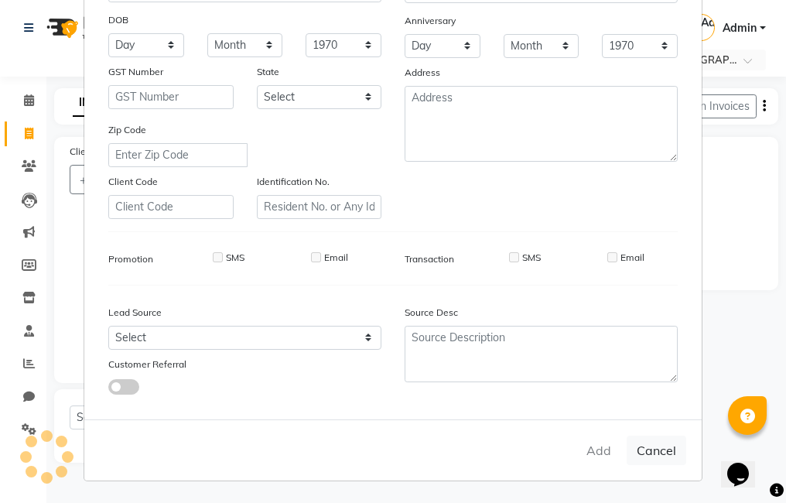
checkbox input "false"
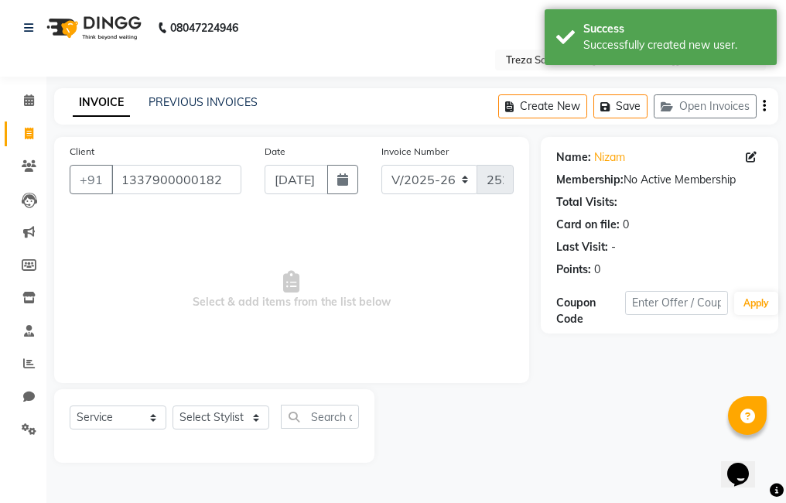
click at [228, 430] on div "Select Service Product Membership Package Voucher Prepaid Gift Card Select Styl…" at bounding box center [214, 423] width 289 height 36
click at [216, 417] on select "Select Stylist Akhil krishna Akshay Amulie Anju Arun Ashish Jeeshma Krishna Pri…" at bounding box center [221, 417] width 97 height 24
select select "90712"
click at [173, 405] on select "Select Stylist Akhil krishna Akshay Amulie Anju Arun Ashish Jeeshma Krishna Pri…" at bounding box center [221, 417] width 97 height 24
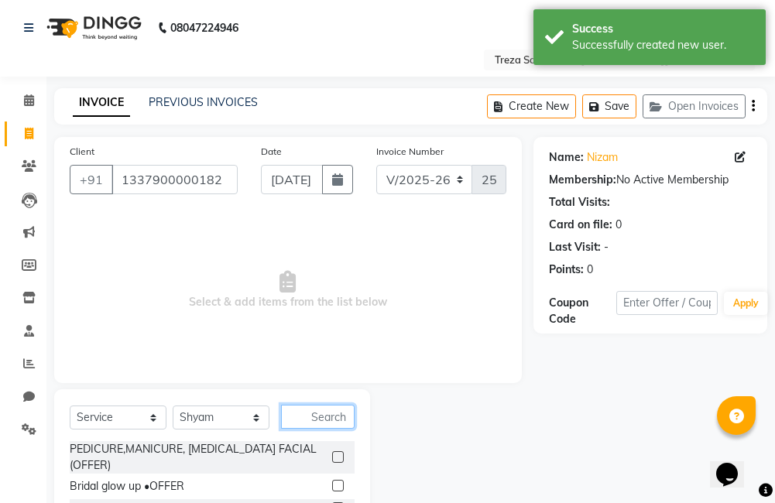
click at [320, 422] on input "text" at bounding box center [318, 417] width 74 height 24
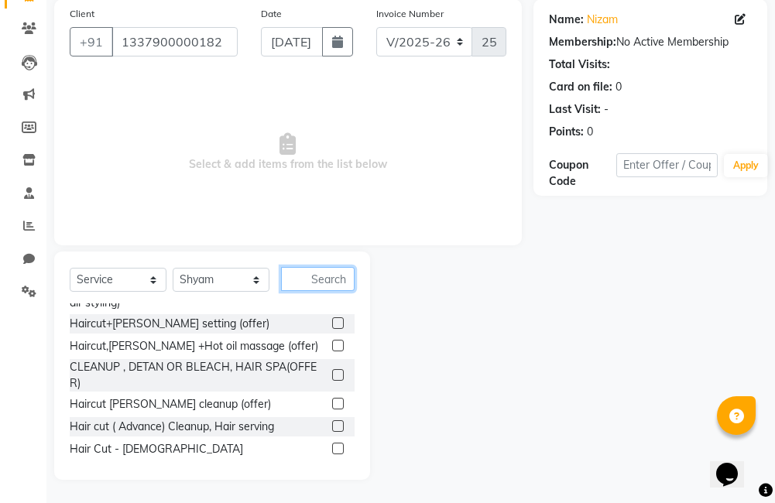
scroll to position [232, 0]
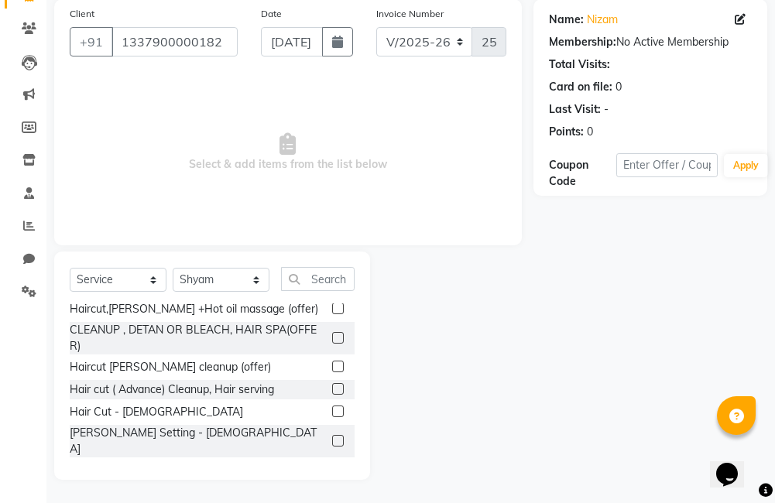
click at [332, 411] on label at bounding box center [338, 411] width 12 height 12
click at [332, 411] on input "checkbox" at bounding box center [337, 412] width 10 height 10
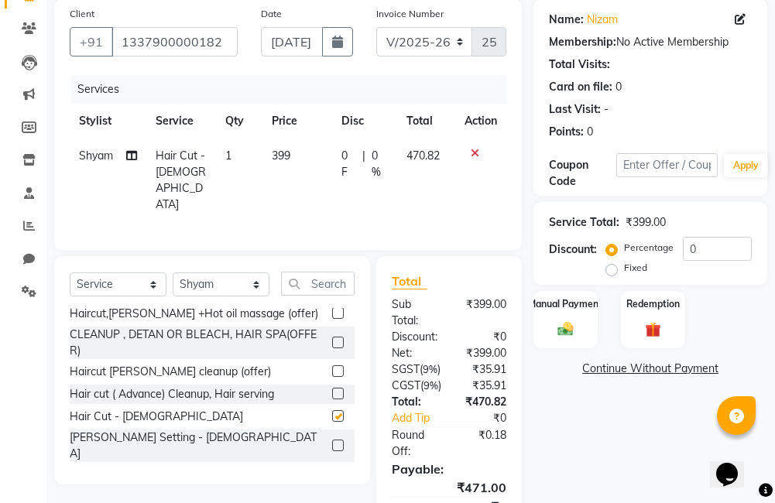
checkbox input "false"
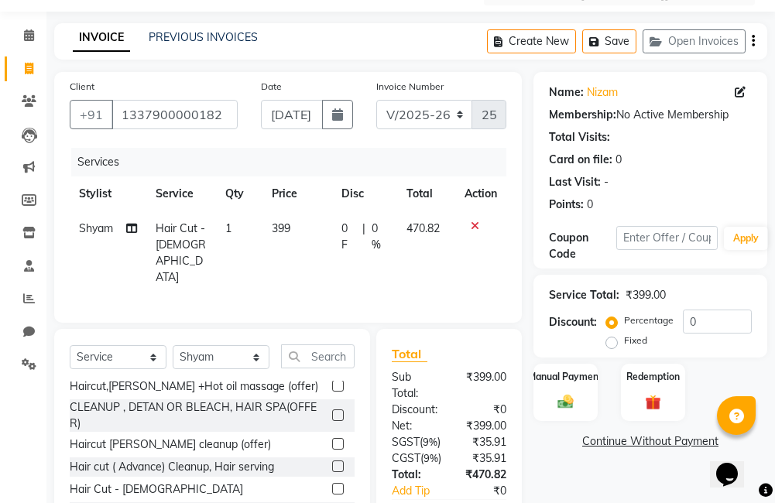
scroll to position [0, 0]
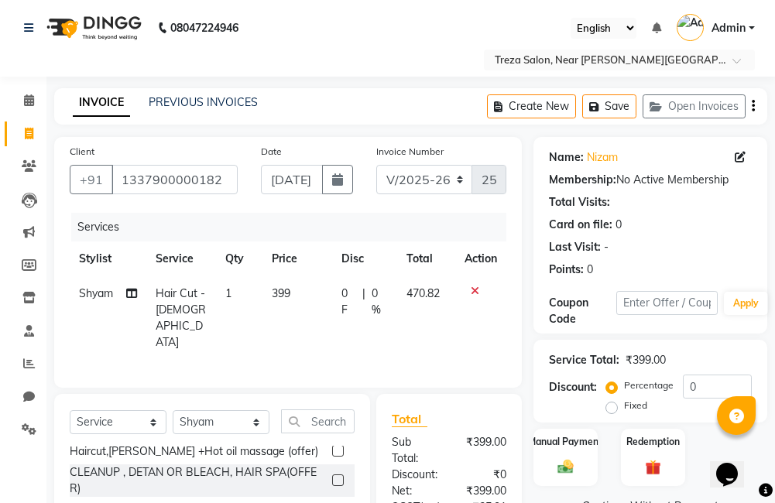
click at [753, 107] on icon "button" at bounding box center [752, 106] width 3 height 1
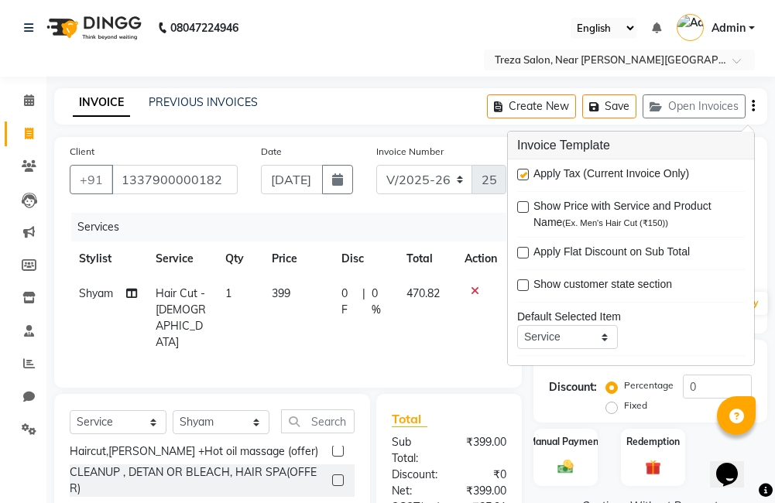
click at [527, 175] on label at bounding box center [523, 175] width 12 height 12
click at [527, 175] on input "checkbox" at bounding box center [522, 175] width 10 height 10
checkbox input "false"
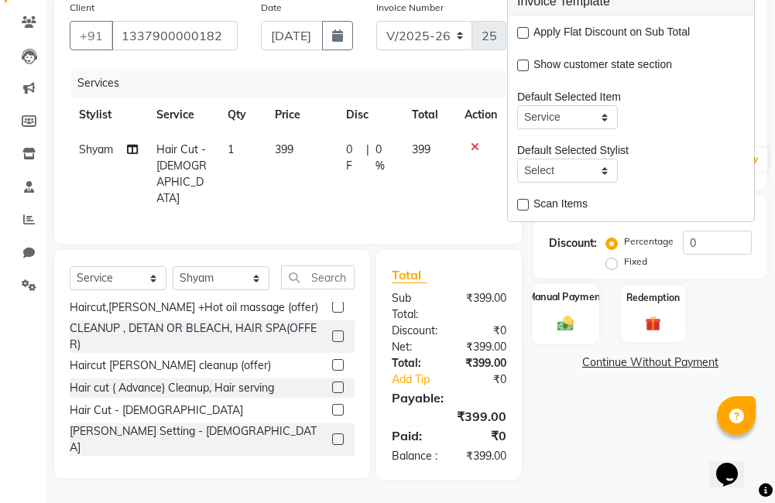
scroll to position [156, 0]
click at [577, 314] on img at bounding box center [566, 323] width 26 height 19
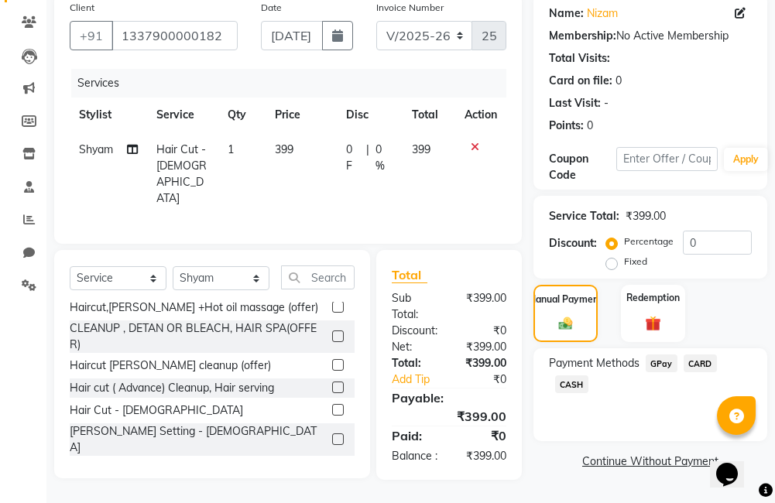
click at [668, 354] on span "GPay" at bounding box center [661, 363] width 32 height 18
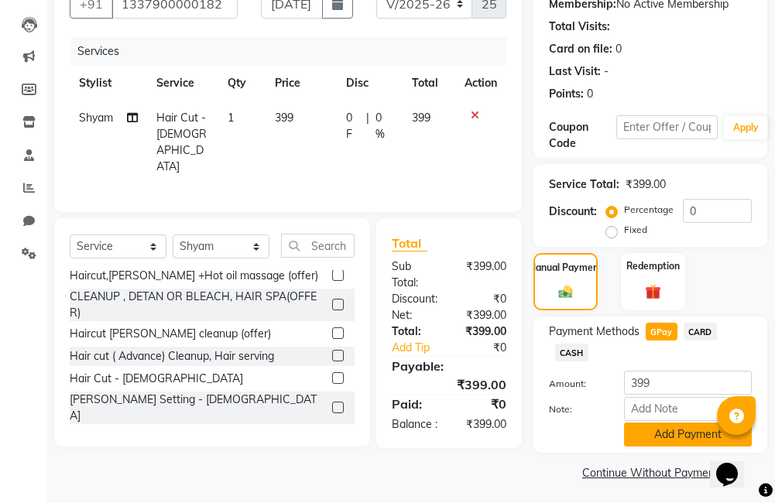
scroll to position [180, 0]
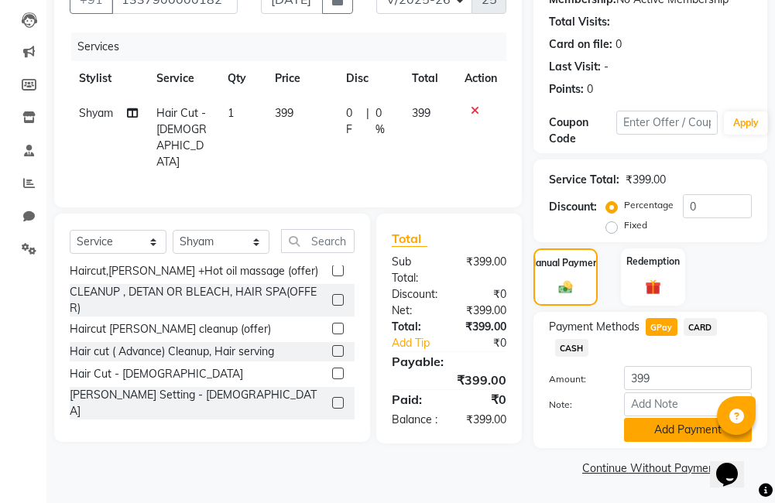
click at [665, 437] on button "Add Payment" at bounding box center [688, 430] width 128 height 24
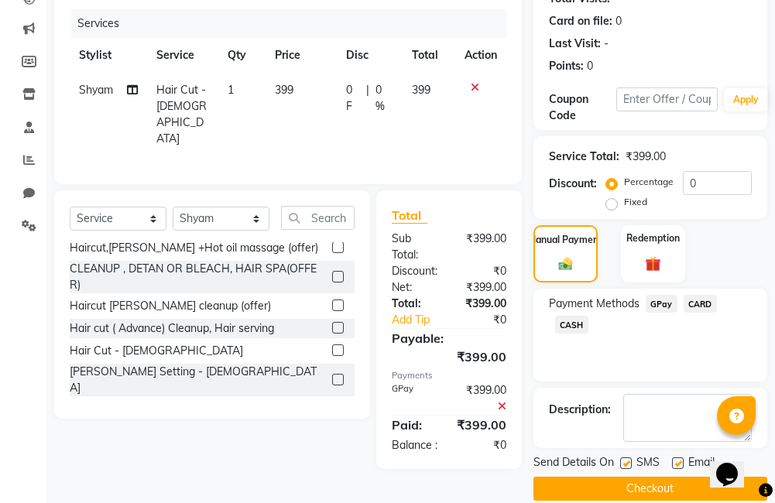
scroll to position [224, 0]
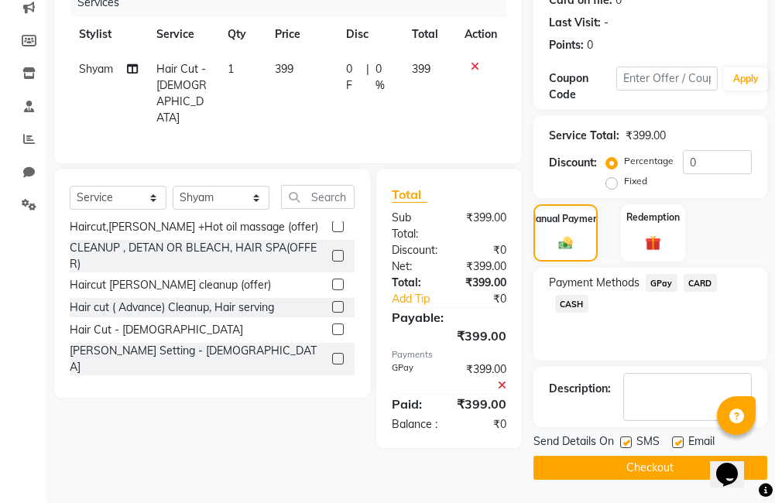
click at [628, 464] on button "Checkout" at bounding box center [650, 468] width 234 height 24
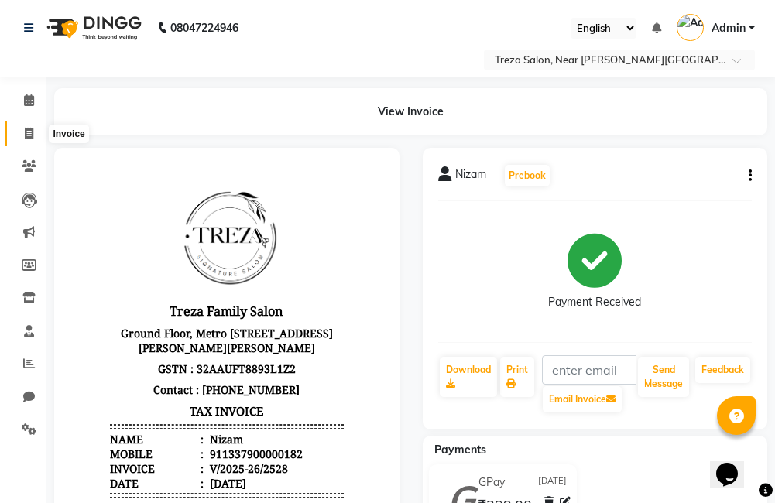
click at [26, 133] on icon at bounding box center [29, 134] width 9 height 12
select select "service"
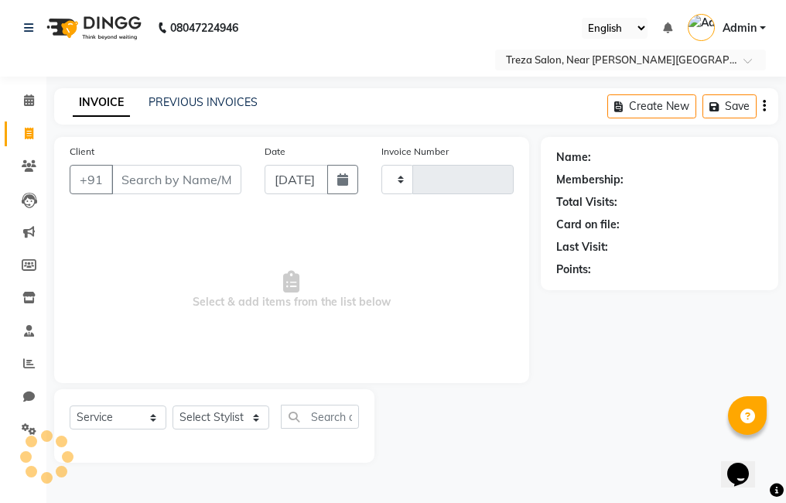
type input "2529"
select select "7633"
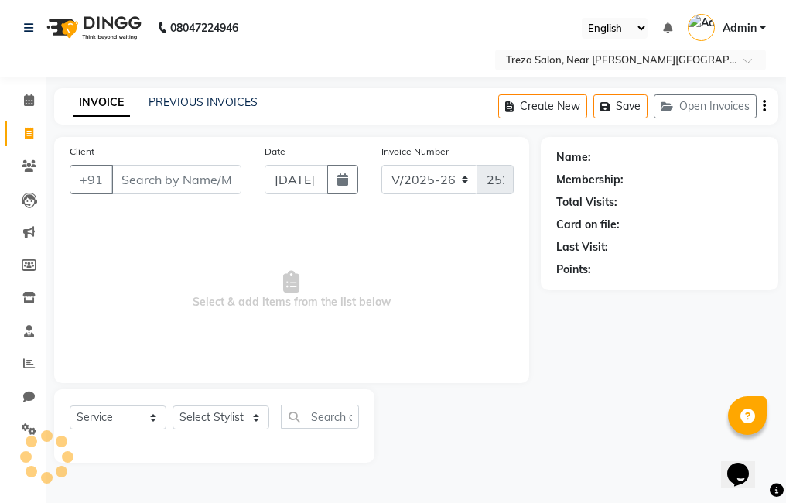
click at [153, 183] on input "Client" at bounding box center [176, 179] width 130 height 29
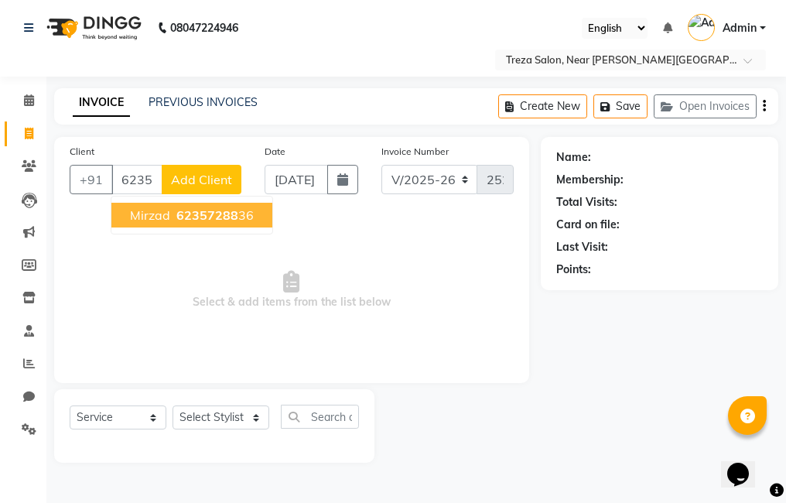
click at [194, 211] on span "62357288" at bounding box center [207, 214] width 62 height 15
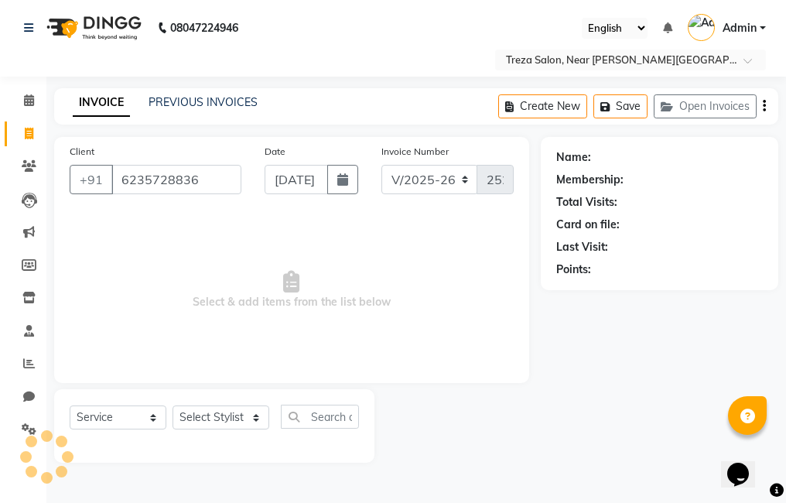
type input "6235728836"
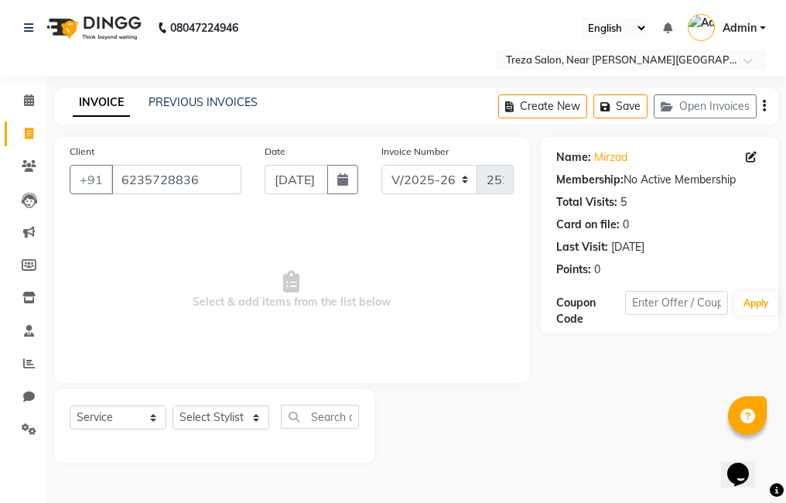
click at [224, 402] on div "Select Service Product Membership Package Voucher Prepaid Gift Card Select Styl…" at bounding box center [214, 426] width 320 height 74
click at [224, 412] on select "Select Stylist Akhil krishna Akshay Amulie Anju Arun Ashish Jeeshma Krishna Pri…" at bounding box center [221, 417] width 97 height 24
select select "90712"
click at [173, 405] on select "Select Stylist Akhil krishna Akshay Amulie Anju Arun Ashish Jeeshma Krishna Pri…" at bounding box center [221, 417] width 97 height 24
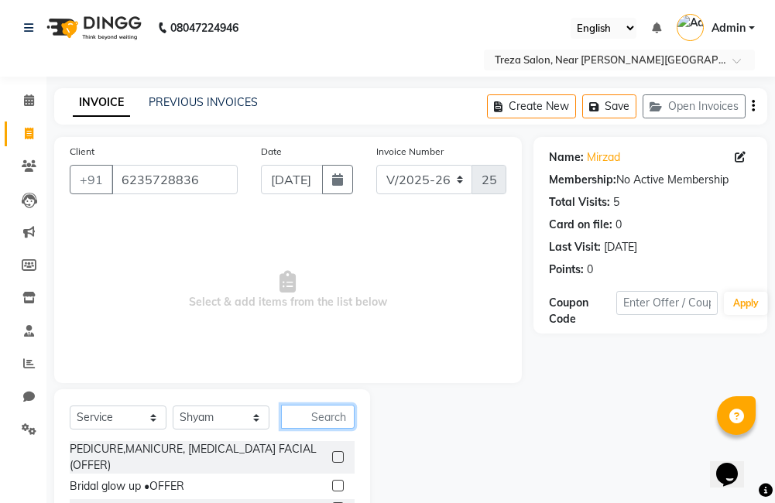
click at [329, 424] on input "text" at bounding box center [318, 417] width 74 height 24
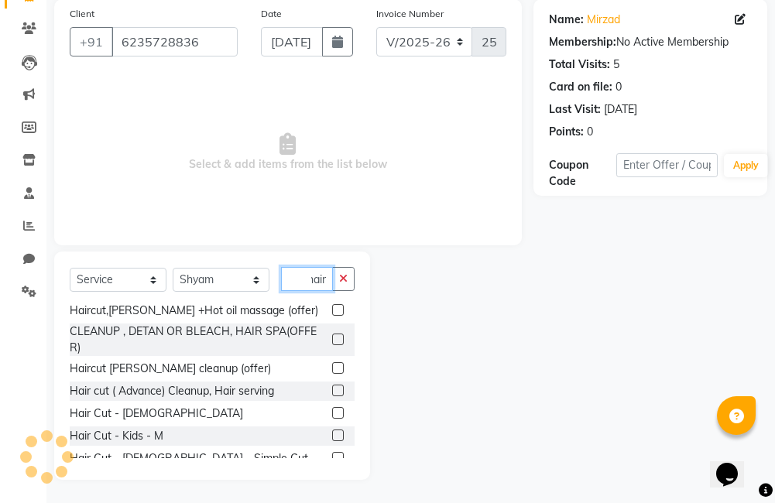
scroll to position [155, 0]
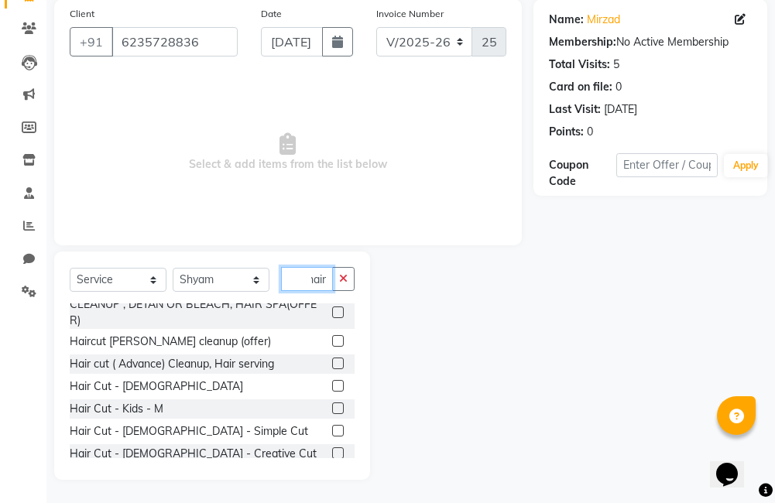
type input "hair"
click at [332, 389] on label at bounding box center [338, 386] width 12 height 12
click at [332, 389] on input "checkbox" at bounding box center [337, 387] width 10 height 10
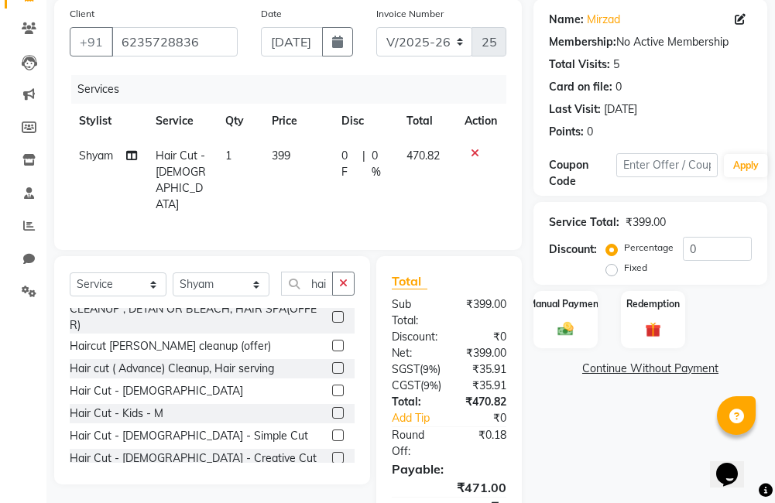
checkbox input "false"
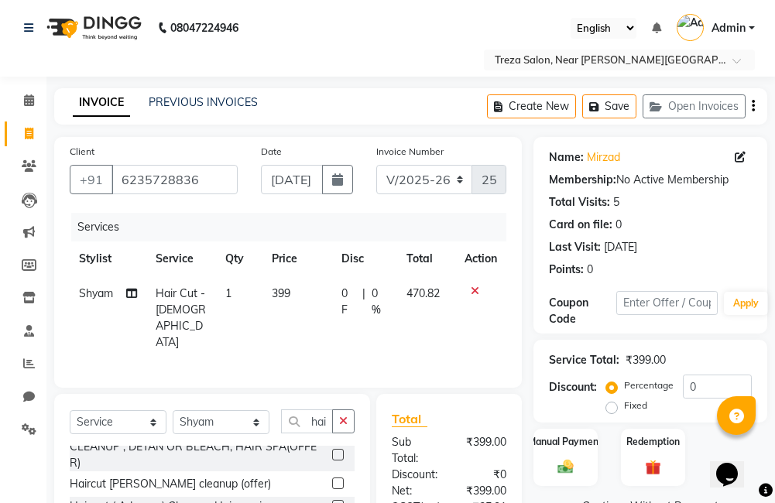
click at [752, 107] on icon "button" at bounding box center [752, 106] width 3 height 1
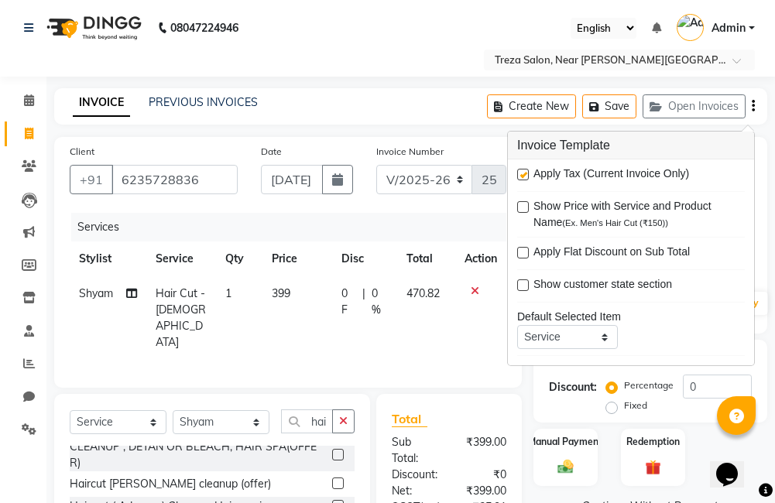
click at [527, 173] on label at bounding box center [523, 175] width 12 height 12
click at [527, 173] on input "checkbox" at bounding box center [522, 175] width 10 height 10
checkbox input "false"
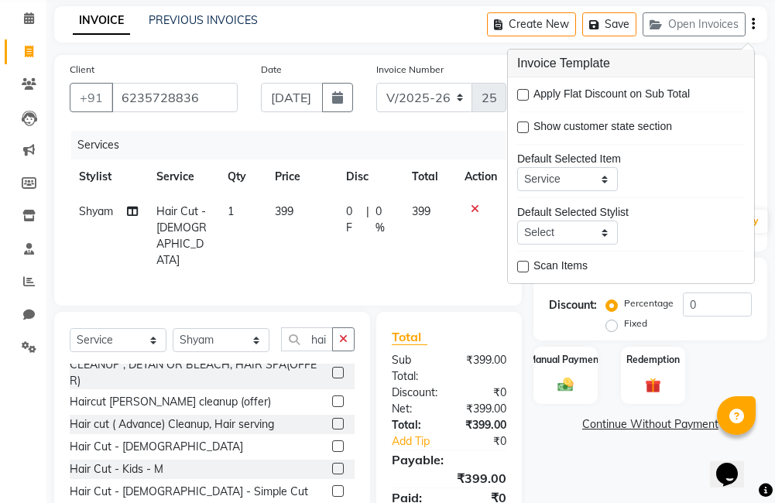
scroll to position [156, 0]
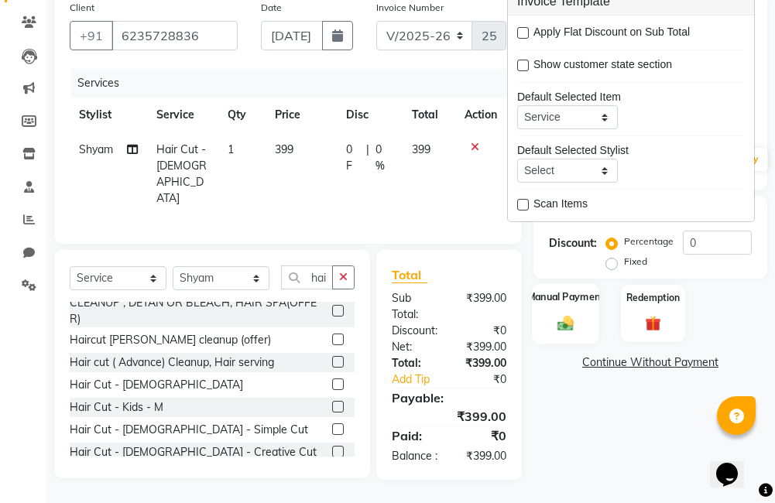
click at [598, 295] on div "Manual Payment" at bounding box center [565, 313] width 67 height 60
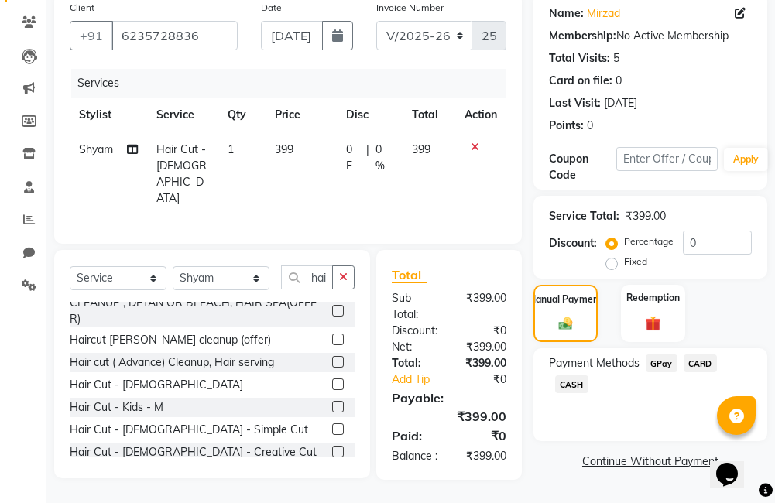
click at [665, 354] on span "GPay" at bounding box center [661, 363] width 32 height 18
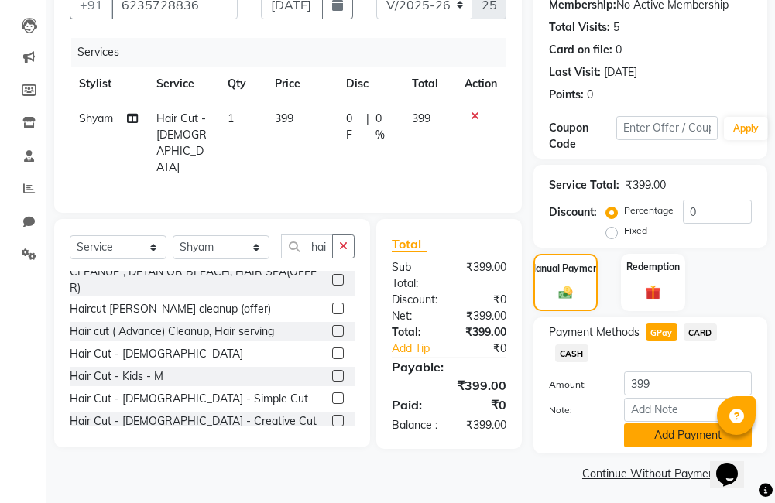
scroll to position [180, 0]
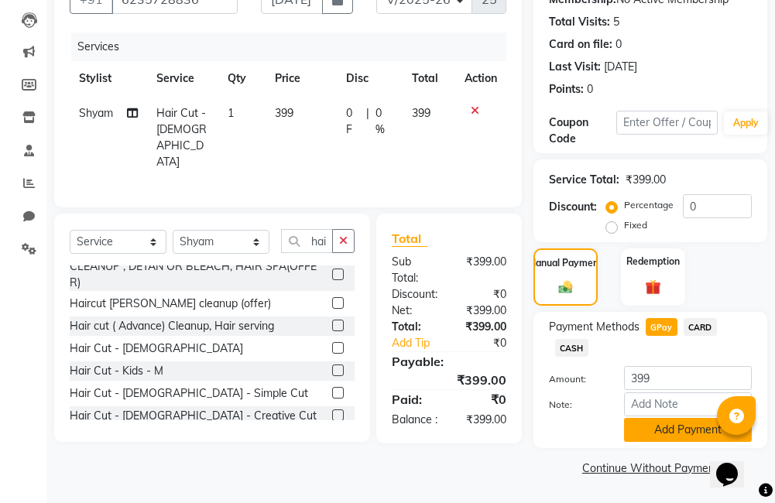
click at [681, 434] on button "Add Payment" at bounding box center [688, 430] width 128 height 24
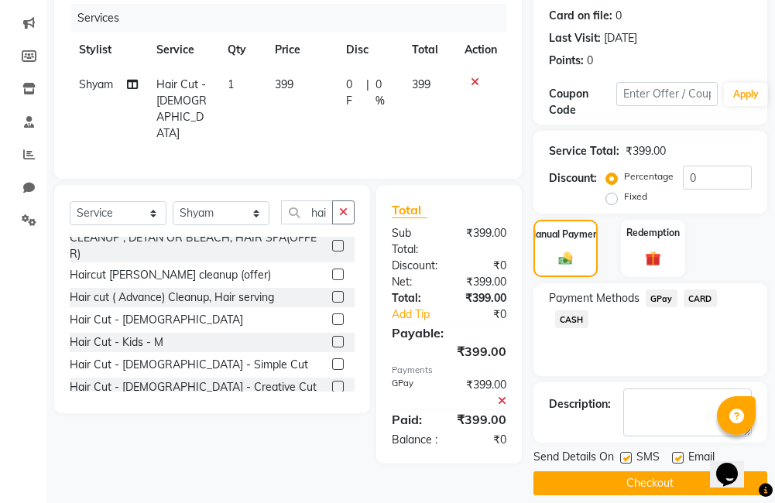
scroll to position [224, 0]
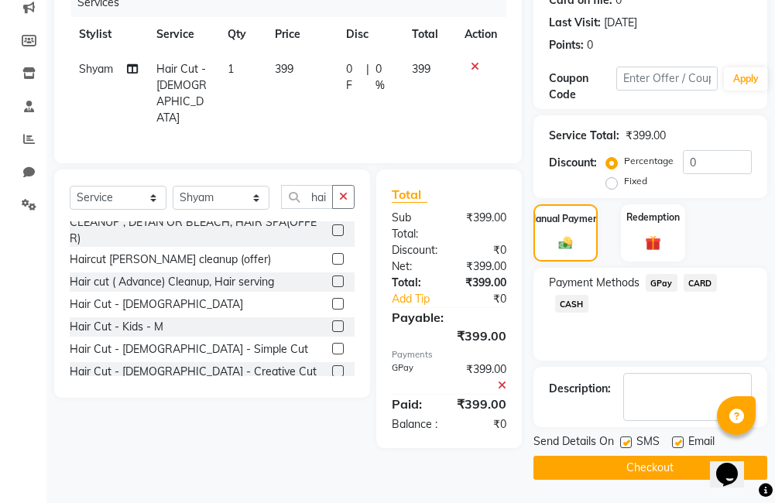
click at [642, 460] on button "Checkout" at bounding box center [650, 468] width 234 height 24
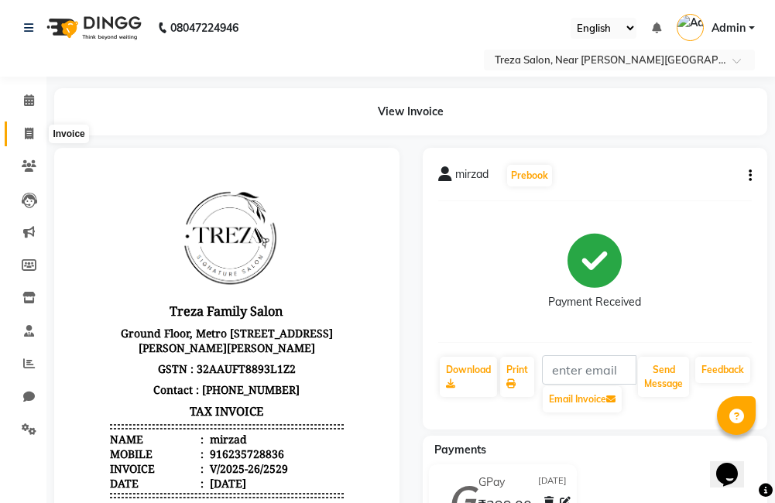
click at [33, 132] on icon at bounding box center [29, 134] width 9 height 12
select select "service"
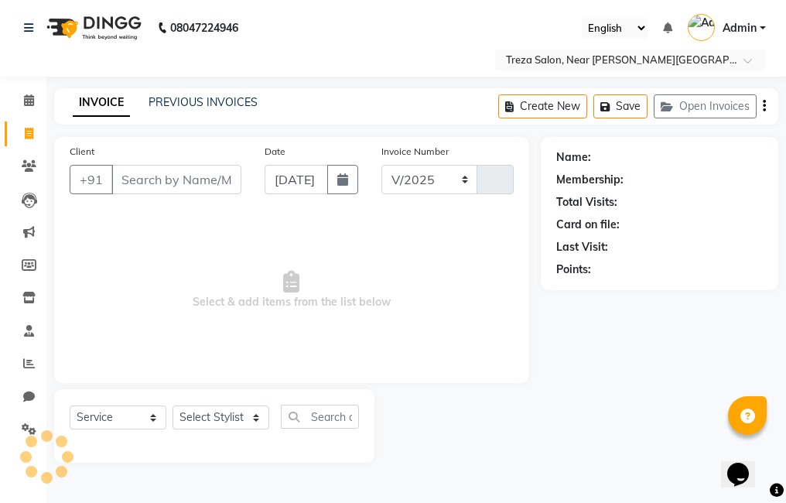
select select "7633"
type input "2530"
